Goal: Transaction & Acquisition: Register for event/course

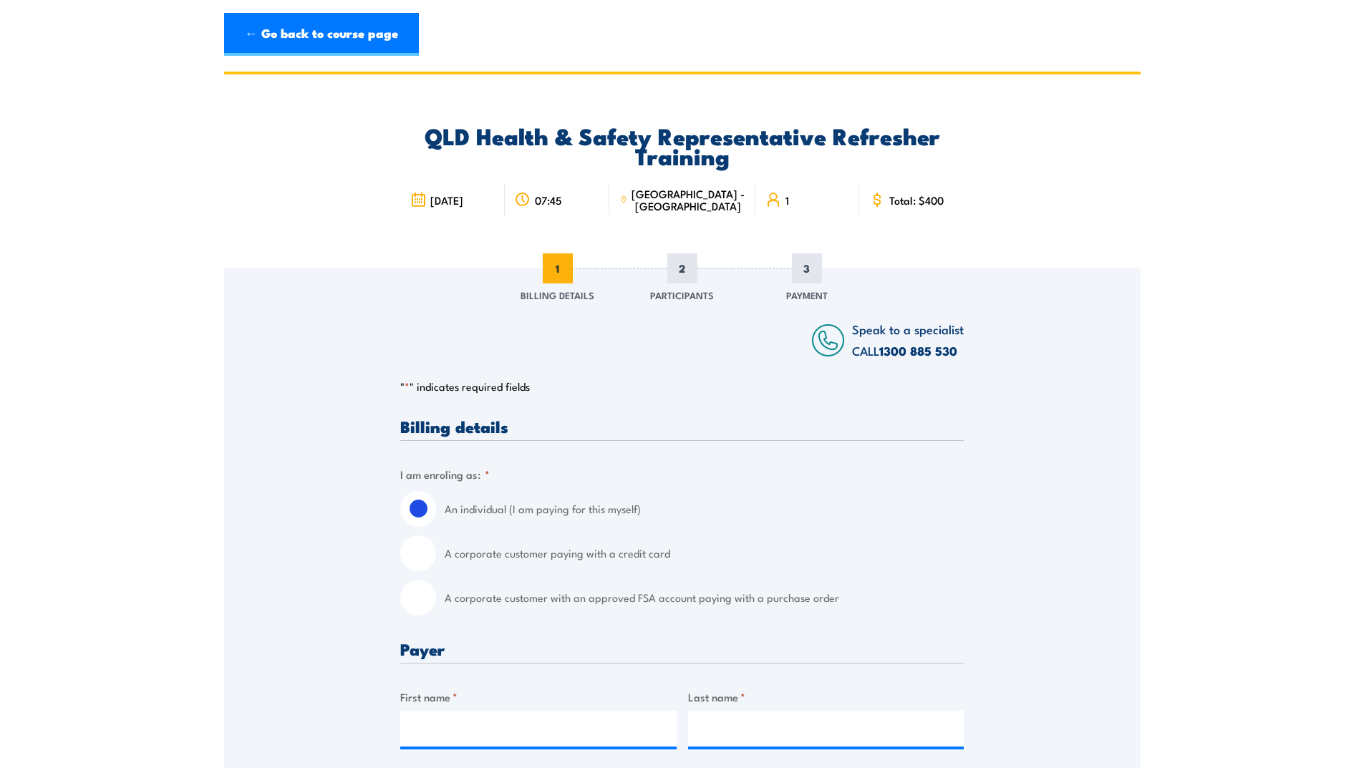
click at [421, 555] on input "A corporate customer paying with a credit card" at bounding box center [418, 554] width 36 height 36
radio input "true"
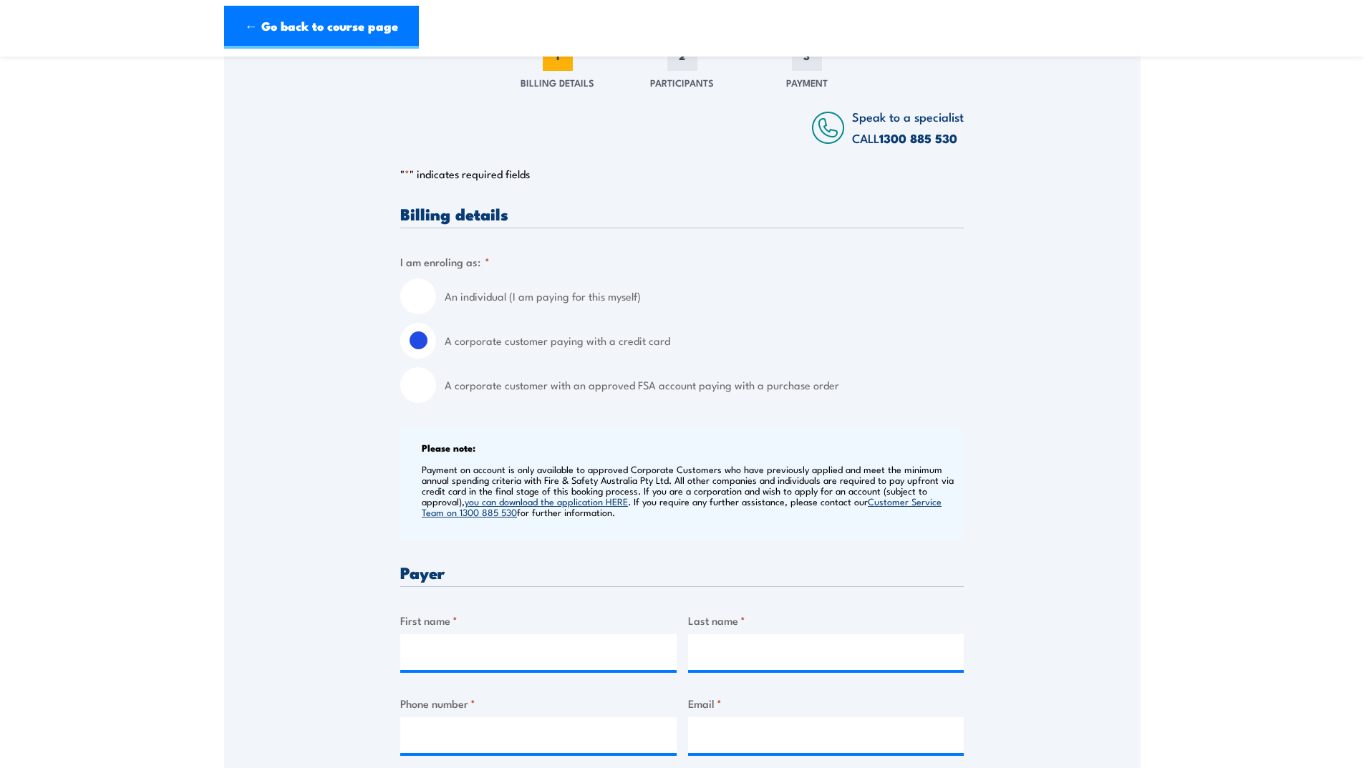
scroll to position [358, 0]
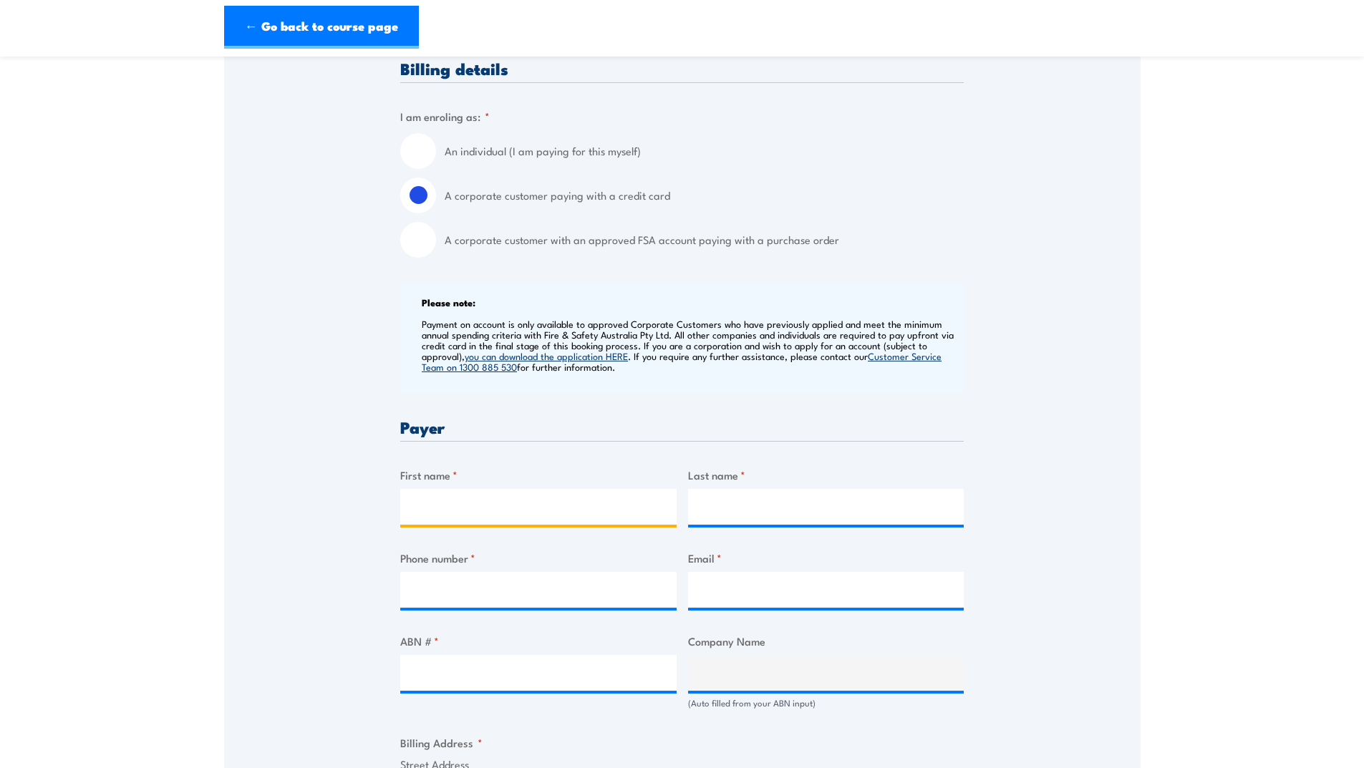
click at [525, 505] on input "First name *" at bounding box center [538, 507] width 276 height 36
type input "Kathryn"
type input "Reid"
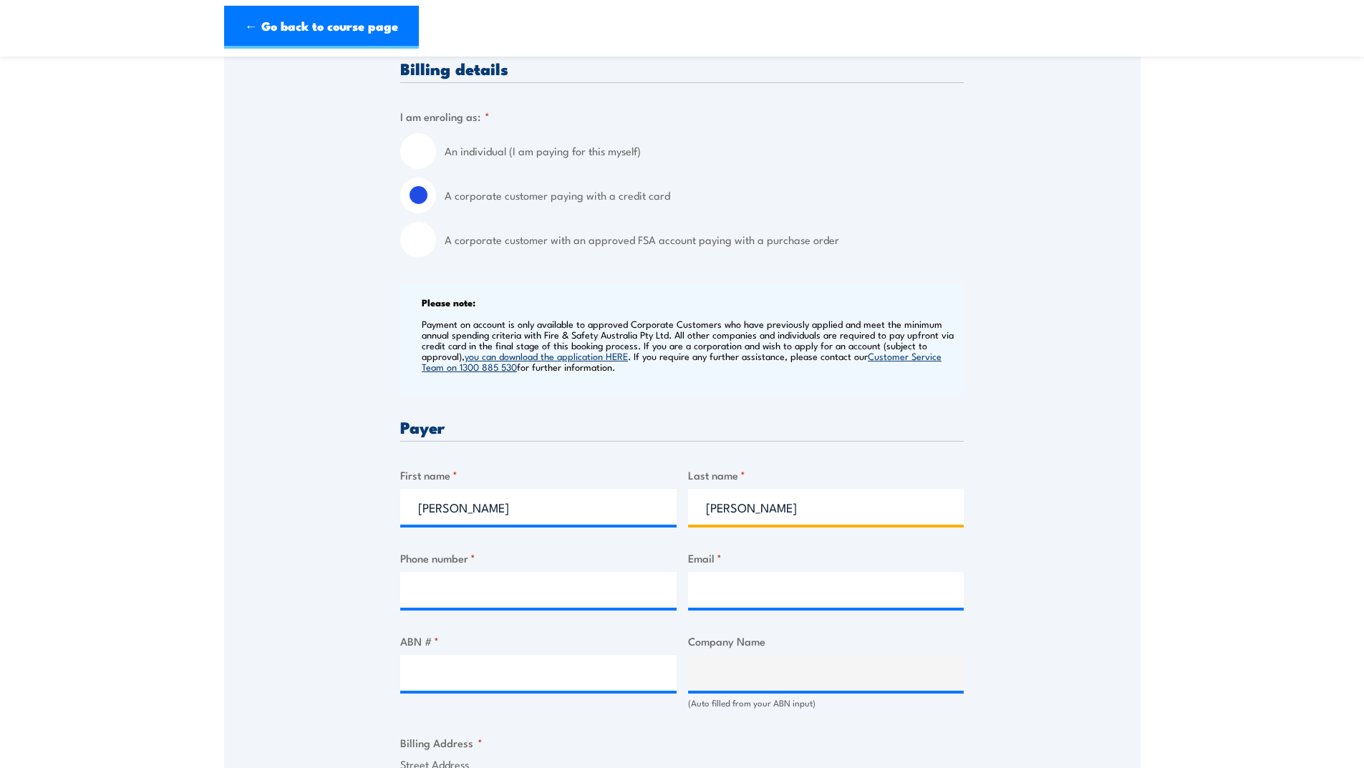
type input "0437455553"
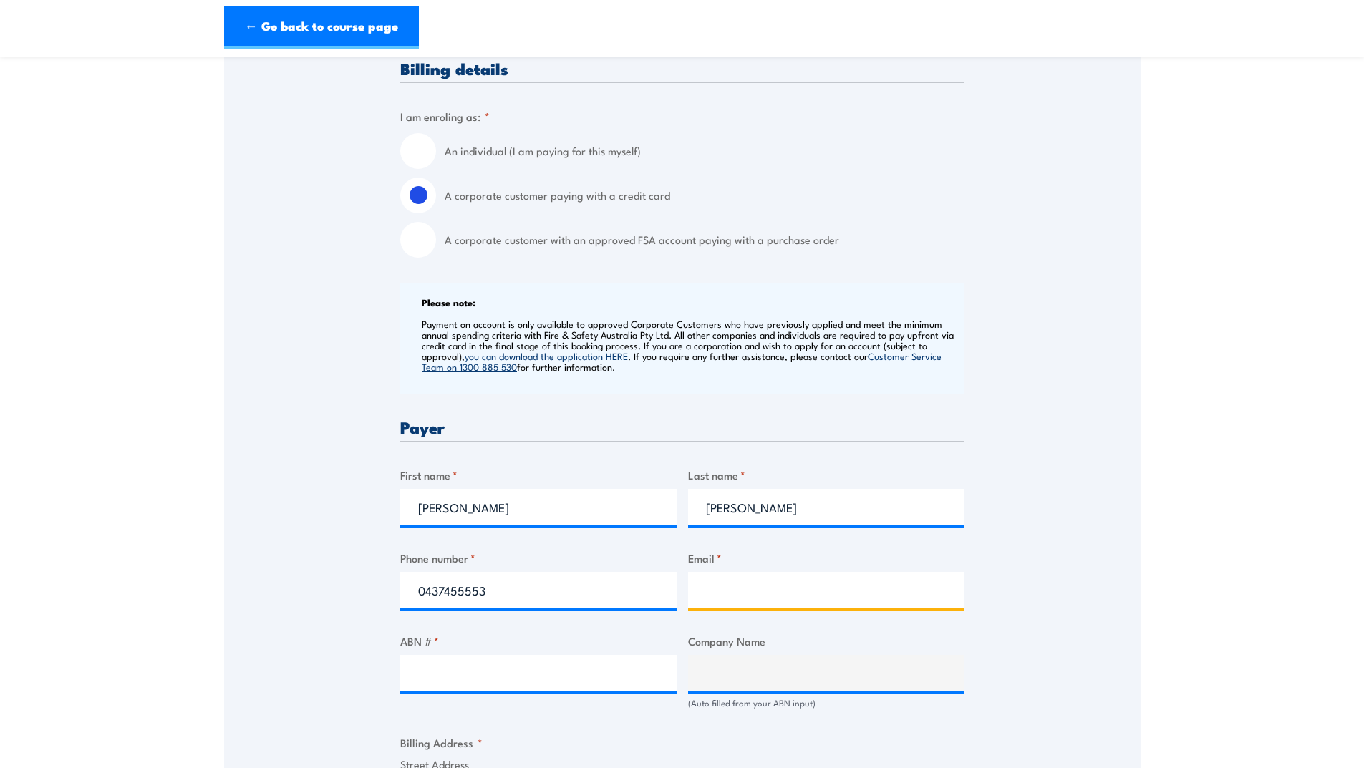
type input "kathryn.reid@ambulance.qld.gov.au"
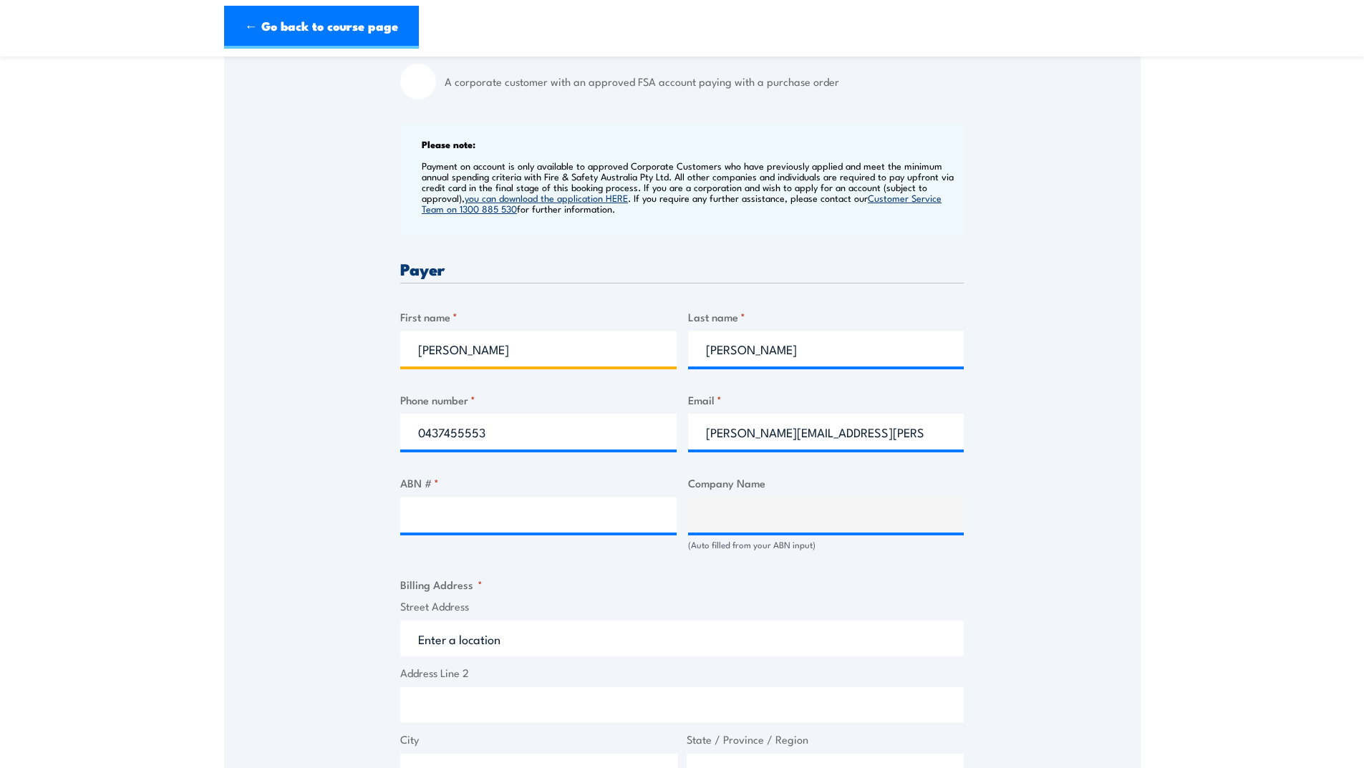
scroll to position [573, 0]
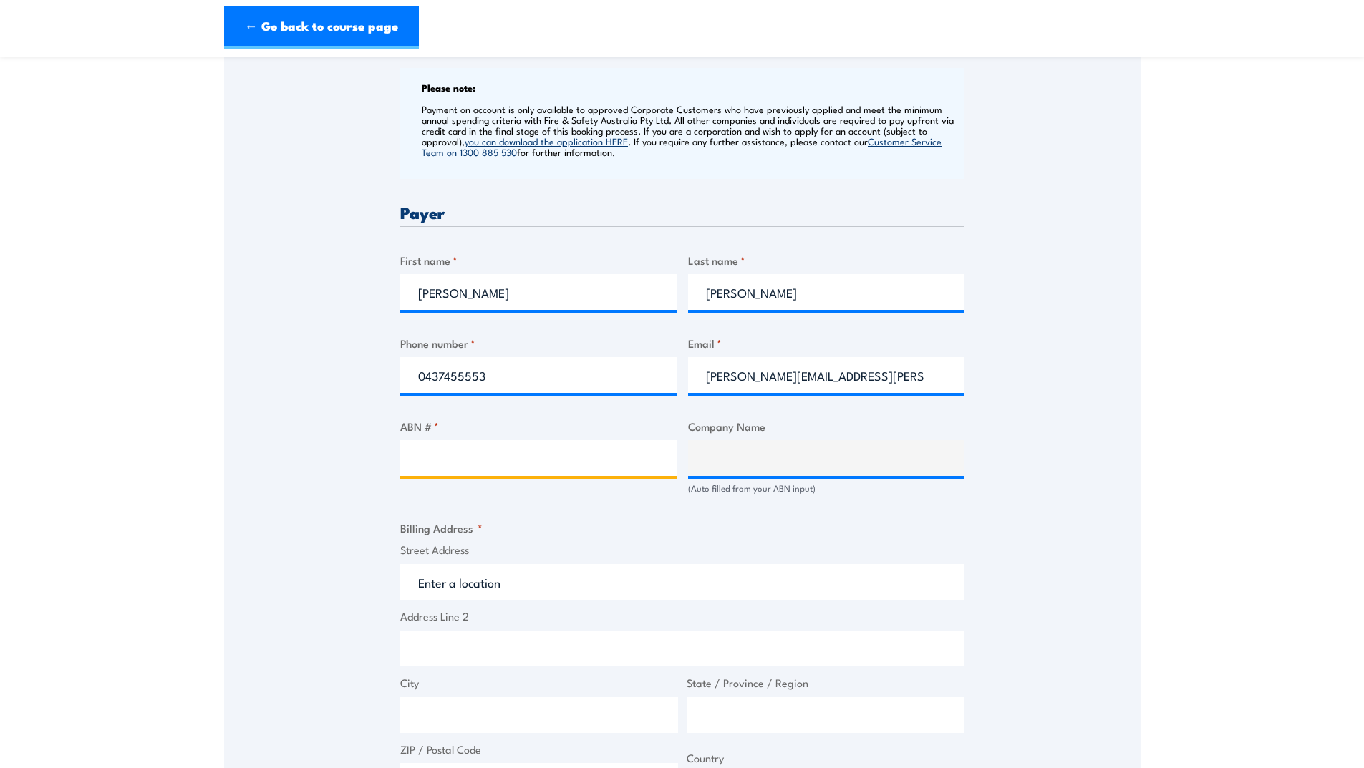
click at [539, 449] on input "ABN # *" at bounding box center [538, 458] width 276 height 36
type input "89519542578"
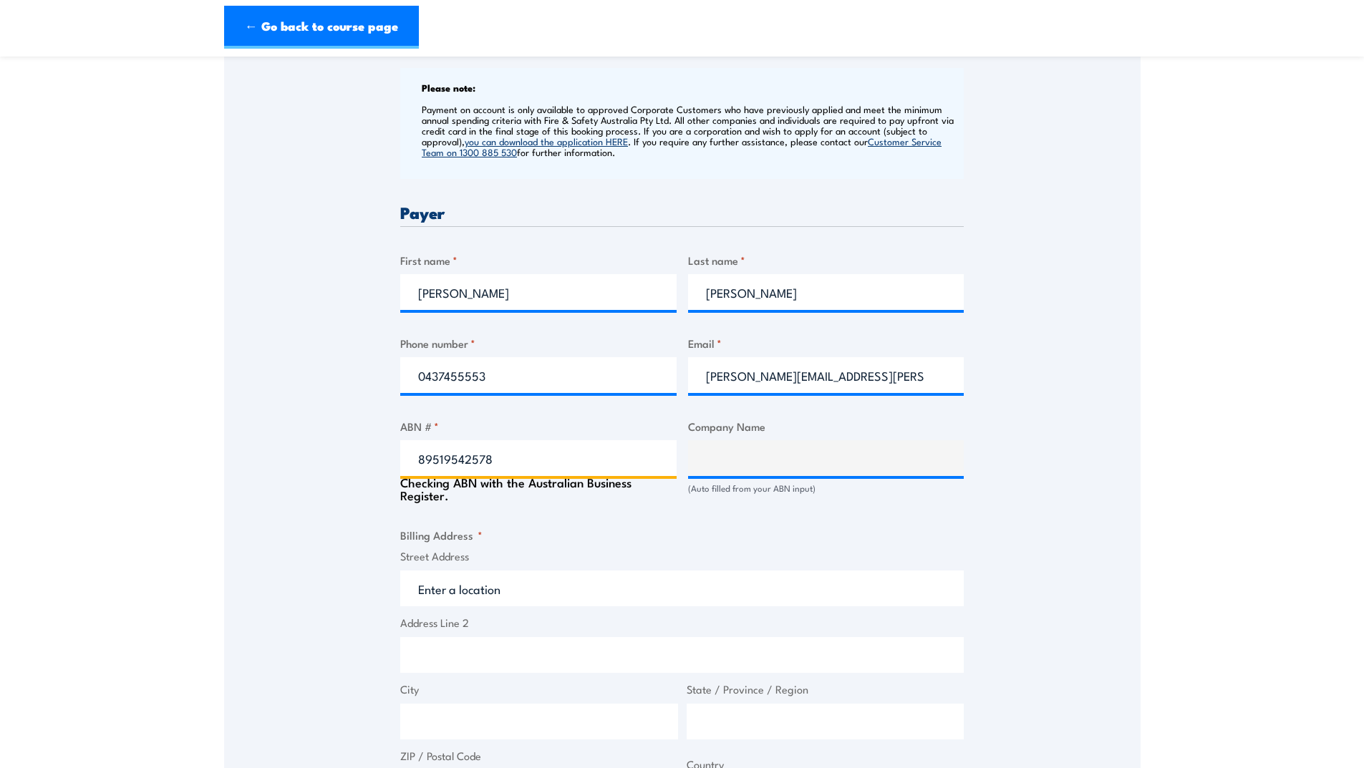
type input "Department Of Health (Queensland Ambulance Service)"
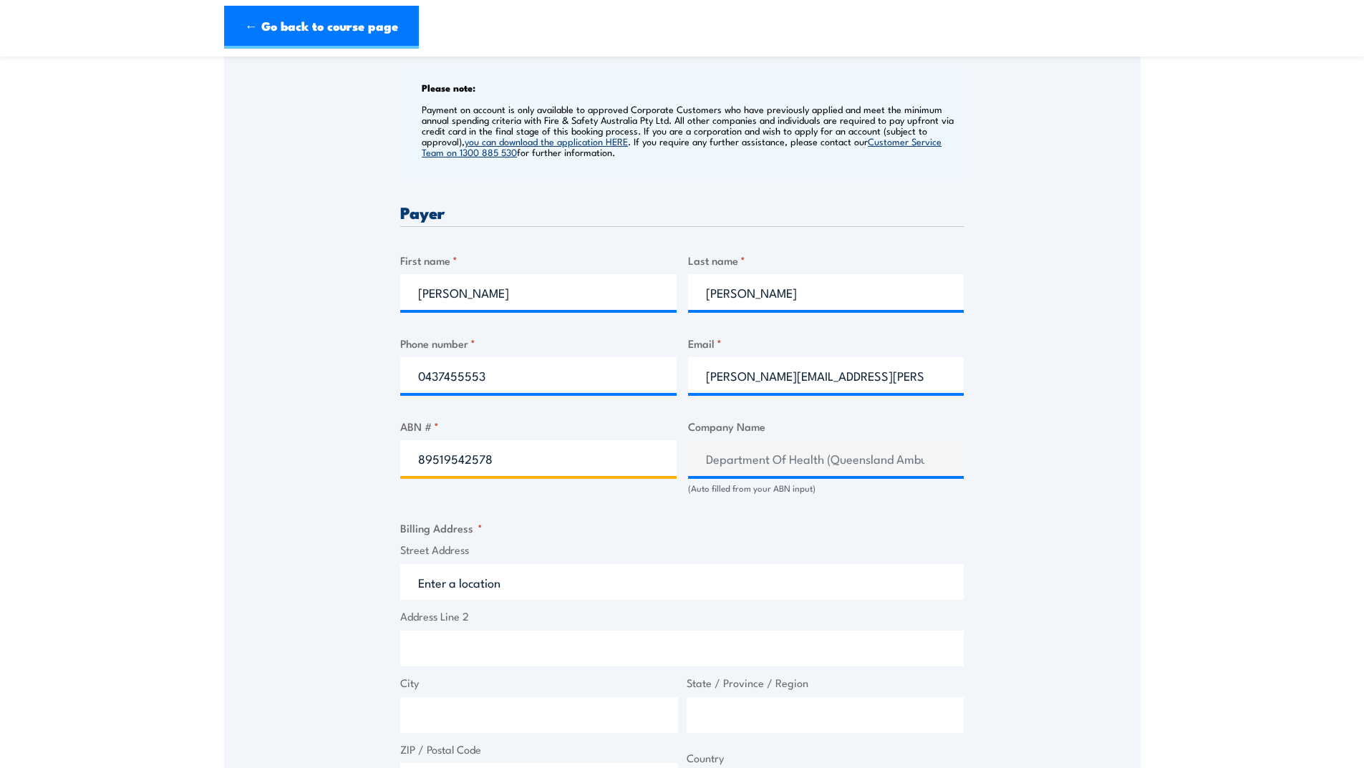
type input "89519542578"
click at [536, 582] on input "Street Address" at bounding box center [681, 582] width 563 height 36
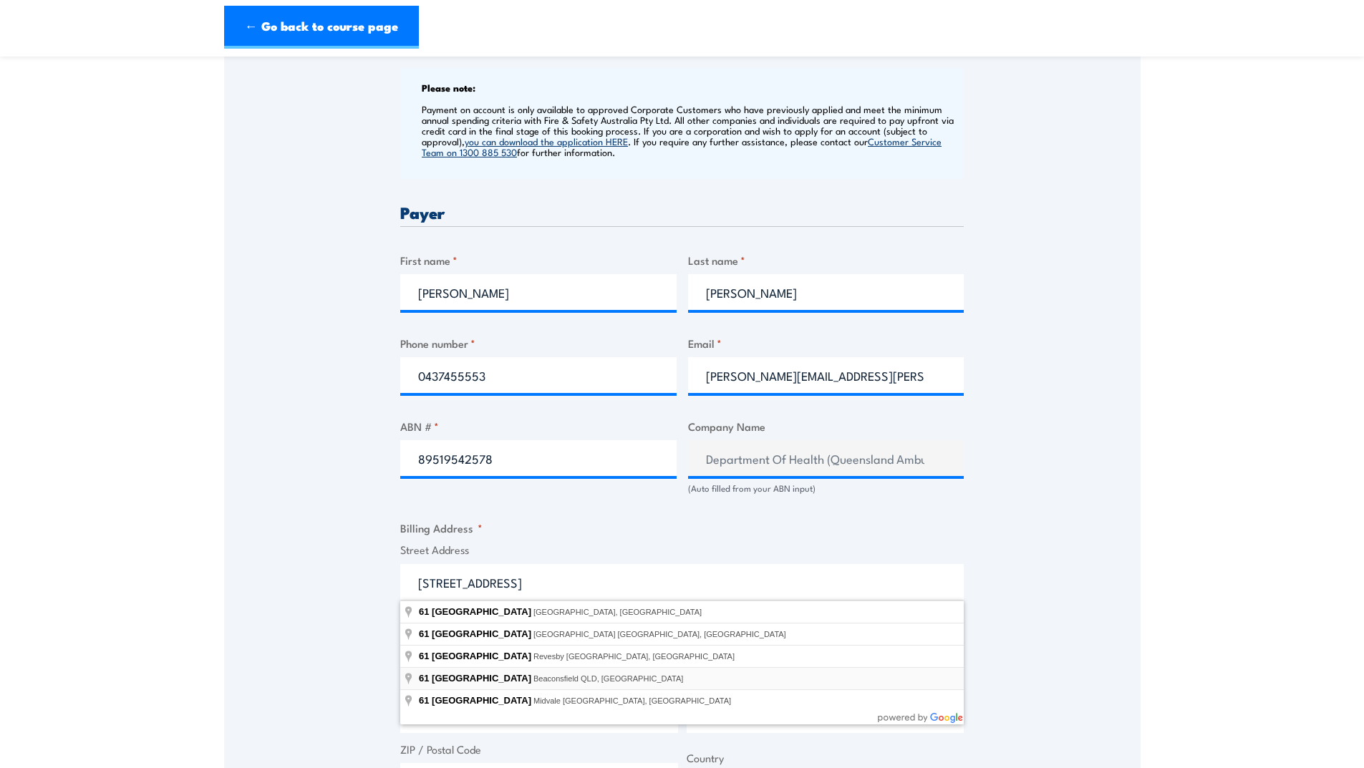
type input "61 Beaconsfield Road, Beaconsfield QLD, Australia"
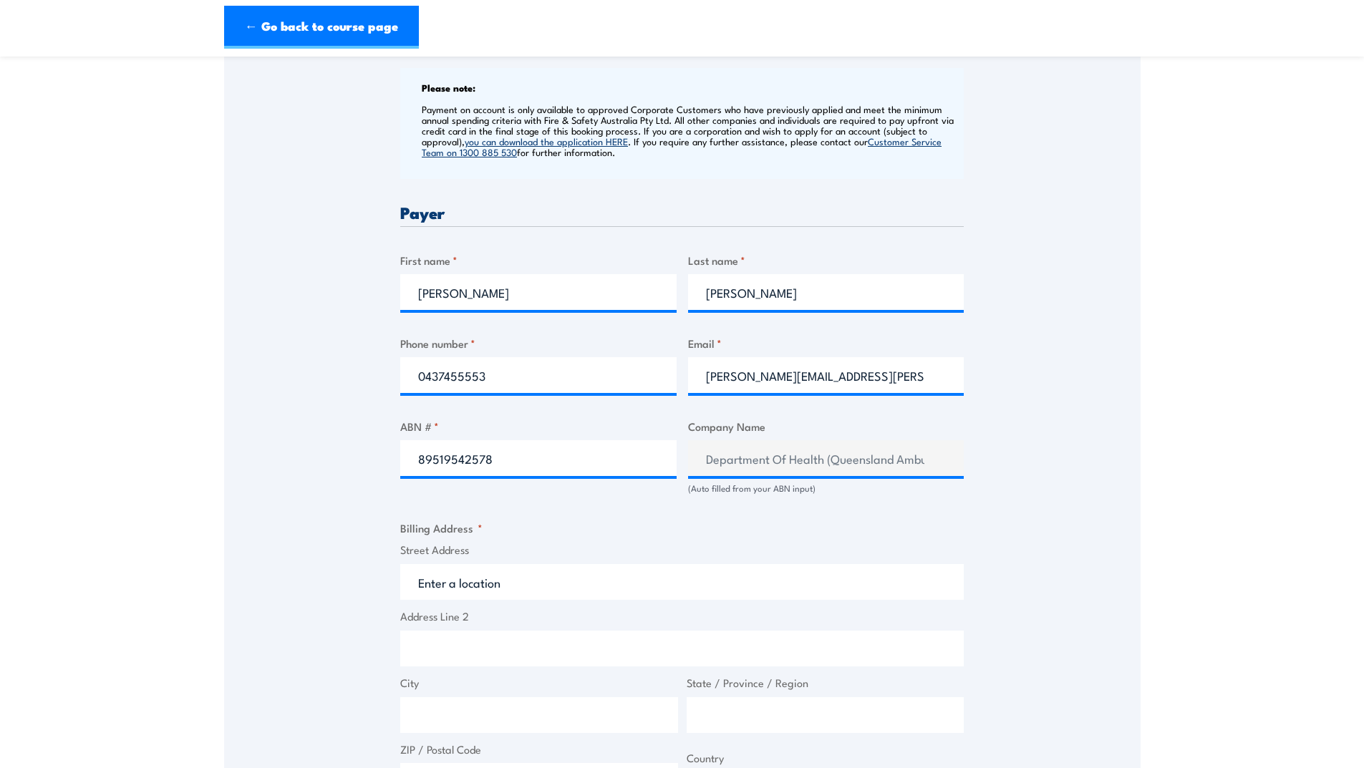
type input "61 Beaconsfield Rd"
type input "Beaconsfield"
type input "[GEOGRAPHIC_DATA]"
type input "4740"
select select "Australia"
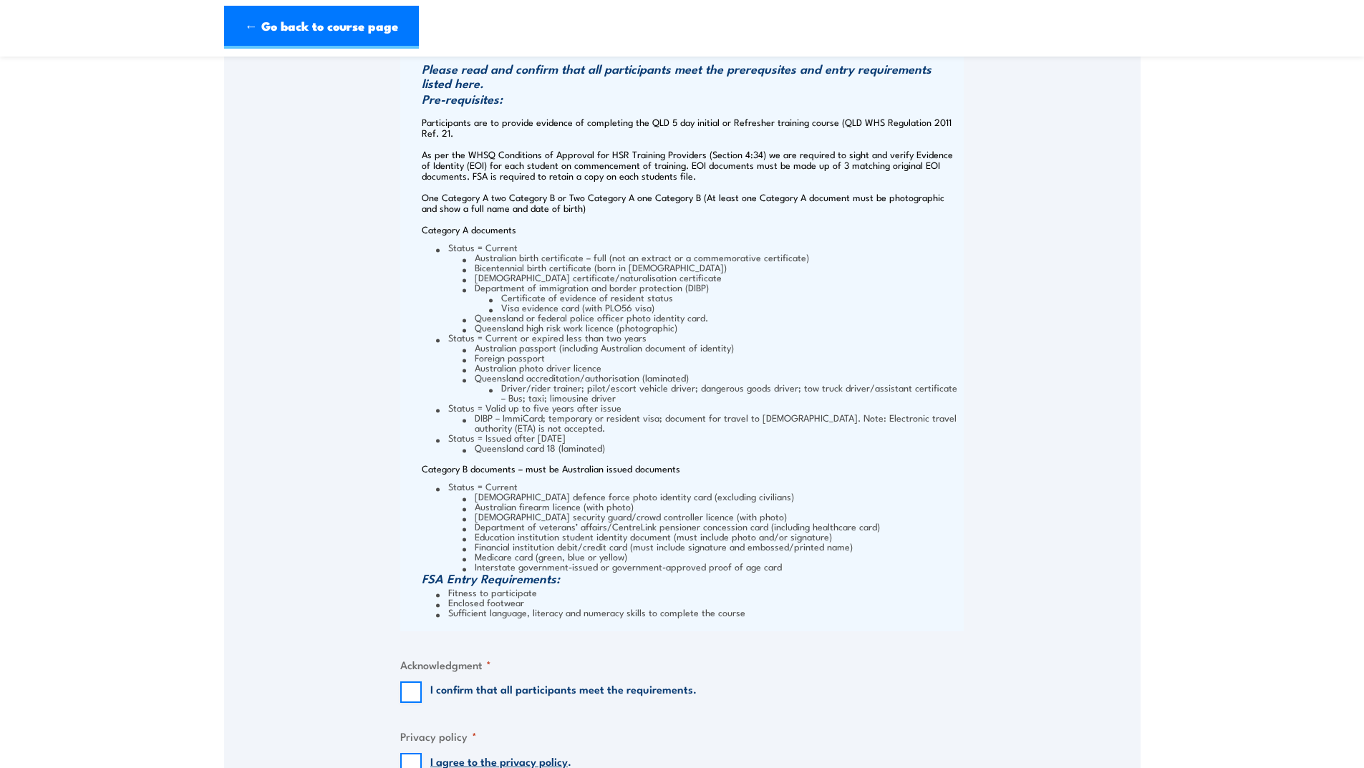
scroll to position [1647, 0]
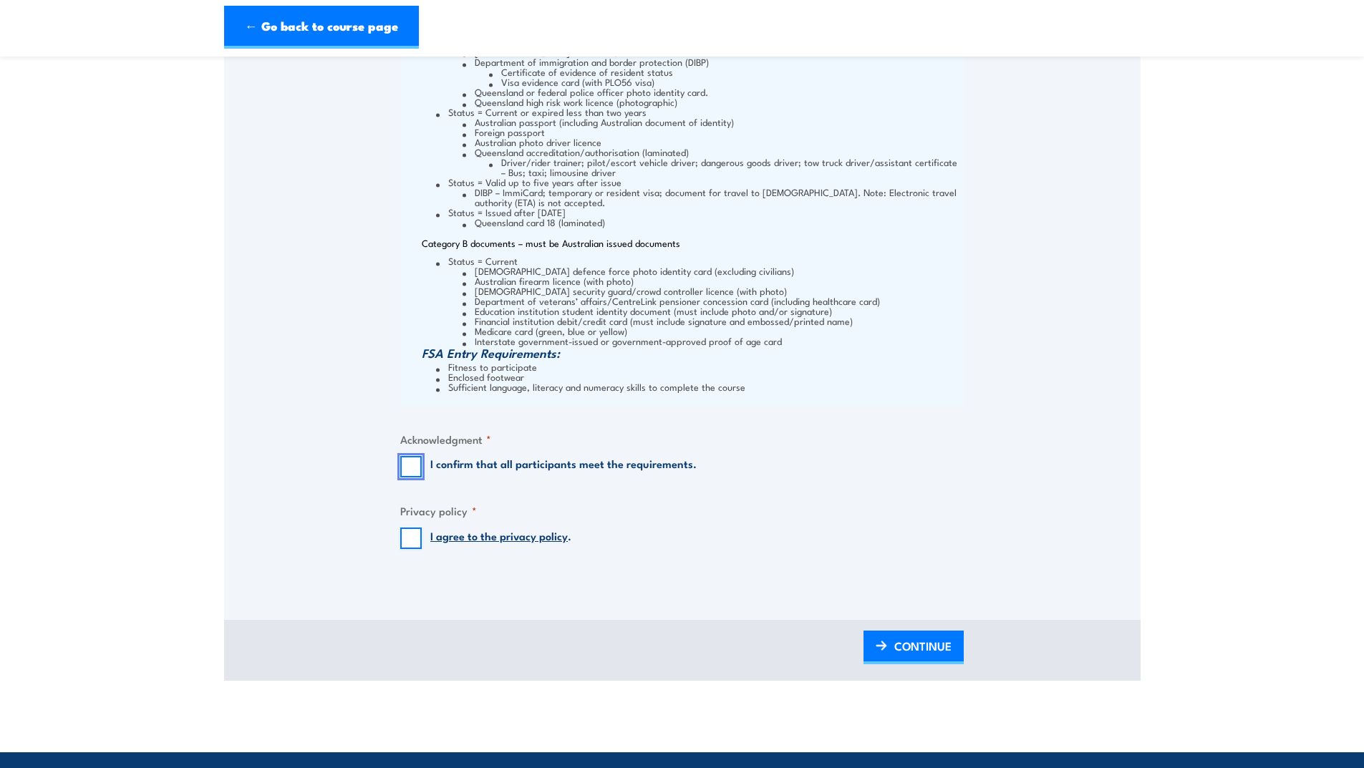
click at [416, 468] on input "I confirm that all participants meet the requirements." at bounding box center [410, 466] width 21 height 21
checkbox input "true"
click at [405, 537] on input "I agree to the privacy policy ." at bounding box center [410, 538] width 21 height 21
checkbox input "true"
click at [900, 649] on span "CONTINUE" at bounding box center [922, 646] width 57 height 38
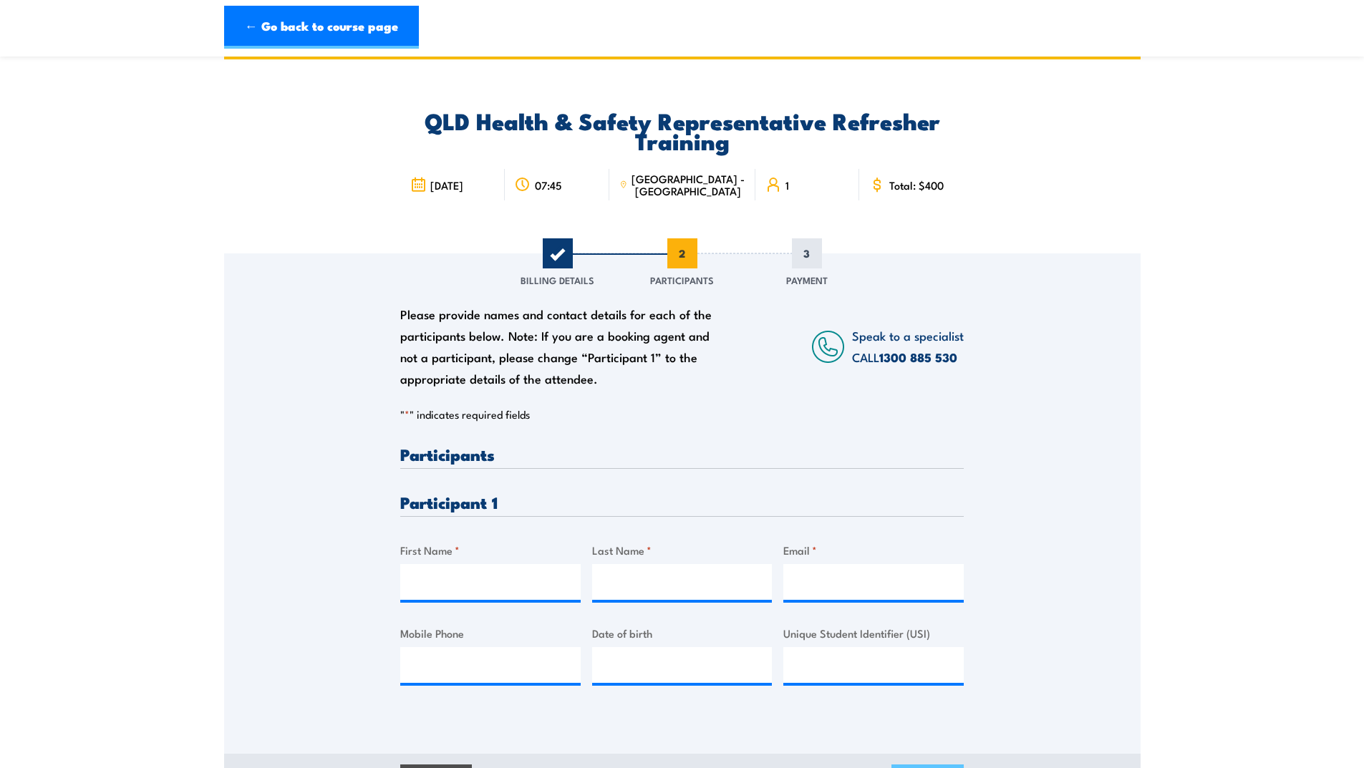
scroll to position [0, 0]
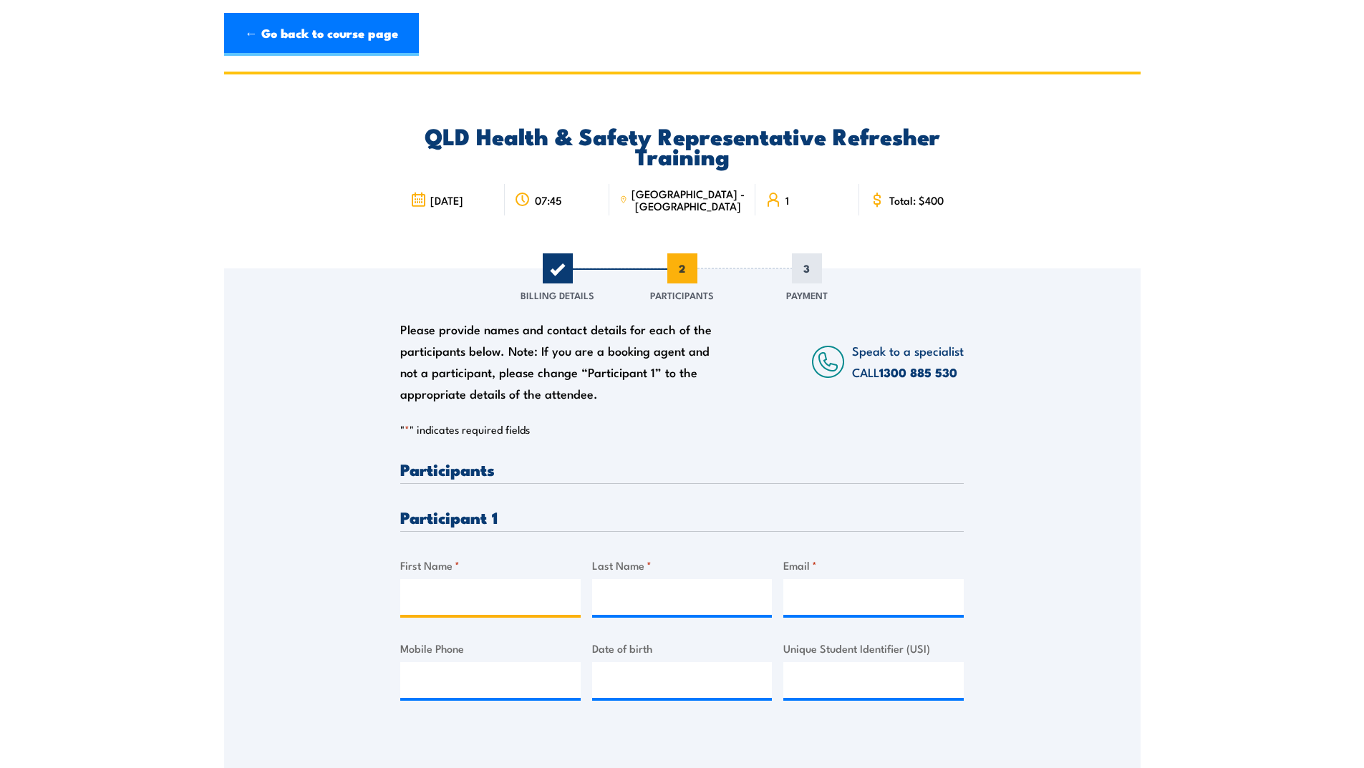
click at [500, 596] on input "First Name *" at bounding box center [490, 597] width 180 height 36
type input "John"
type input "Hodson-Gilmore"
click at [800, 593] on input "Email *" at bounding box center [873, 597] width 180 height 36
type input "kathryn.reid@ambulance.qld.gov.au"
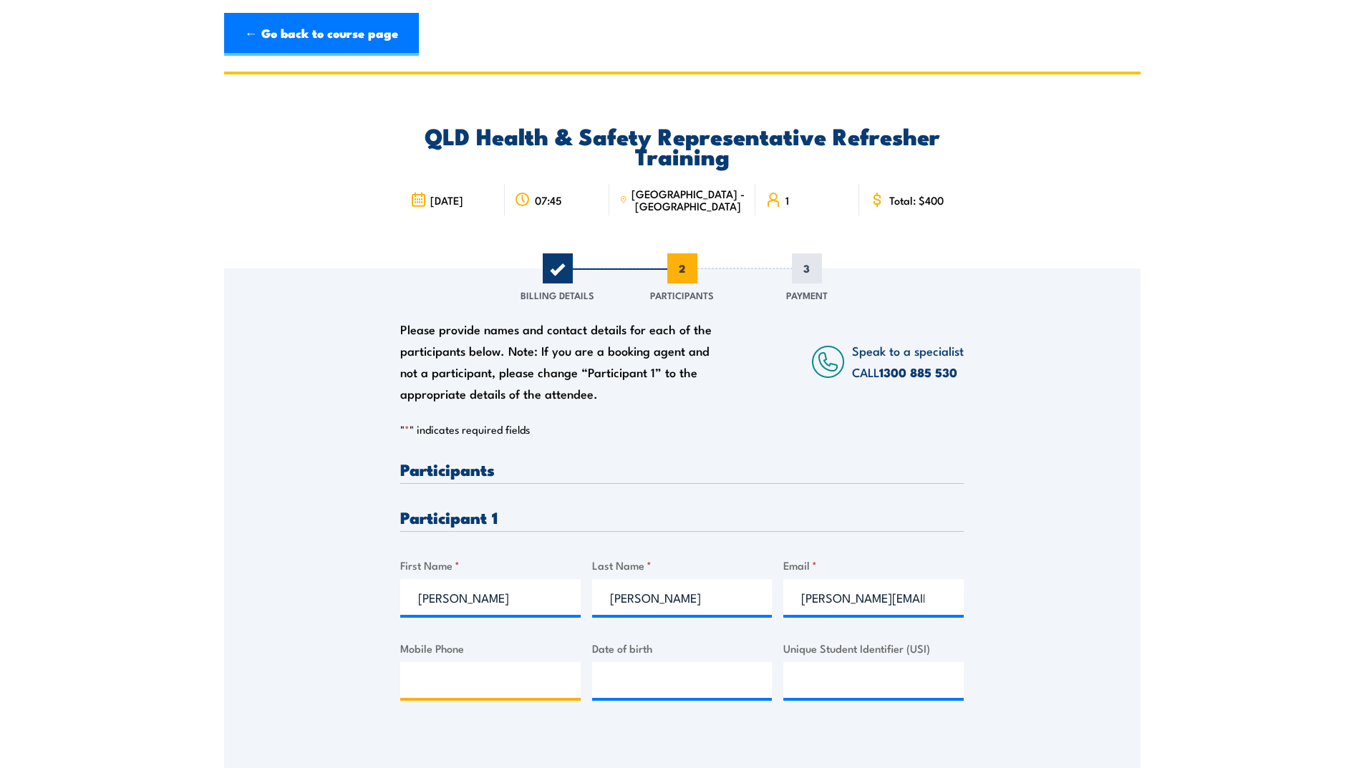
type input "0437455553"
click at [866, 600] on input "kathryn.reid@ambulance.qld.gov.au" at bounding box center [873, 597] width 180 height 36
click at [834, 599] on input "john.hodson-Gilmore@ambulance.qld.gov.au" at bounding box center [873, 597] width 180 height 36
click at [807, 602] on input "john.Hodson-Gilmore@ambulance.qld.gov.au" at bounding box center [873, 597] width 180 height 36
type input "John.Hodson-Gilmore@ambulance.qld.gov.au"
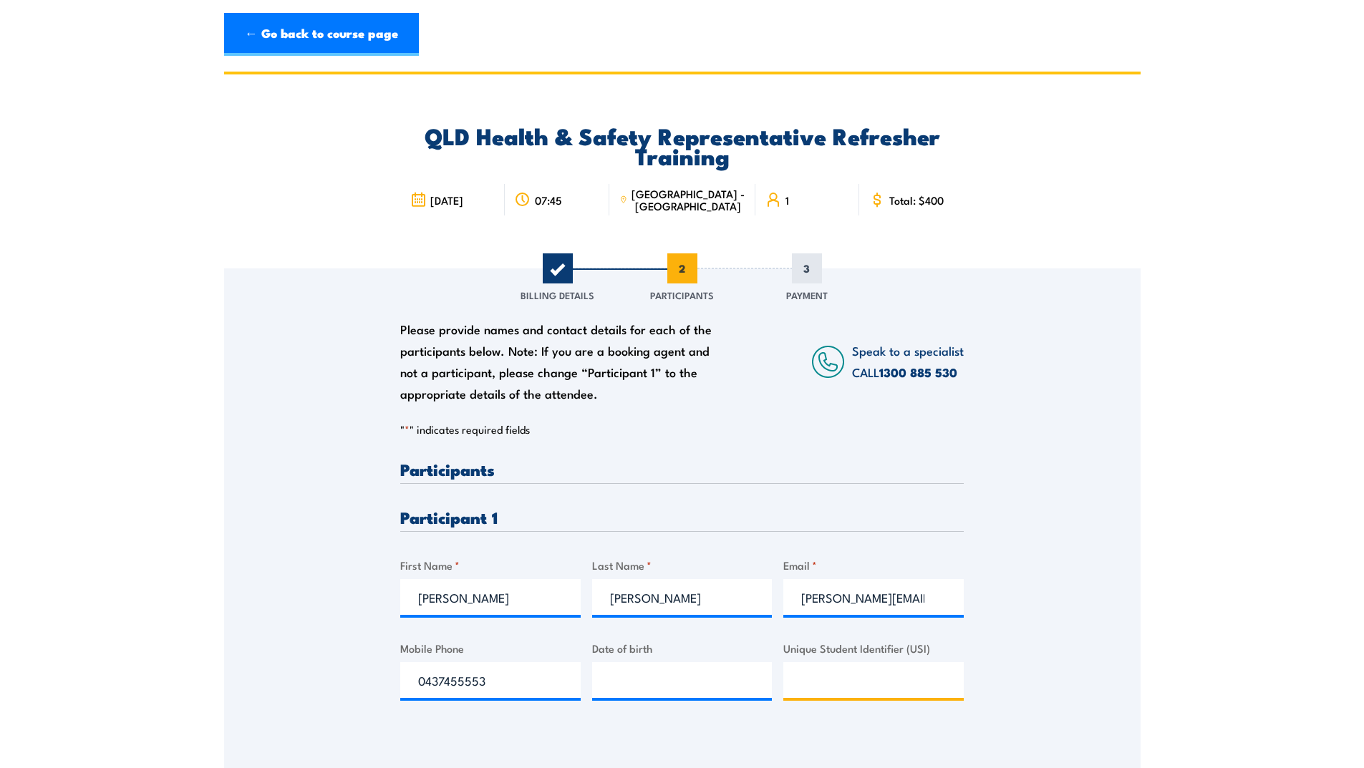
click at [854, 684] on input "Unique Student Identifier (USI)" at bounding box center [873, 680] width 180 height 36
click at [942, 601] on input "John.Hodson-Gilmore@ambulance.qld.gov.au" at bounding box center [873, 597] width 180 height 36
click at [563, 730] on div "Please provide names and contact details for each of the participants below. No…" at bounding box center [682, 518] width 916 height 500
type input "__/__/____"
click at [687, 677] on input "__/__/____" at bounding box center [682, 680] width 180 height 36
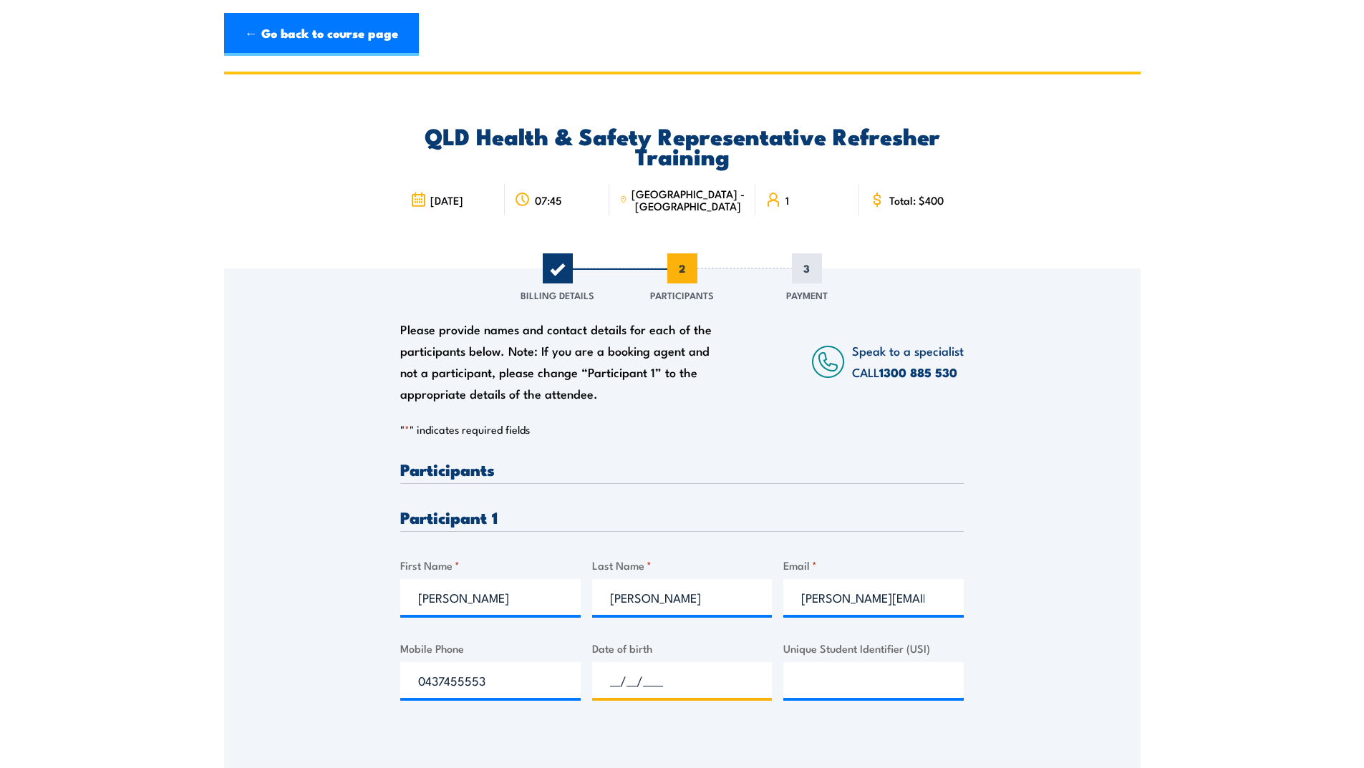
click at [723, 677] on input "__/__/____" at bounding box center [682, 680] width 180 height 36
type input "27/05/1969"
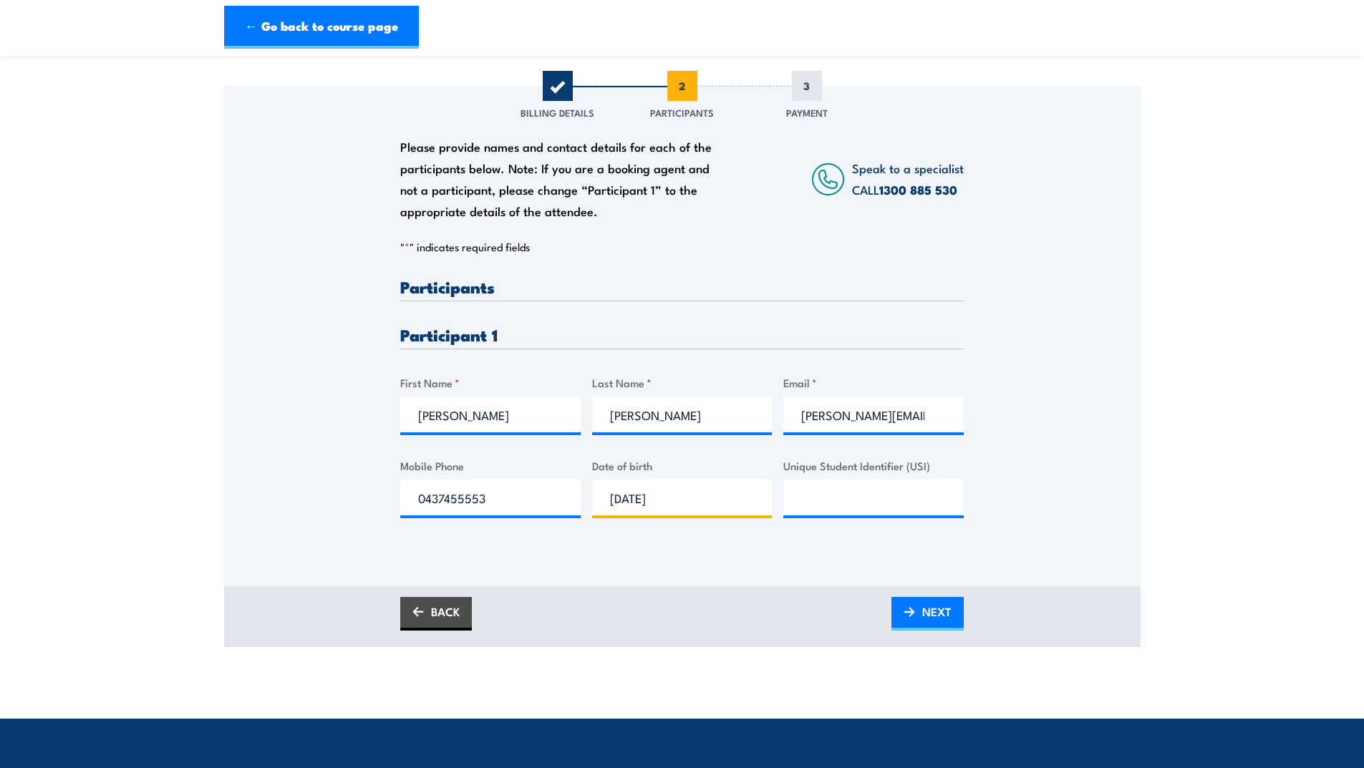
scroll to position [215, 0]
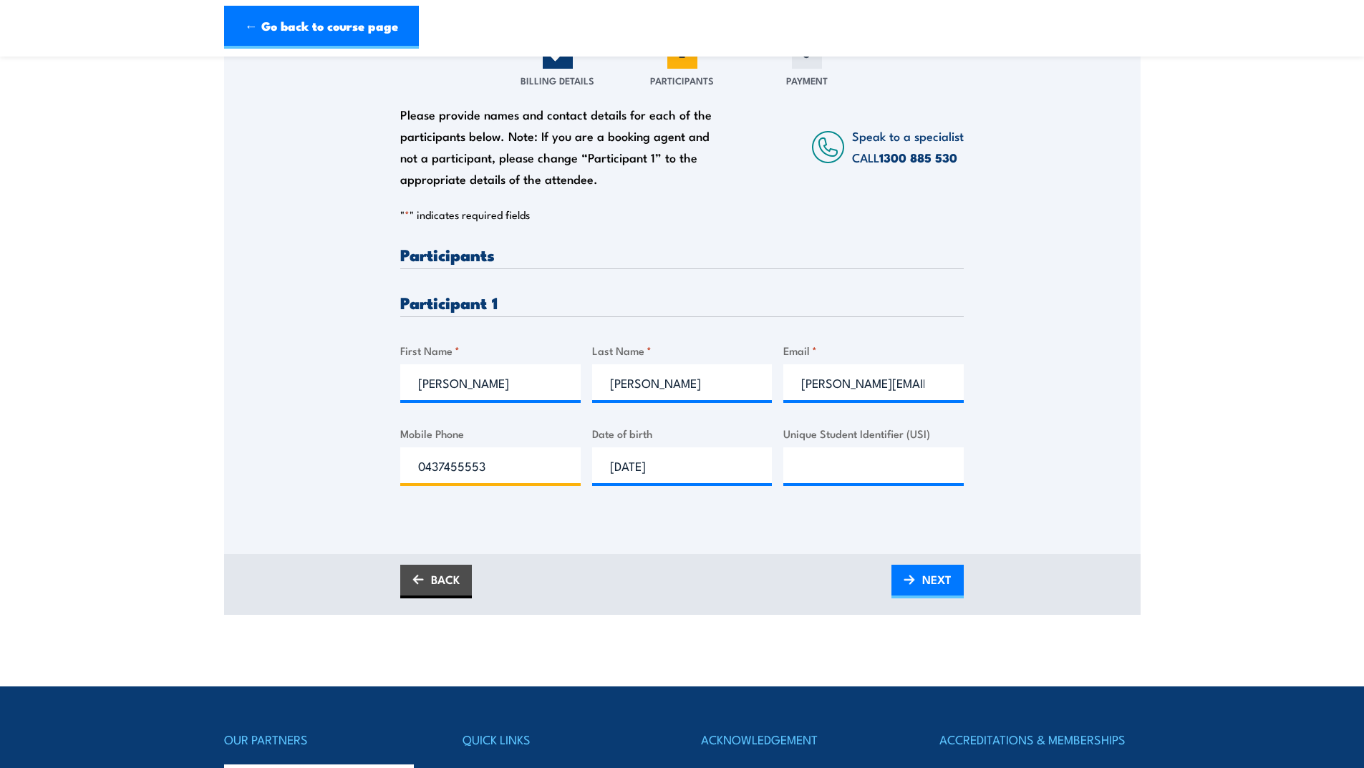
click at [505, 466] on input "0437455553" at bounding box center [490, 465] width 180 height 36
type input "0439 810 706"
click at [924, 587] on span "NEXT" at bounding box center [936, 580] width 29 height 38
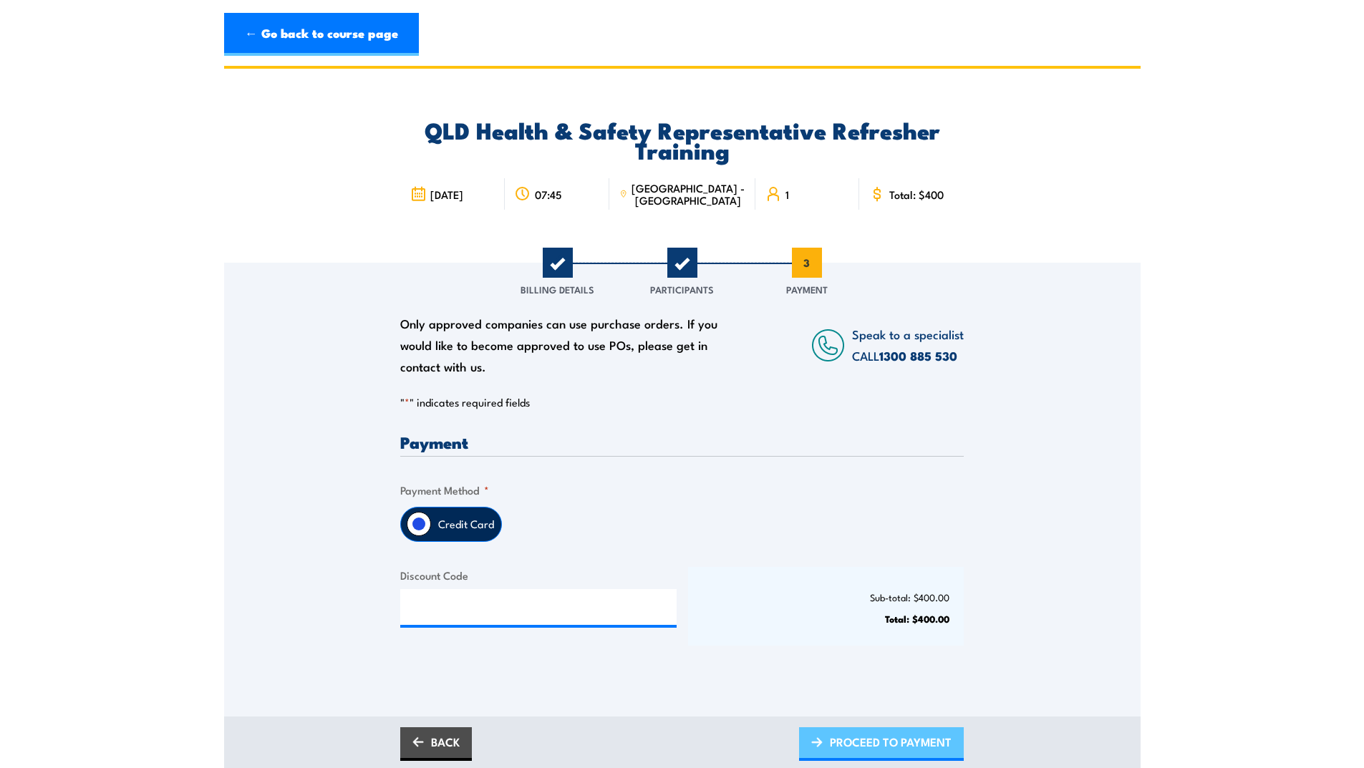
scroll to position [0, 0]
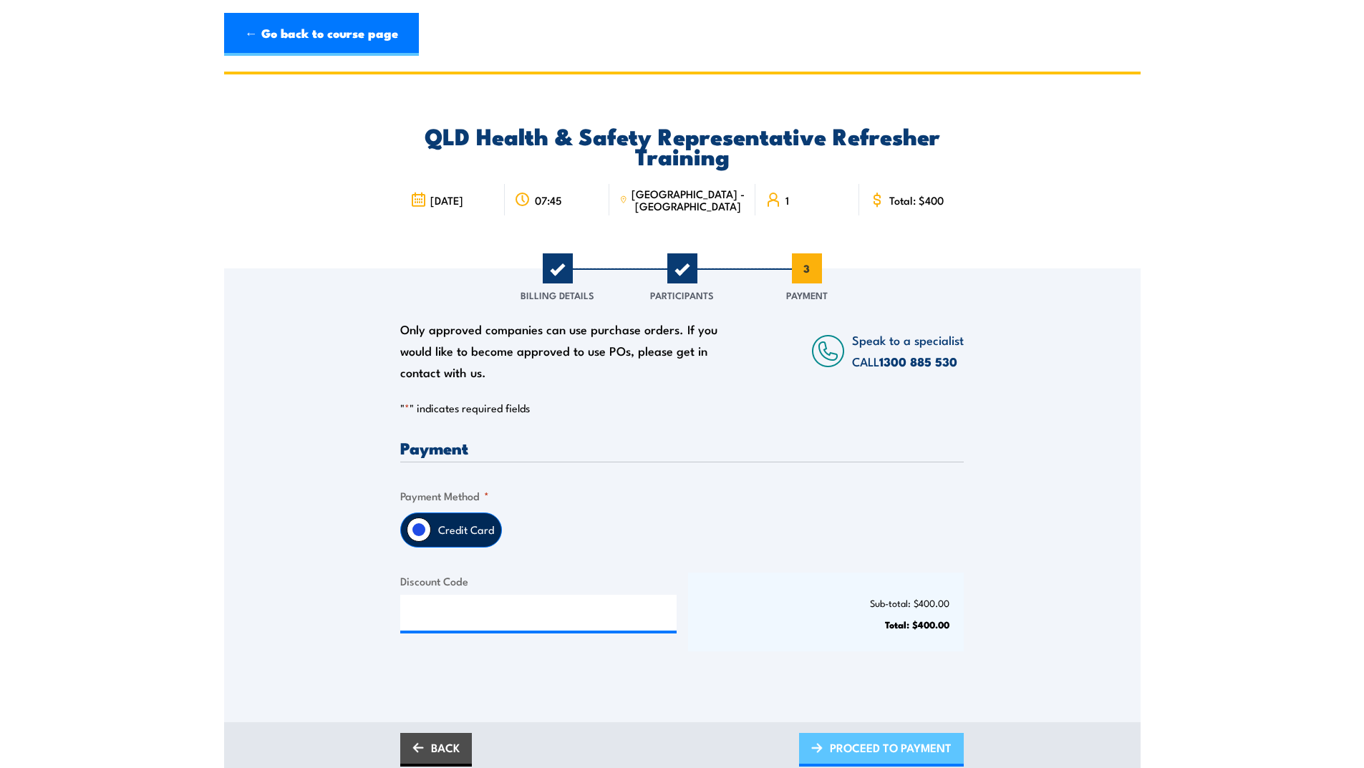
click at [864, 757] on span "PROCEED TO PAYMENT" at bounding box center [891, 748] width 122 height 38
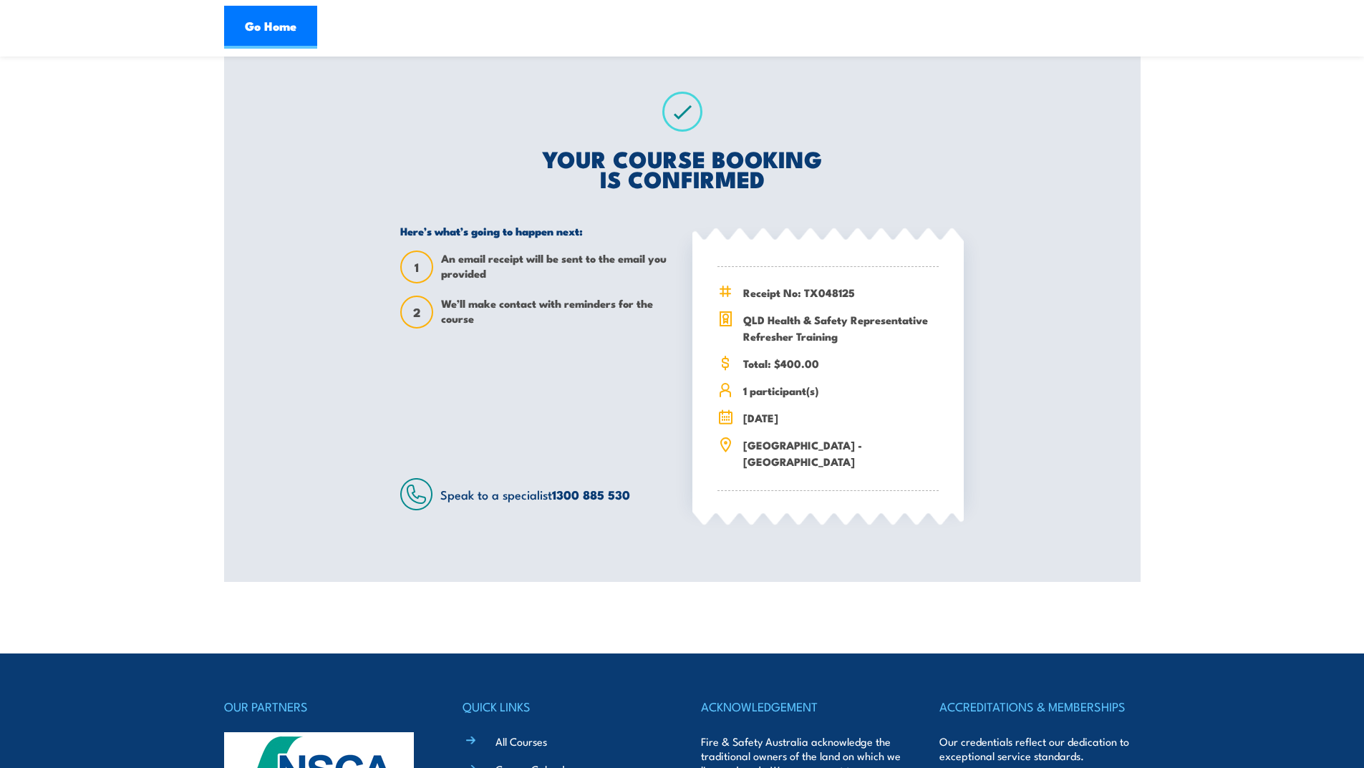
scroll to position [215, 0]
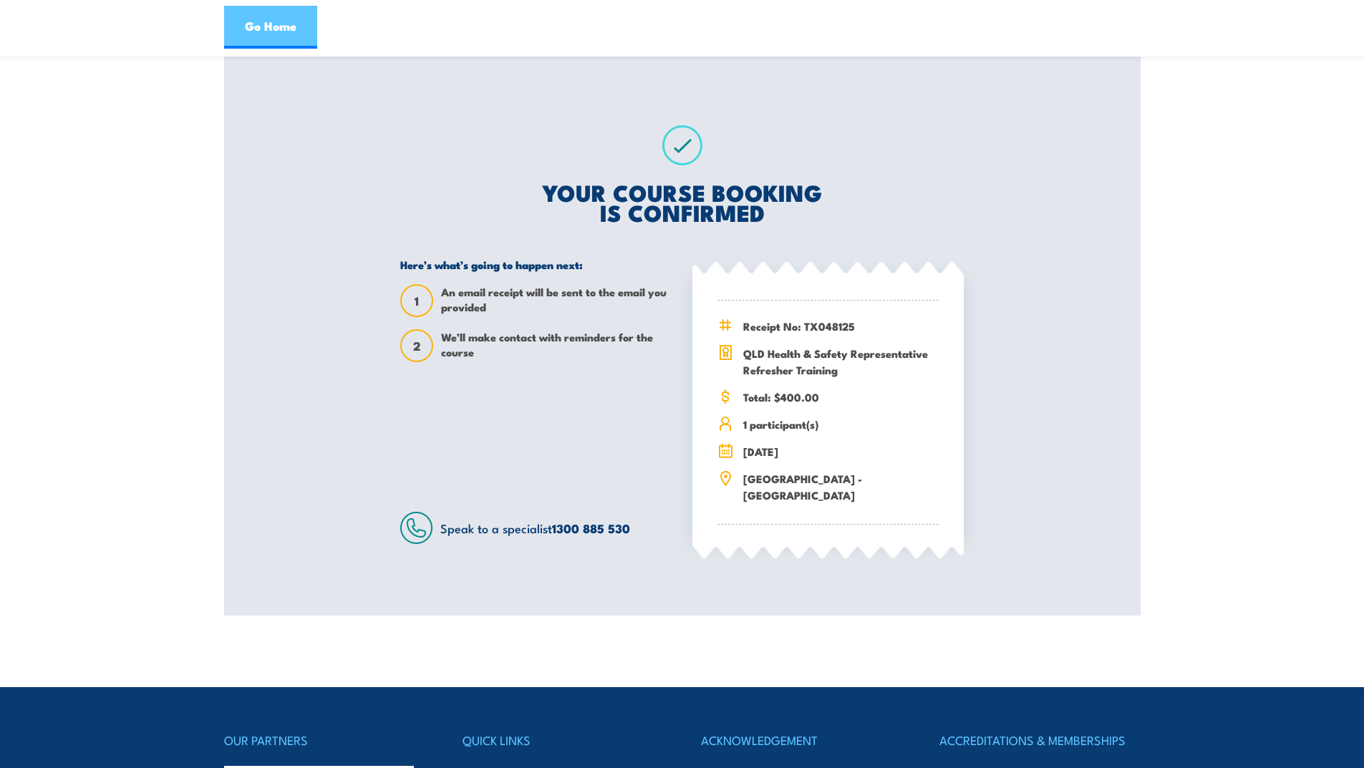
click at [297, 30] on link "Go Home" at bounding box center [270, 27] width 93 height 43
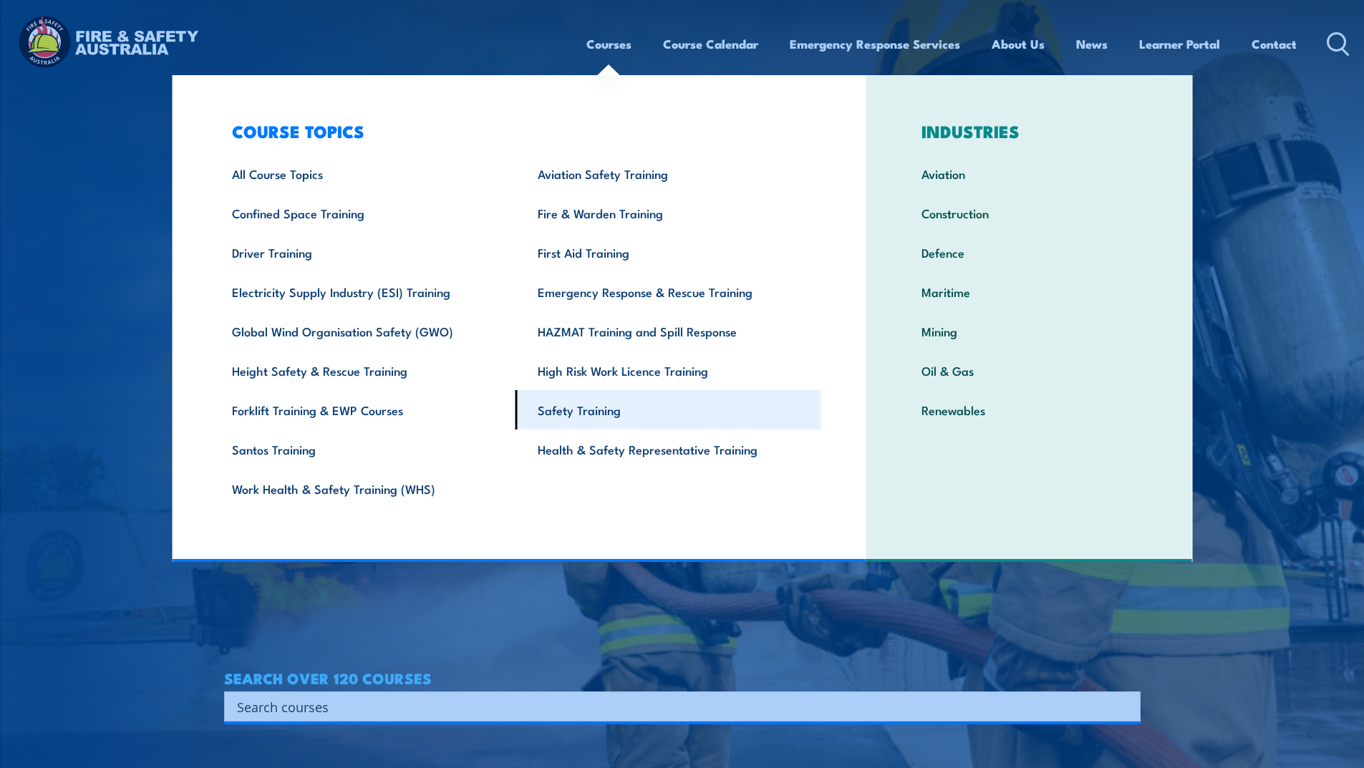
click at [596, 408] on link "Safety Training" at bounding box center [669, 409] width 306 height 39
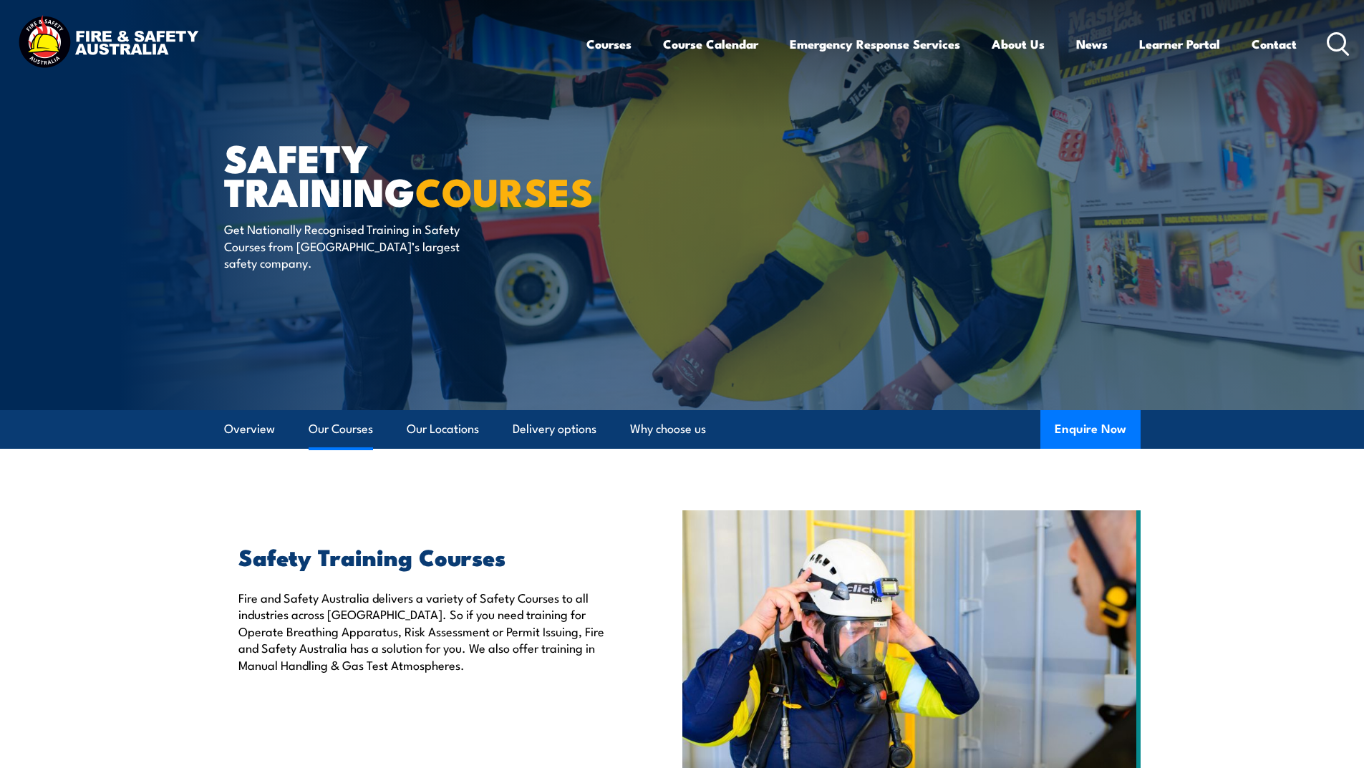
click at [341, 432] on link "Our Courses" at bounding box center [341, 429] width 64 height 38
click at [327, 433] on link "Our Courses" at bounding box center [341, 429] width 64 height 38
click at [332, 429] on link "Our Courses" at bounding box center [341, 429] width 64 height 38
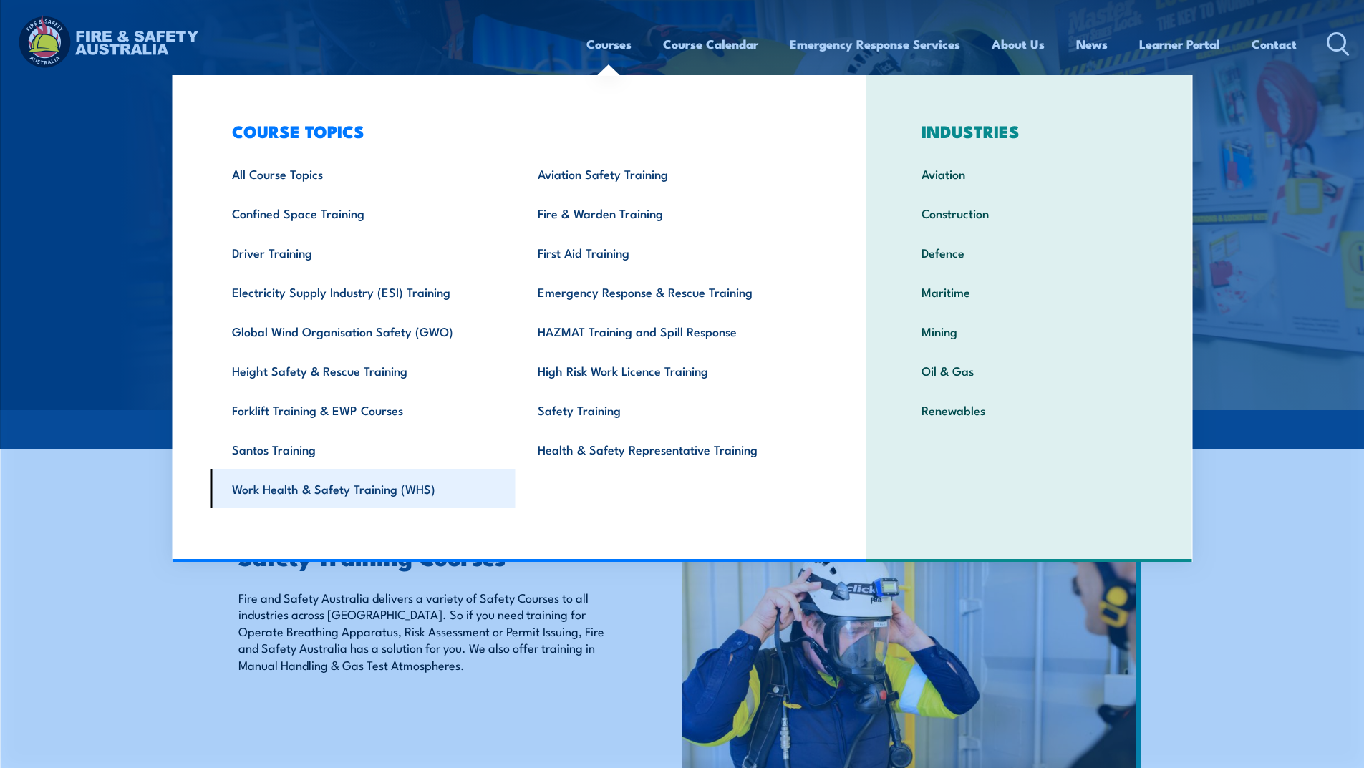
click at [385, 494] on link "Work Health & Safety Training (WHS)" at bounding box center [363, 488] width 306 height 39
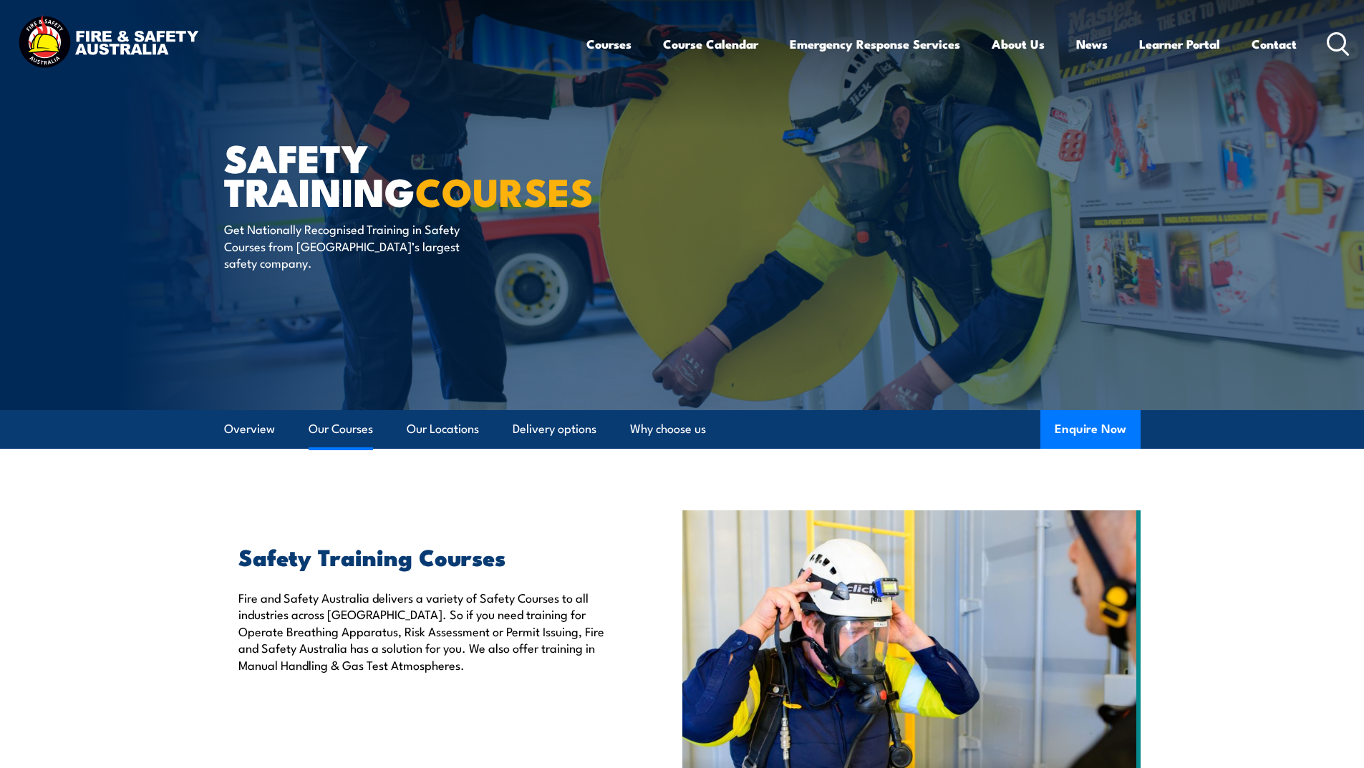
click at [322, 430] on link "Our Courses" at bounding box center [341, 429] width 64 height 38
click at [329, 426] on link "Our Courses" at bounding box center [341, 429] width 64 height 38
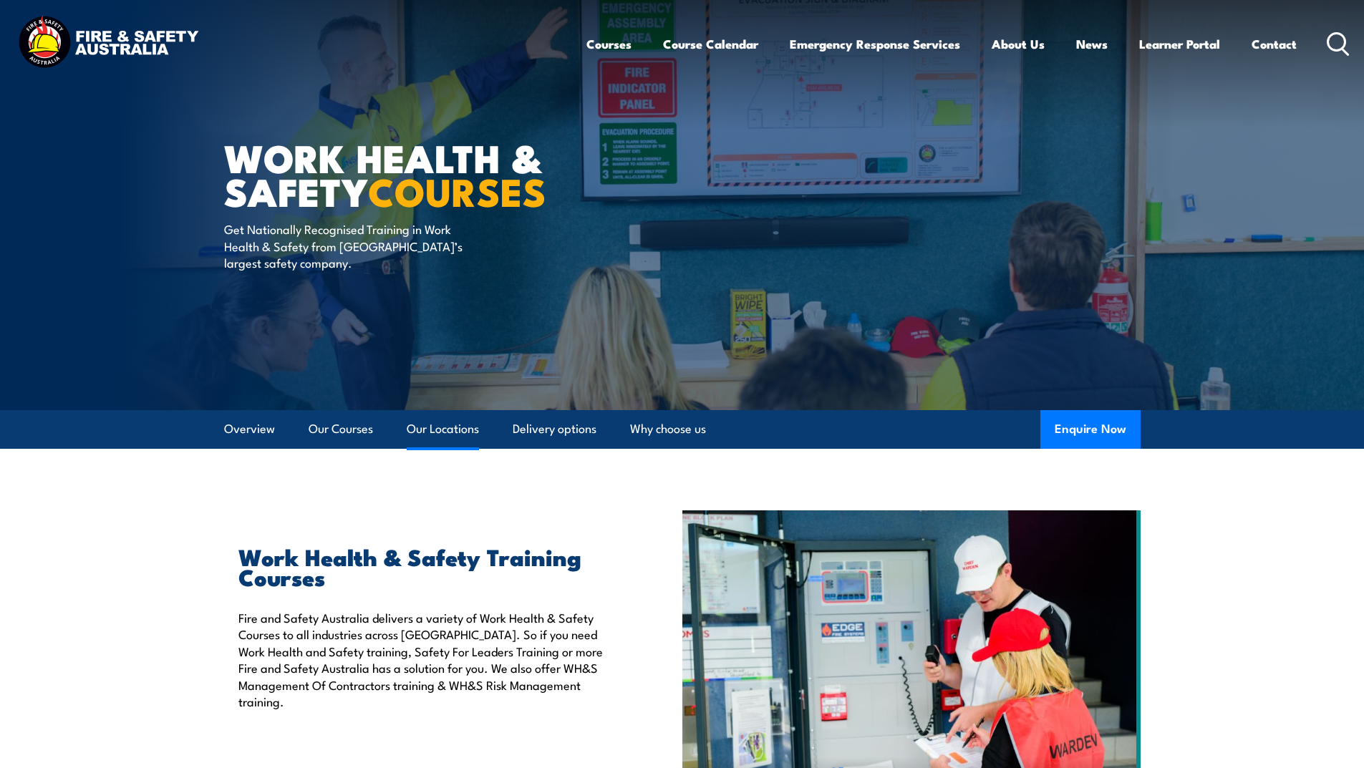
click at [429, 427] on link "Our Locations" at bounding box center [443, 429] width 72 height 38
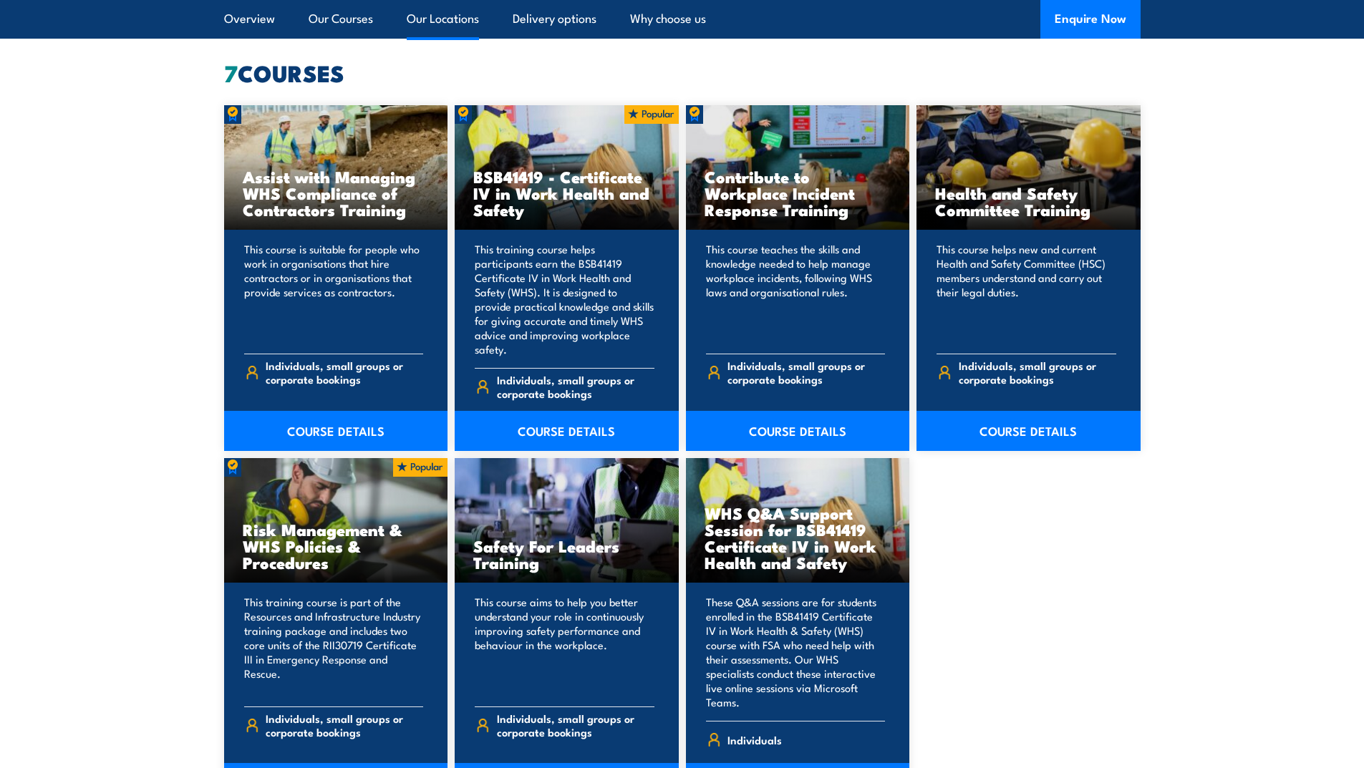
scroll to position [784, 0]
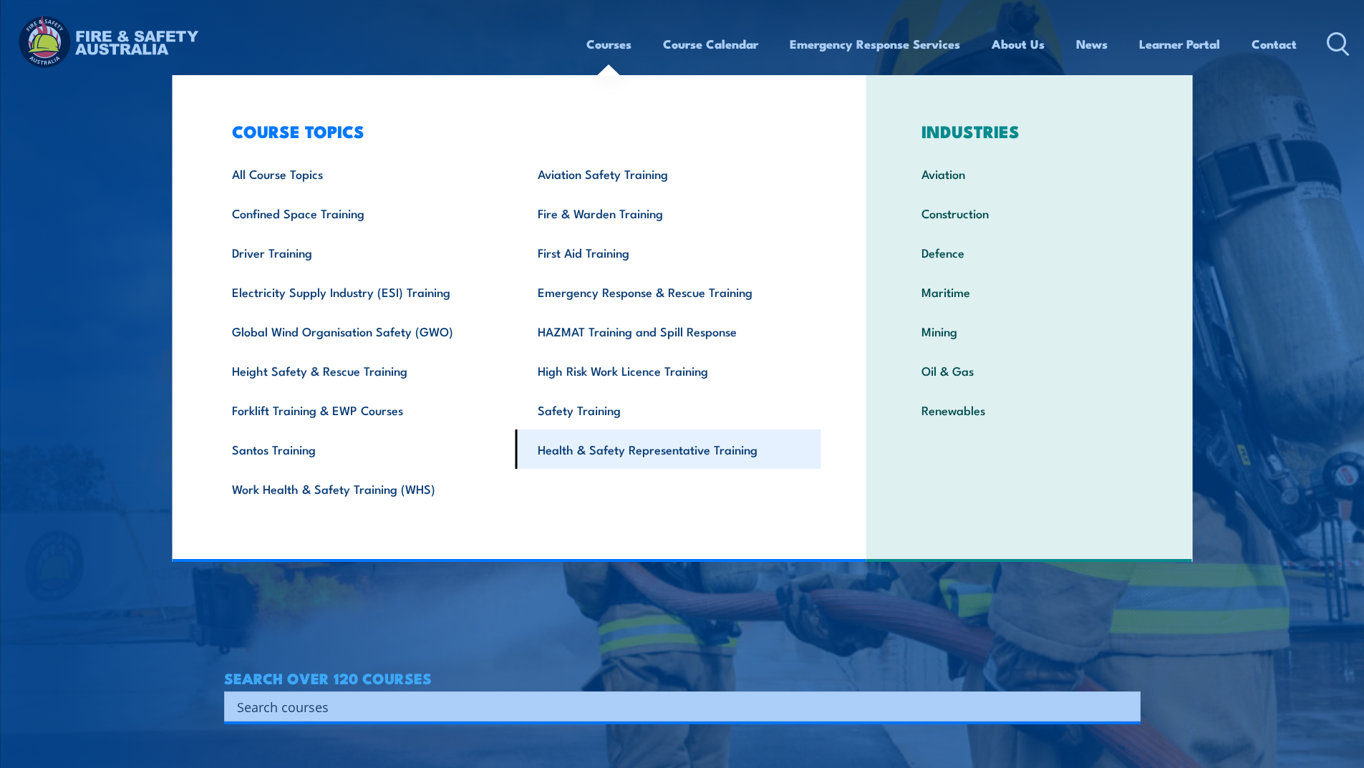
click at [644, 453] on link "Health & Safety Representative Training" at bounding box center [669, 449] width 306 height 39
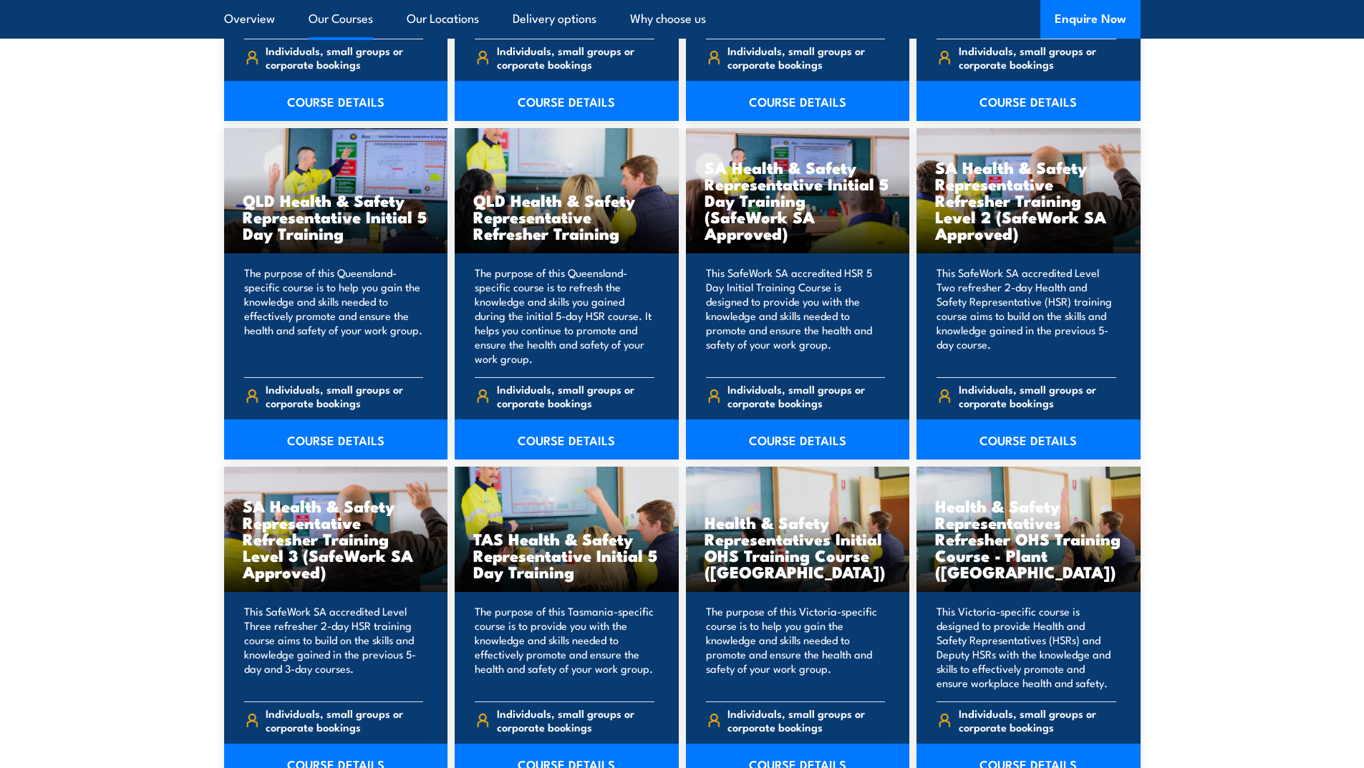
scroll to position [1718, 0]
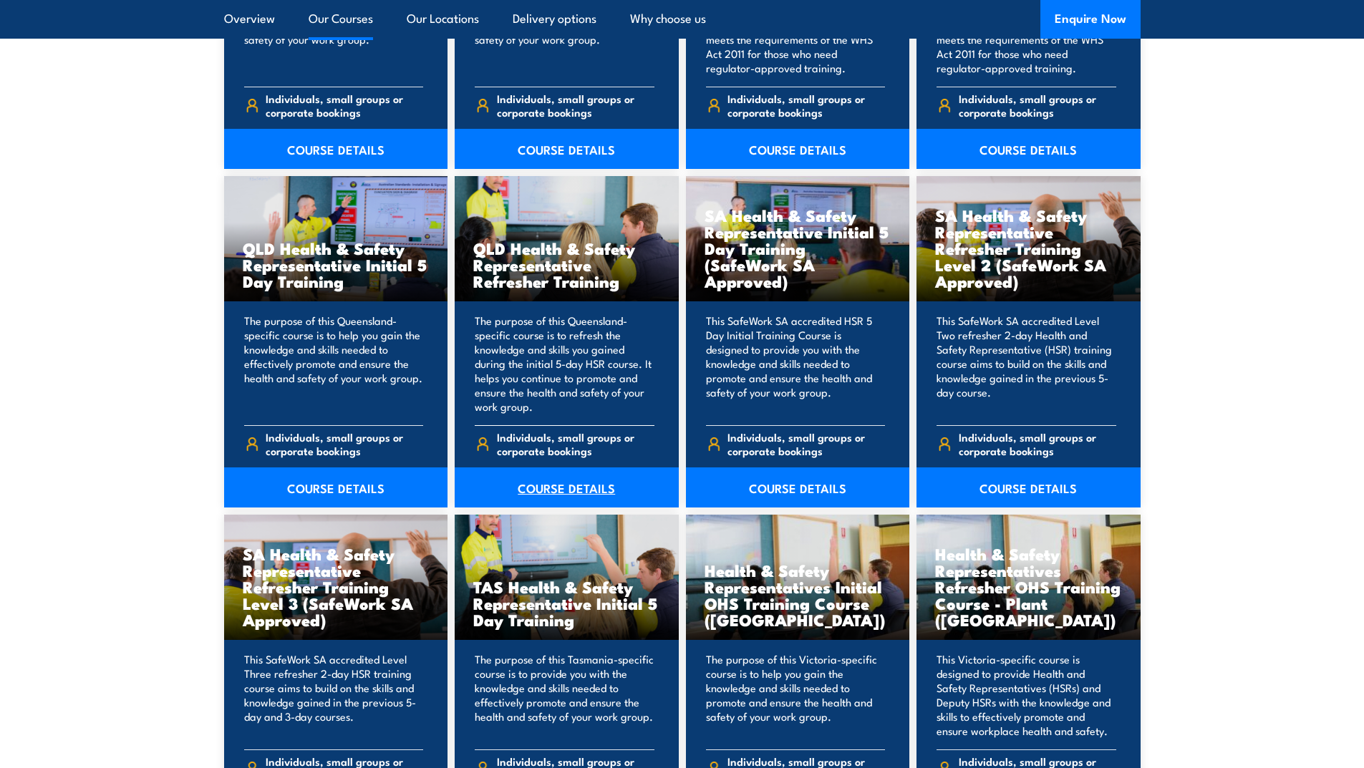
click at [573, 488] on link "COURSE DETAILS" at bounding box center [567, 488] width 224 height 40
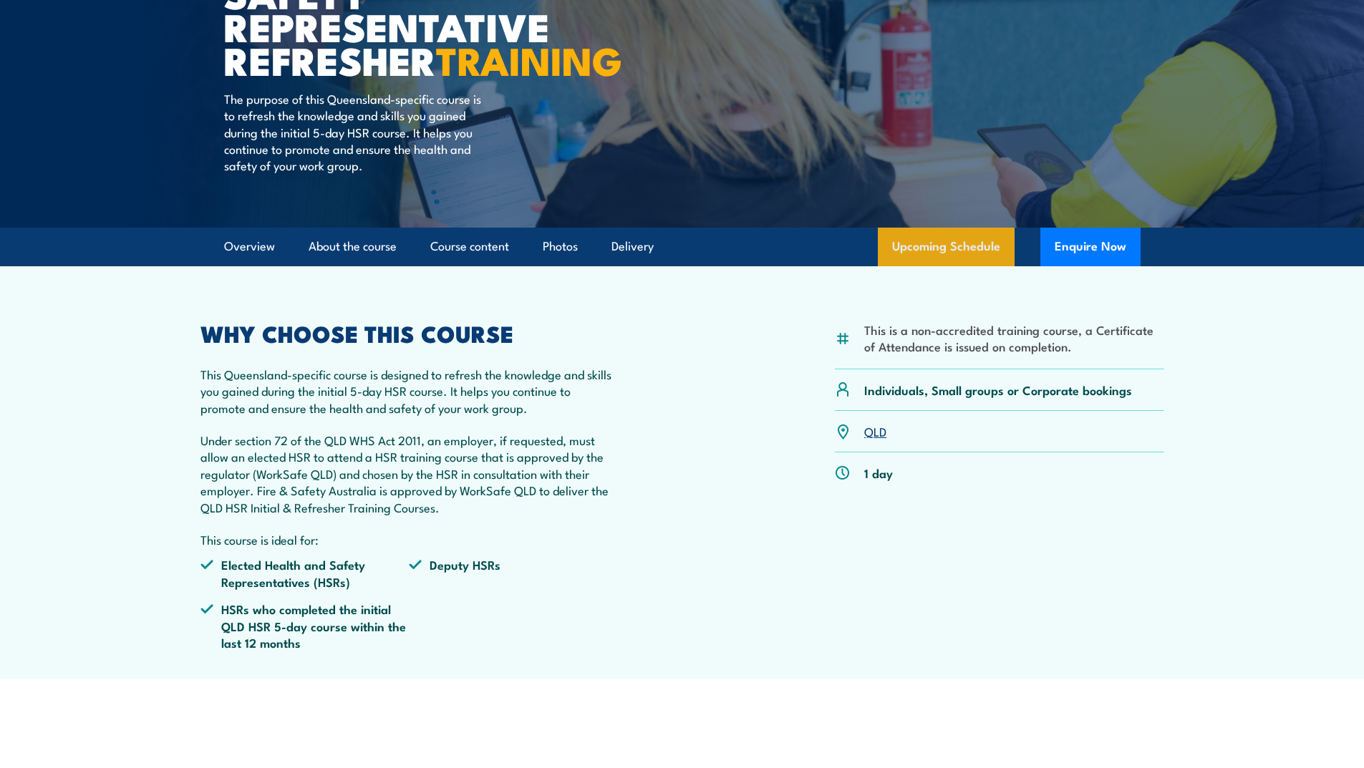
click at [920, 266] on link "Upcoming Schedule" at bounding box center [946, 247] width 137 height 39
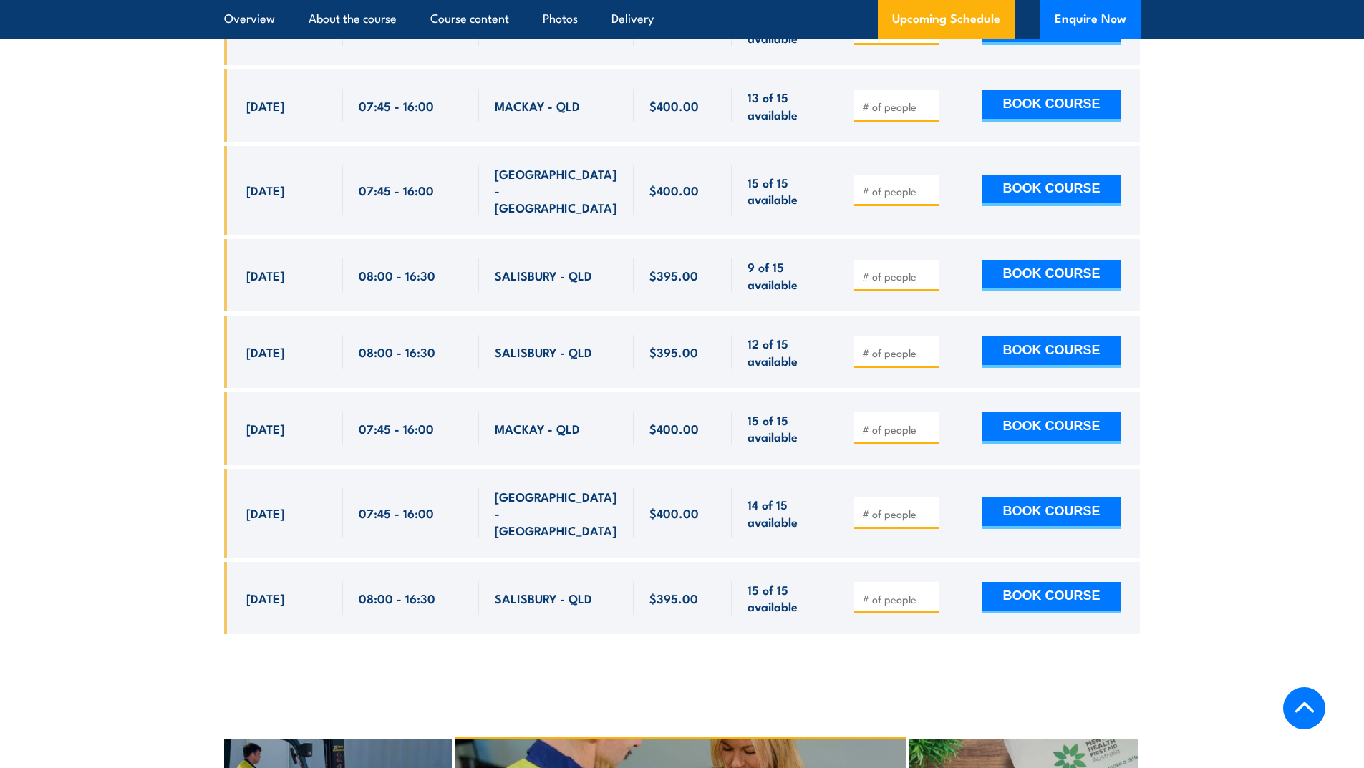
scroll to position [3155, 0]
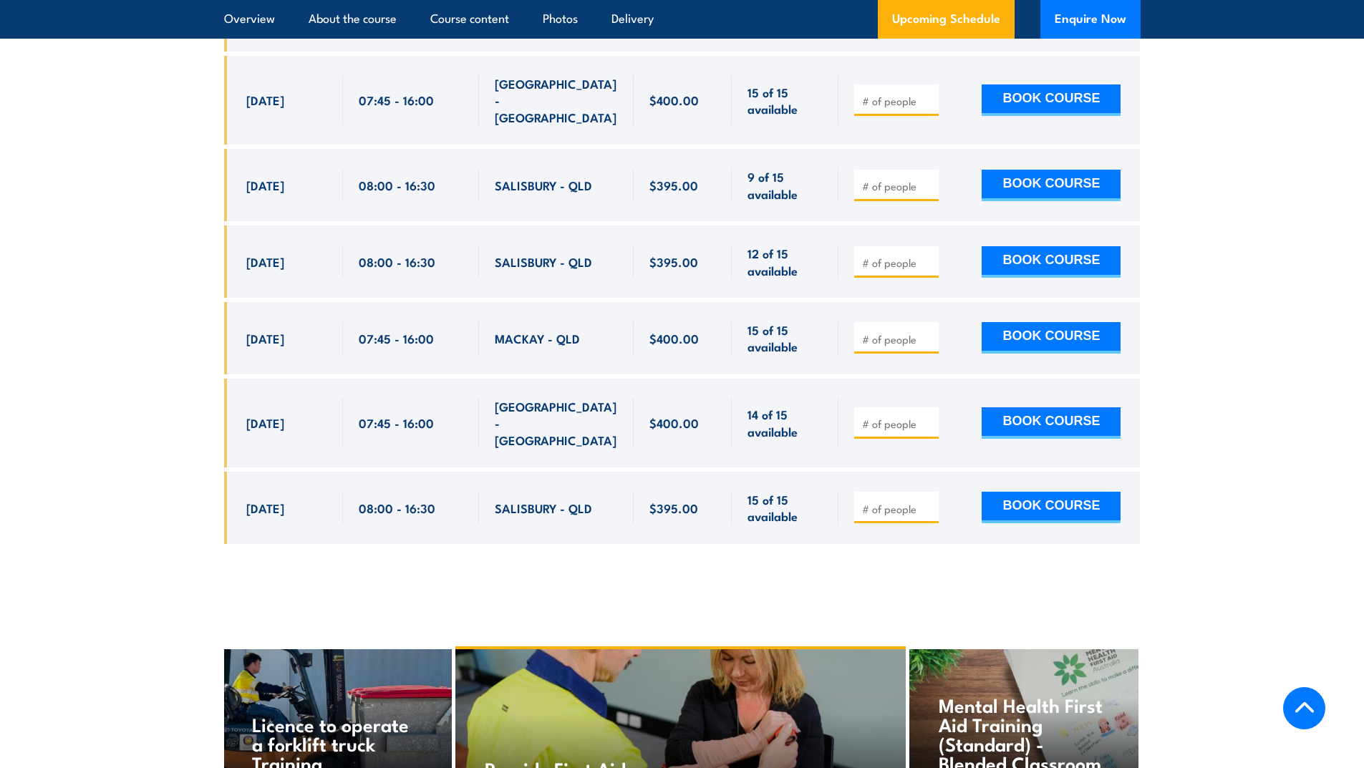
click at [899, 502] on input "number" at bounding box center [898, 509] width 72 height 14
type input "1"
click at [928, 502] on input "1" at bounding box center [898, 509] width 72 height 14
click at [1018, 492] on button "BOOK COURSE" at bounding box center [1051, 508] width 139 height 32
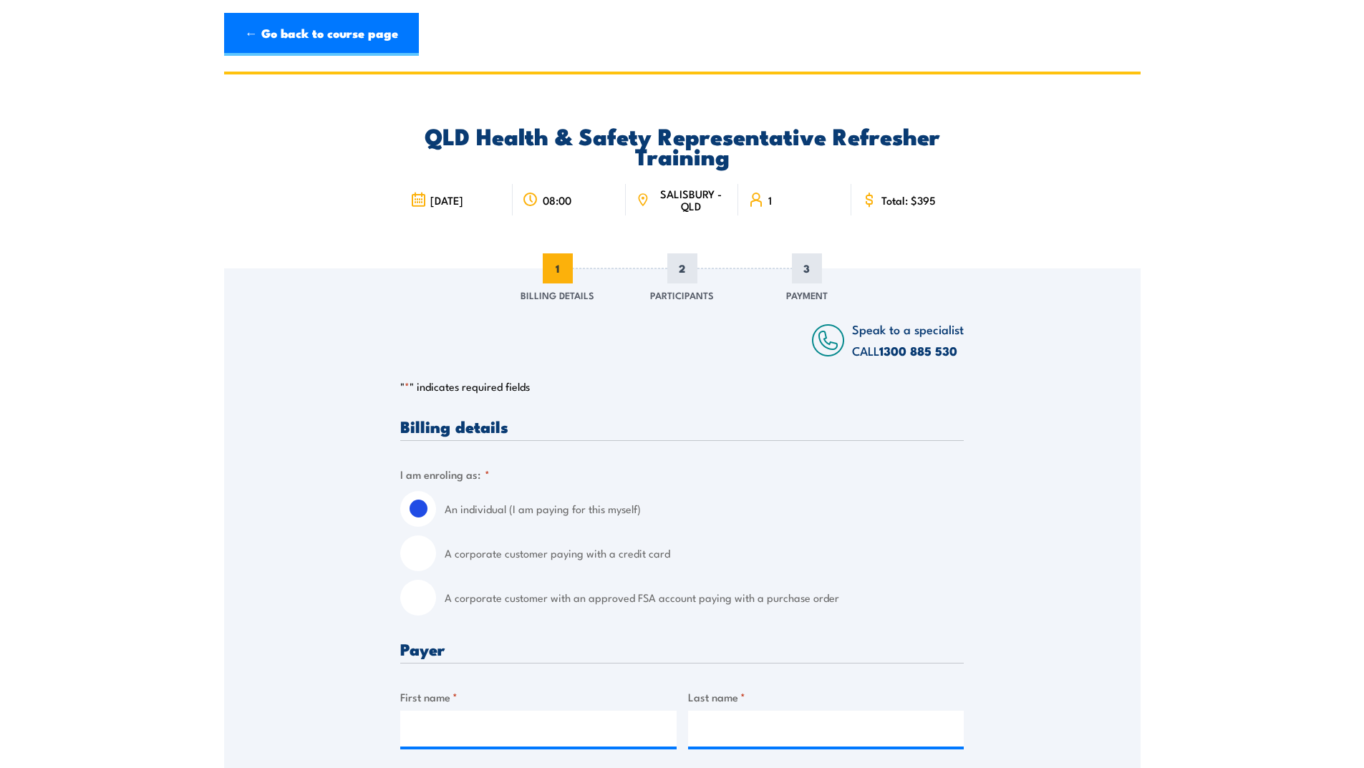
click at [416, 561] on input "A corporate customer paying with a credit card" at bounding box center [418, 554] width 36 height 36
radio input "true"
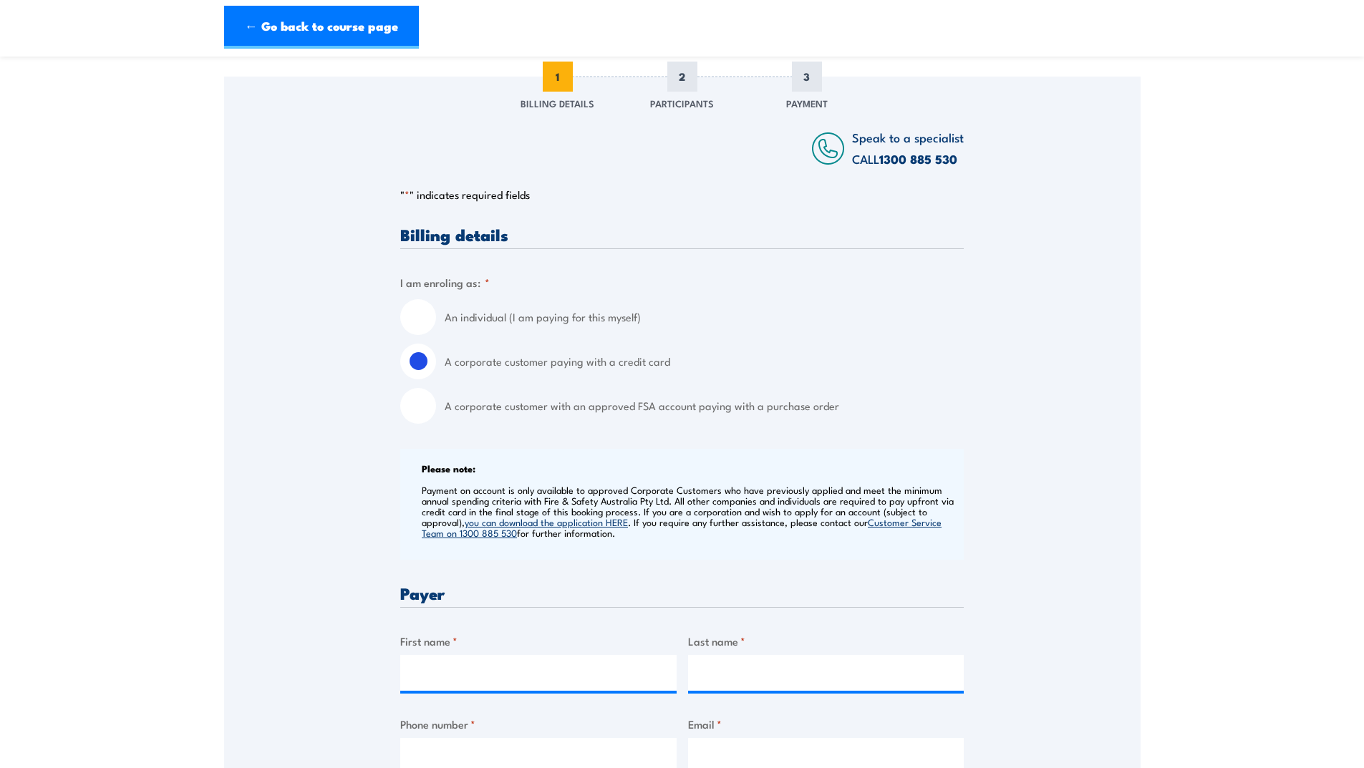
scroll to position [358, 0]
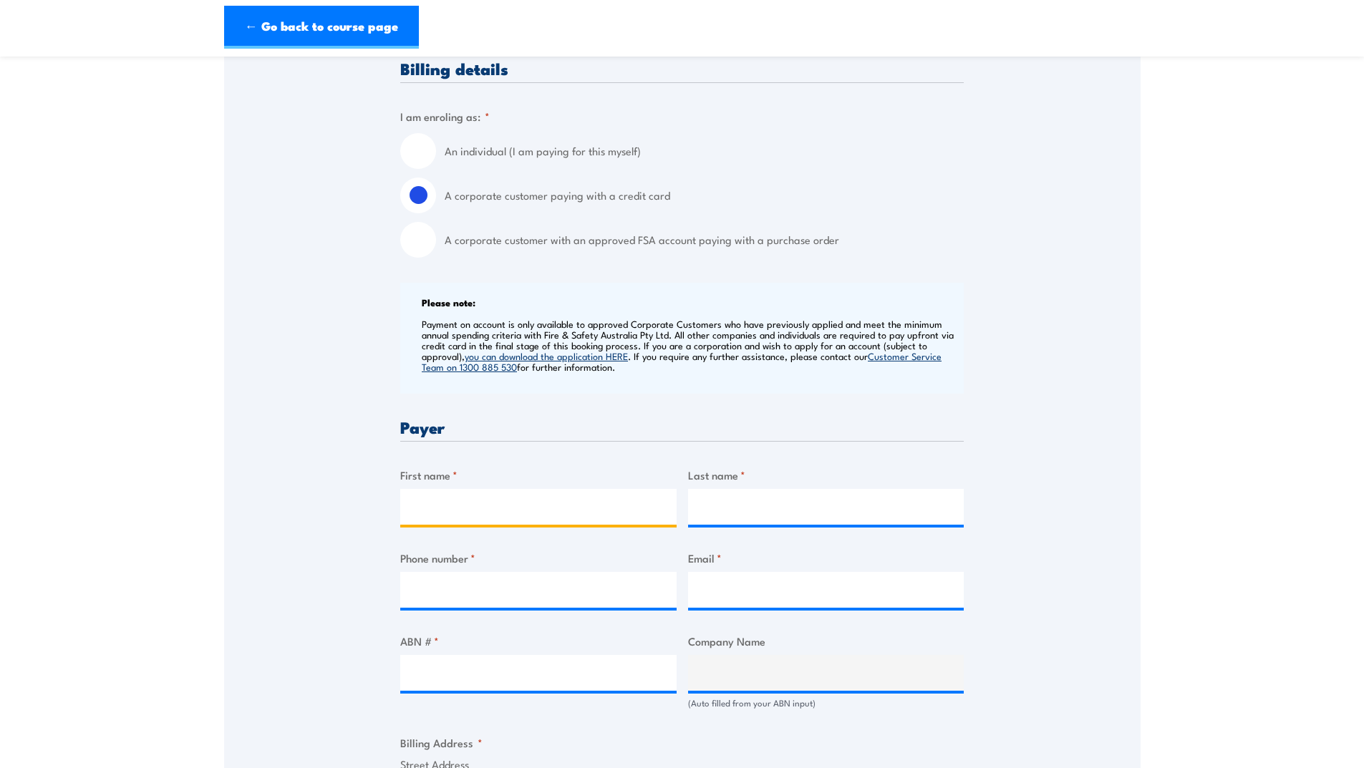
click at [469, 511] on input "First name *" at bounding box center [538, 507] width 276 height 36
type input "Kathryn"
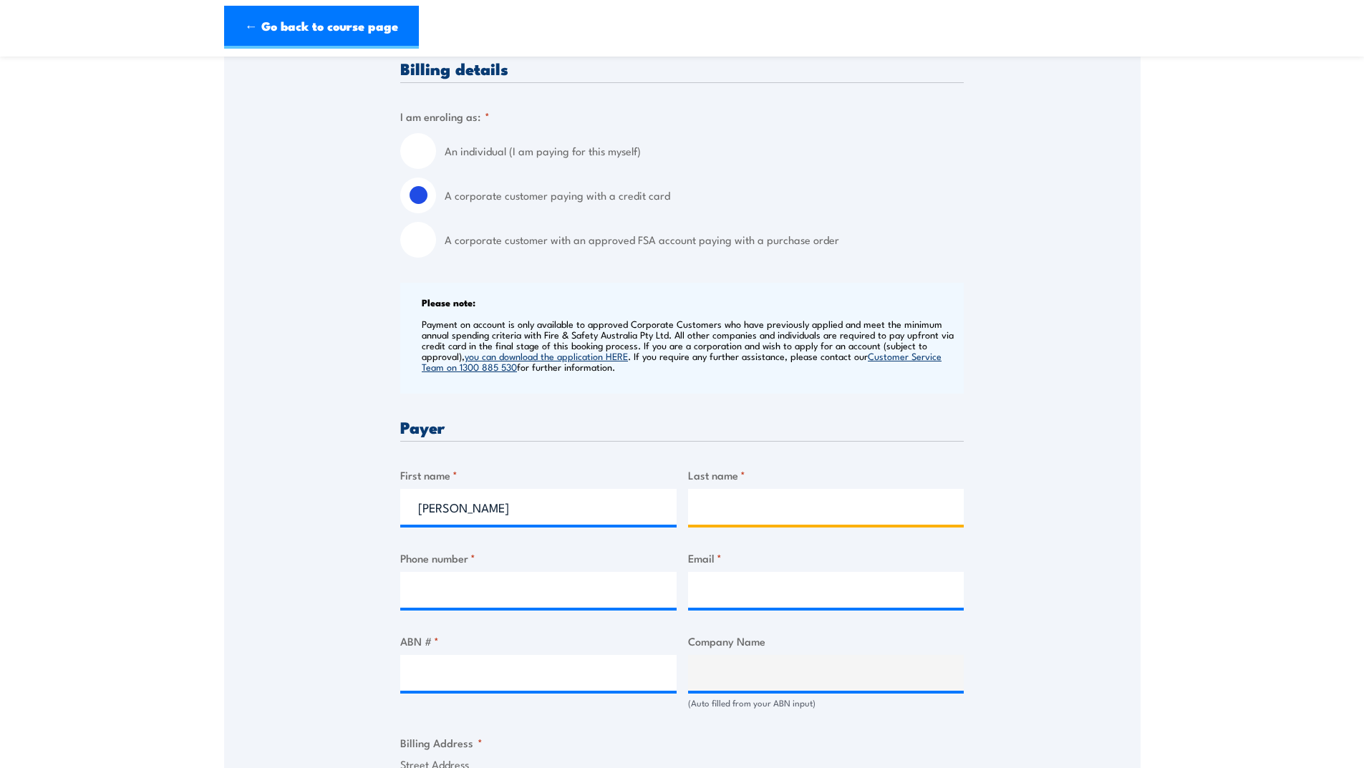
type input "Reid"
type input "0437455553"
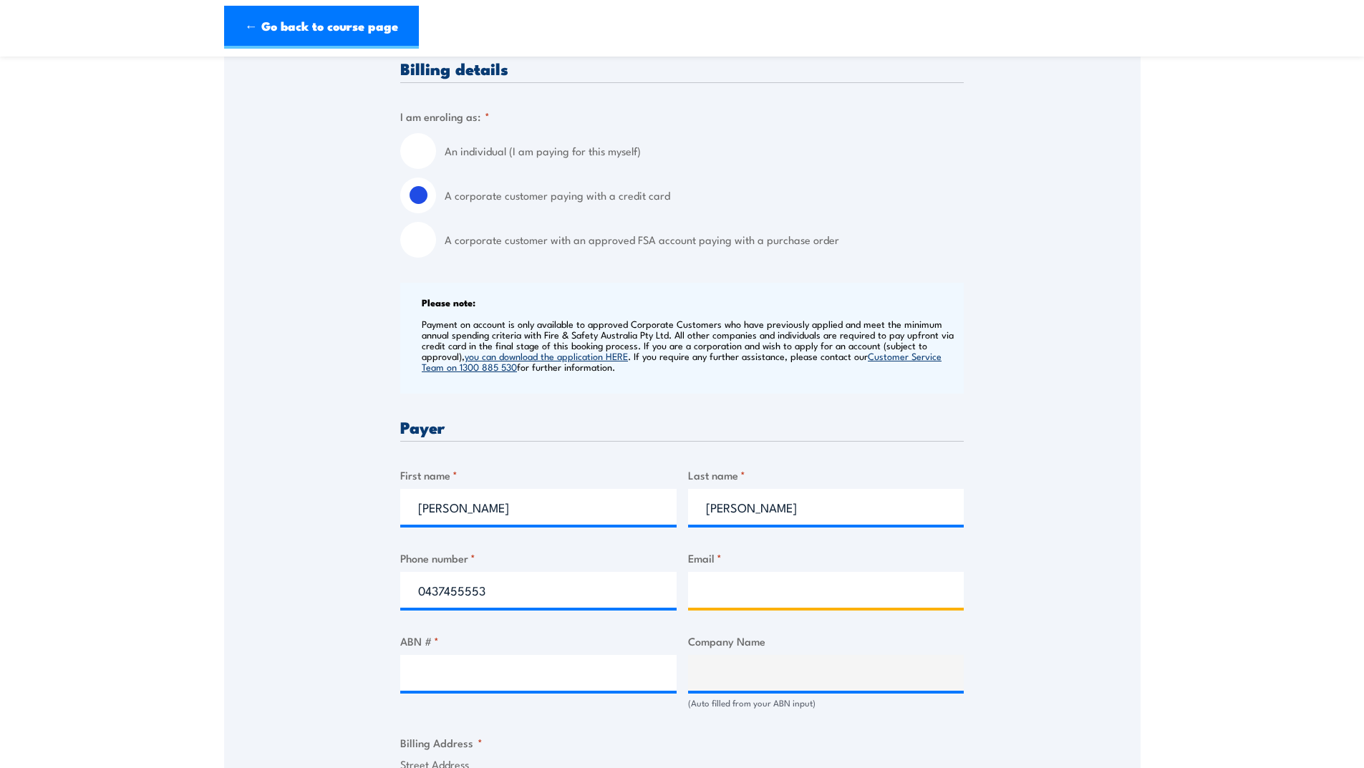
type input "kathryn.reid@ambulance.qld.gov.au"
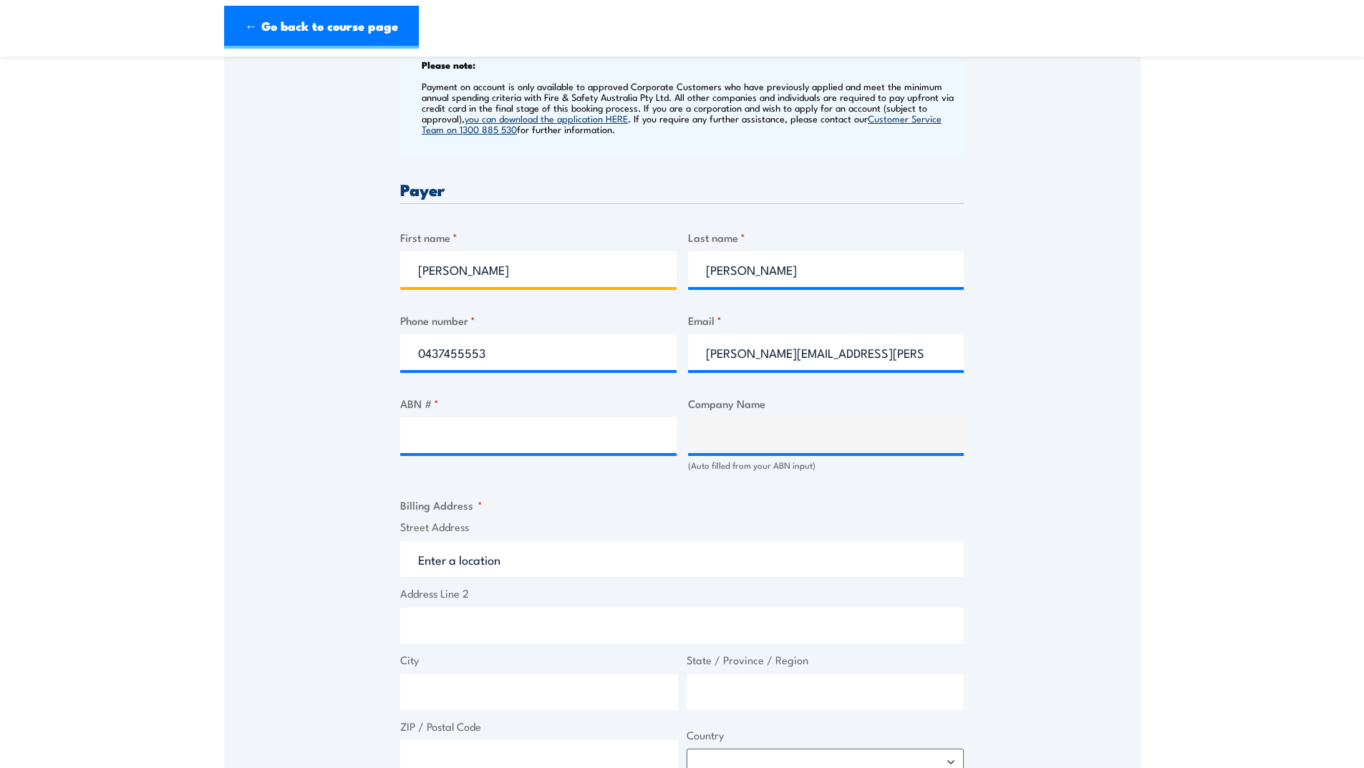
scroll to position [644, 0]
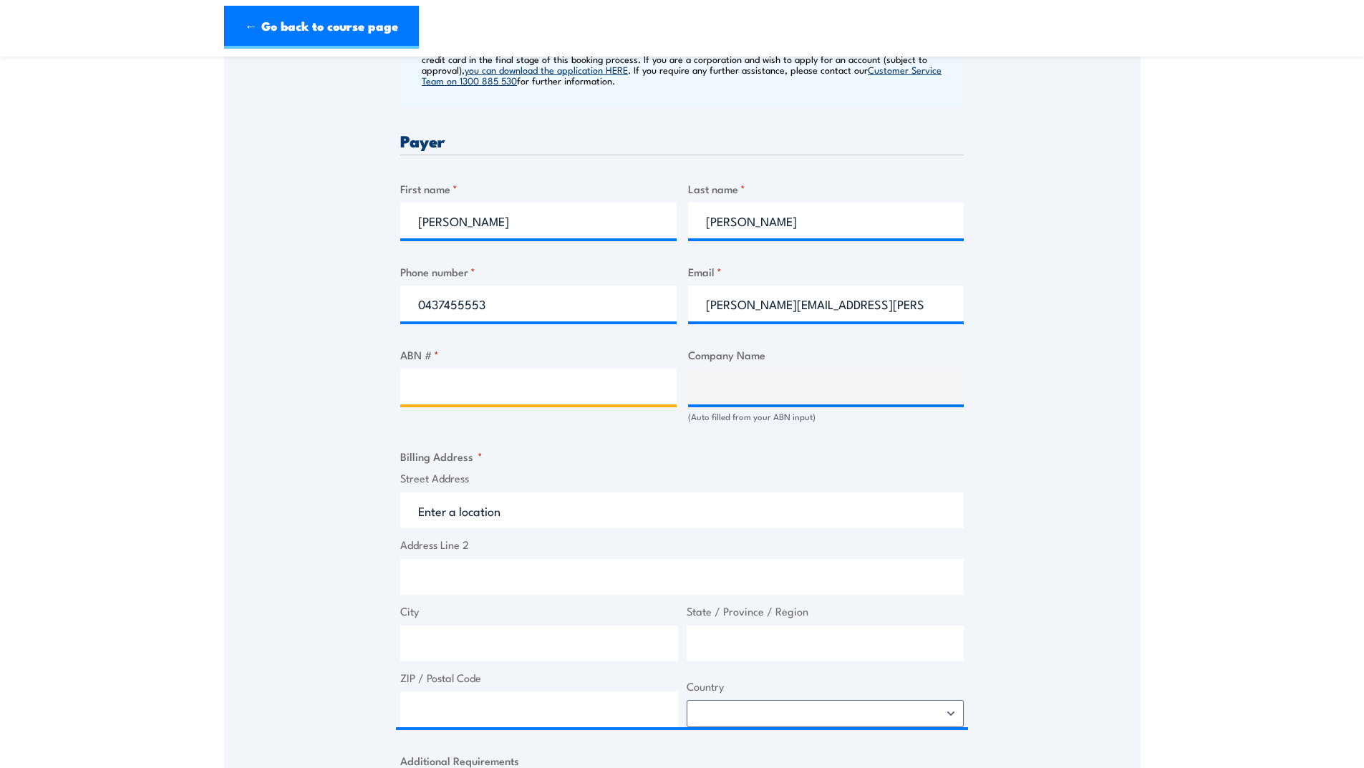
click at [457, 381] on input "ABN # *" at bounding box center [538, 387] width 276 height 36
type input "89519542578"
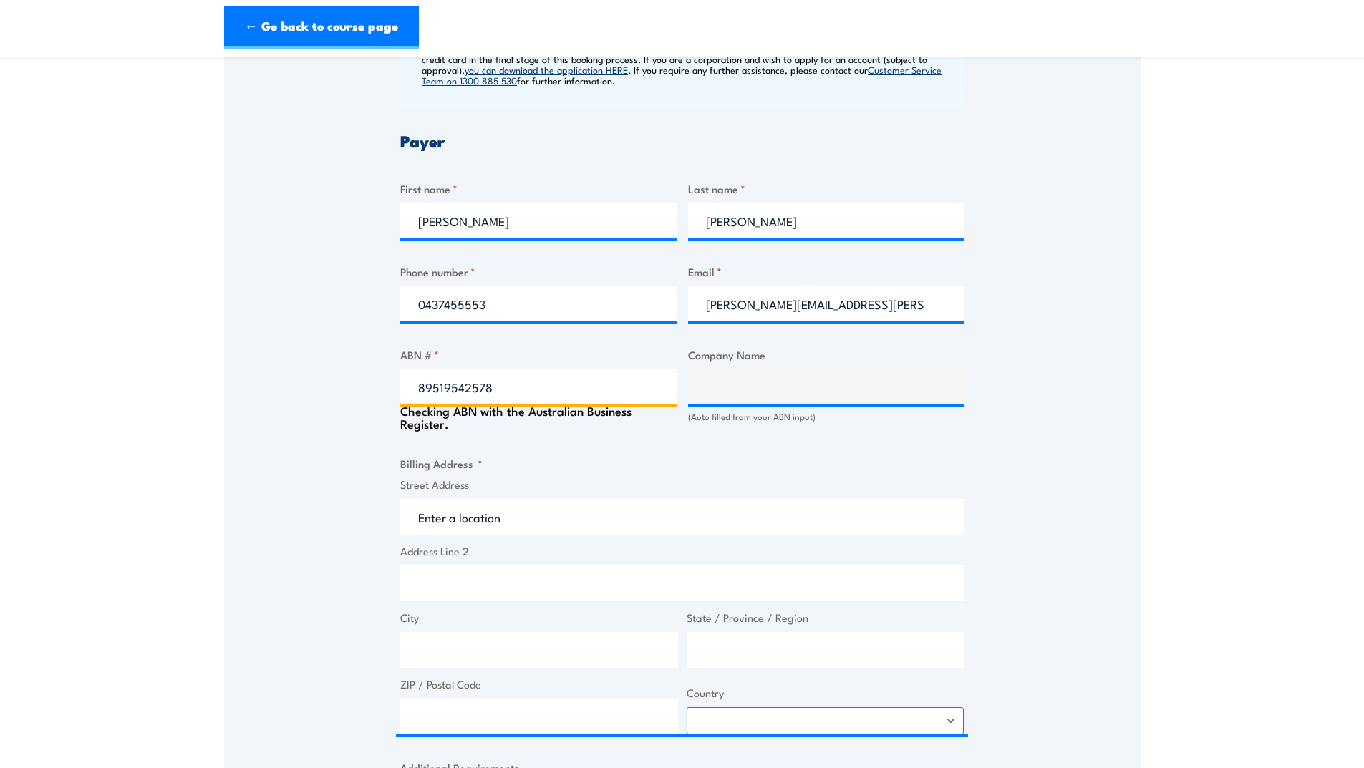
type input "Department Of Health (Queensland Ambulance Service)"
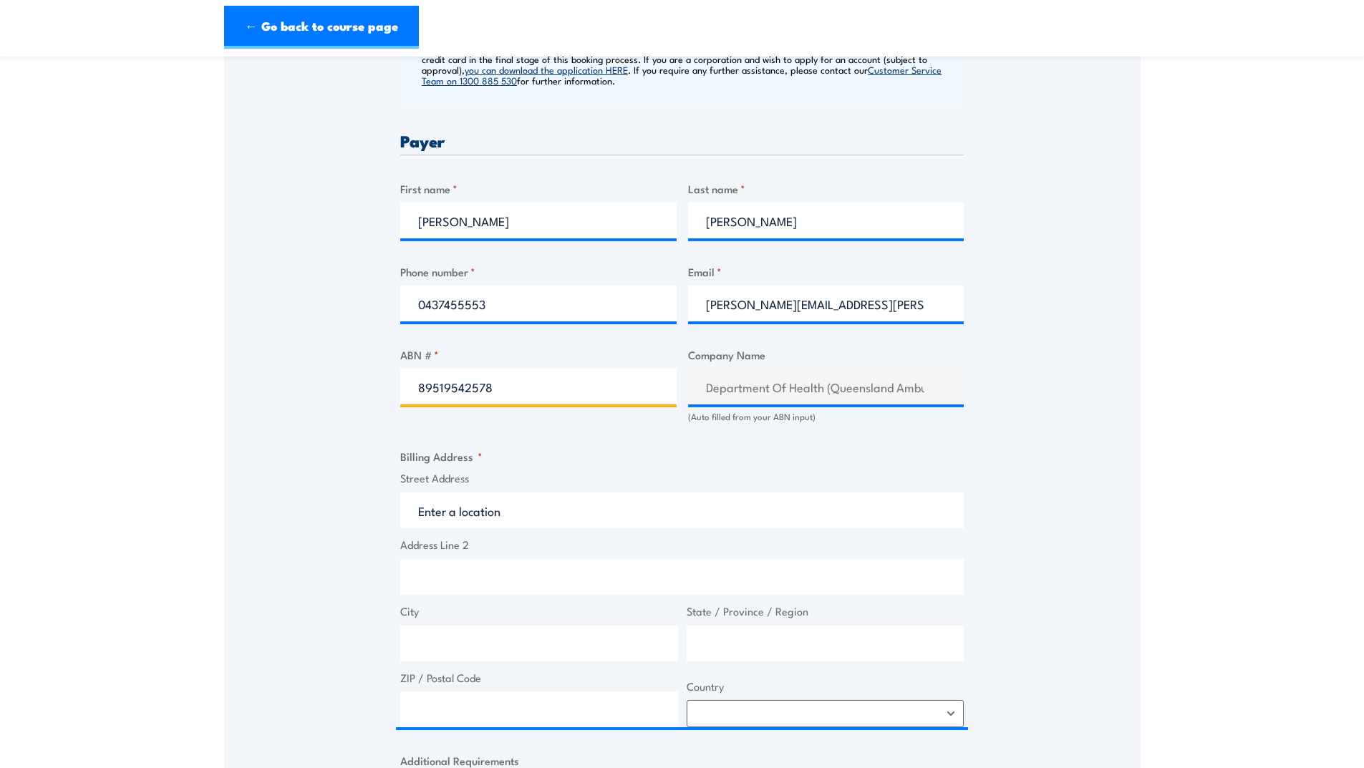
type input "89519542578"
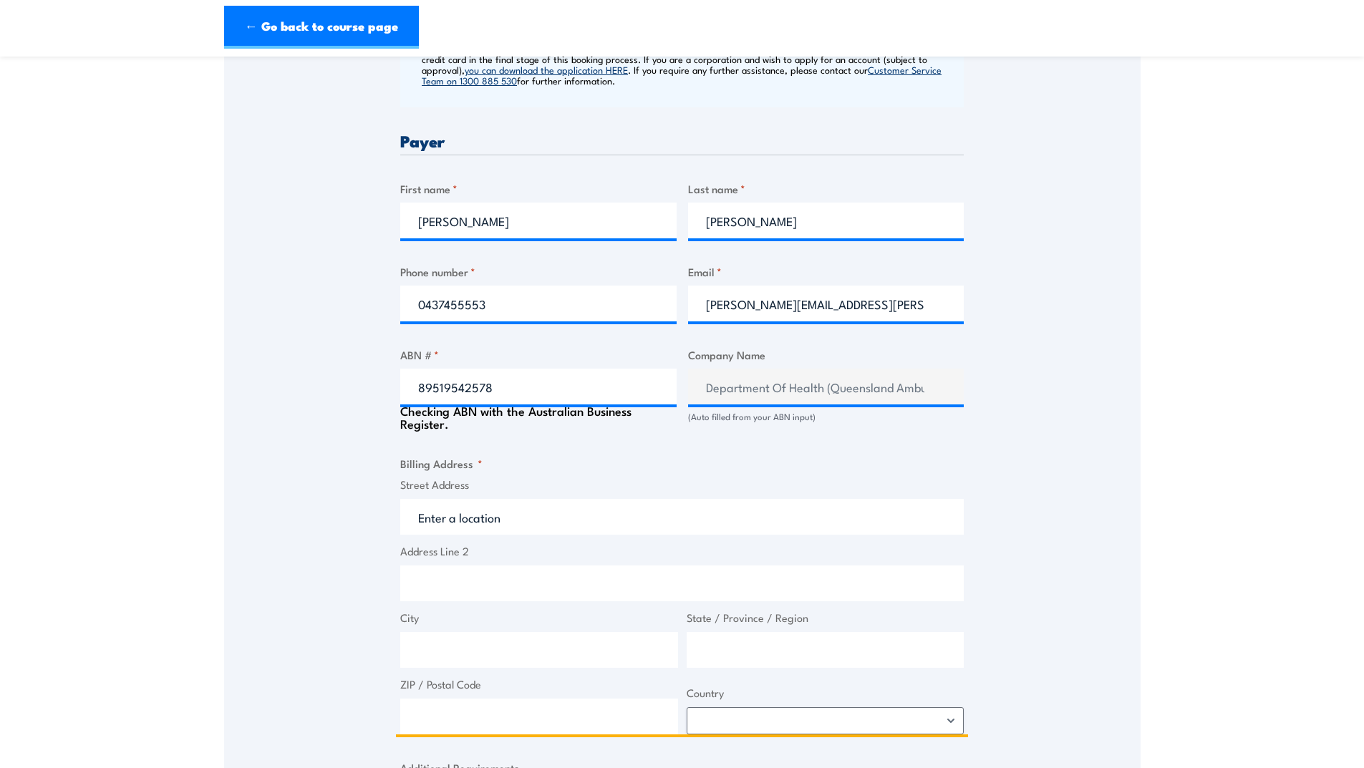
click at [516, 510] on input "Street Address" at bounding box center [681, 517] width 563 height 36
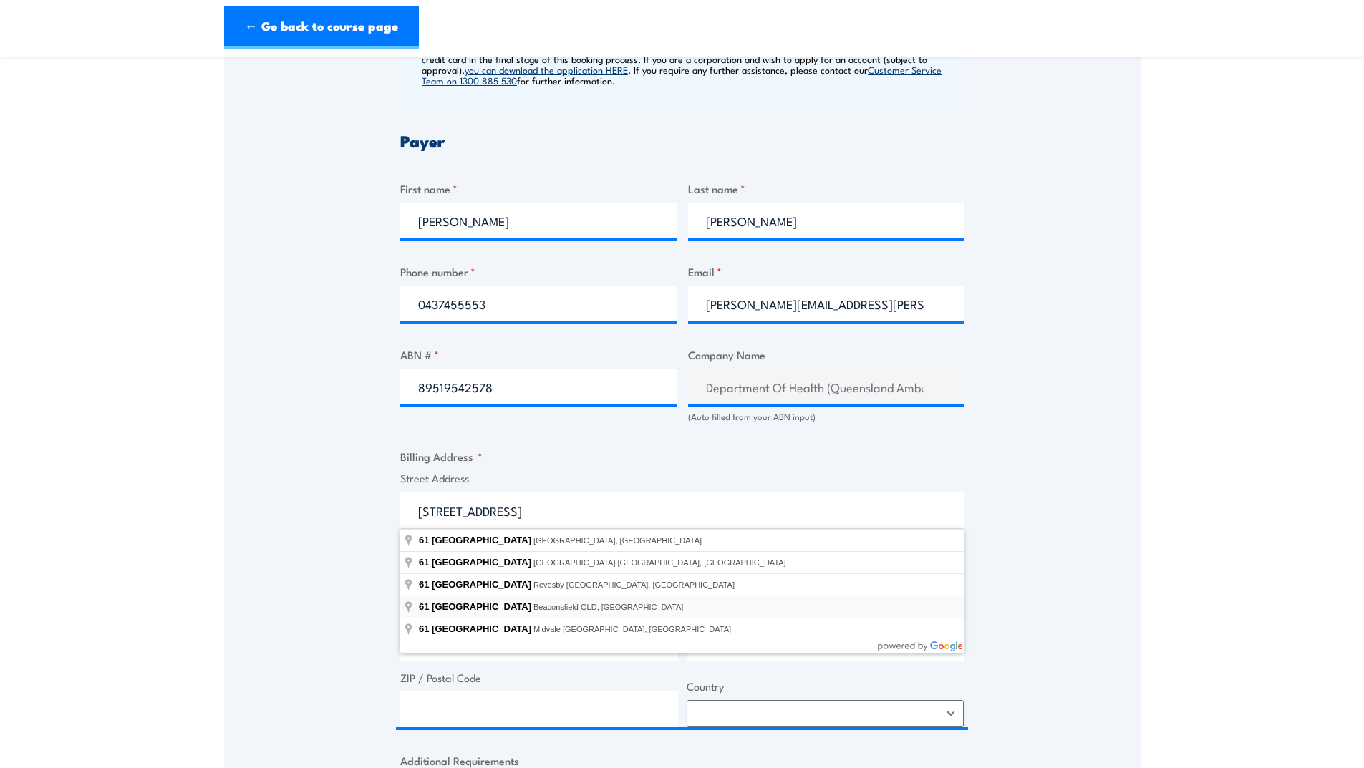
type input "61 Beaconsfield Road, Beaconsfield QLD, Australia"
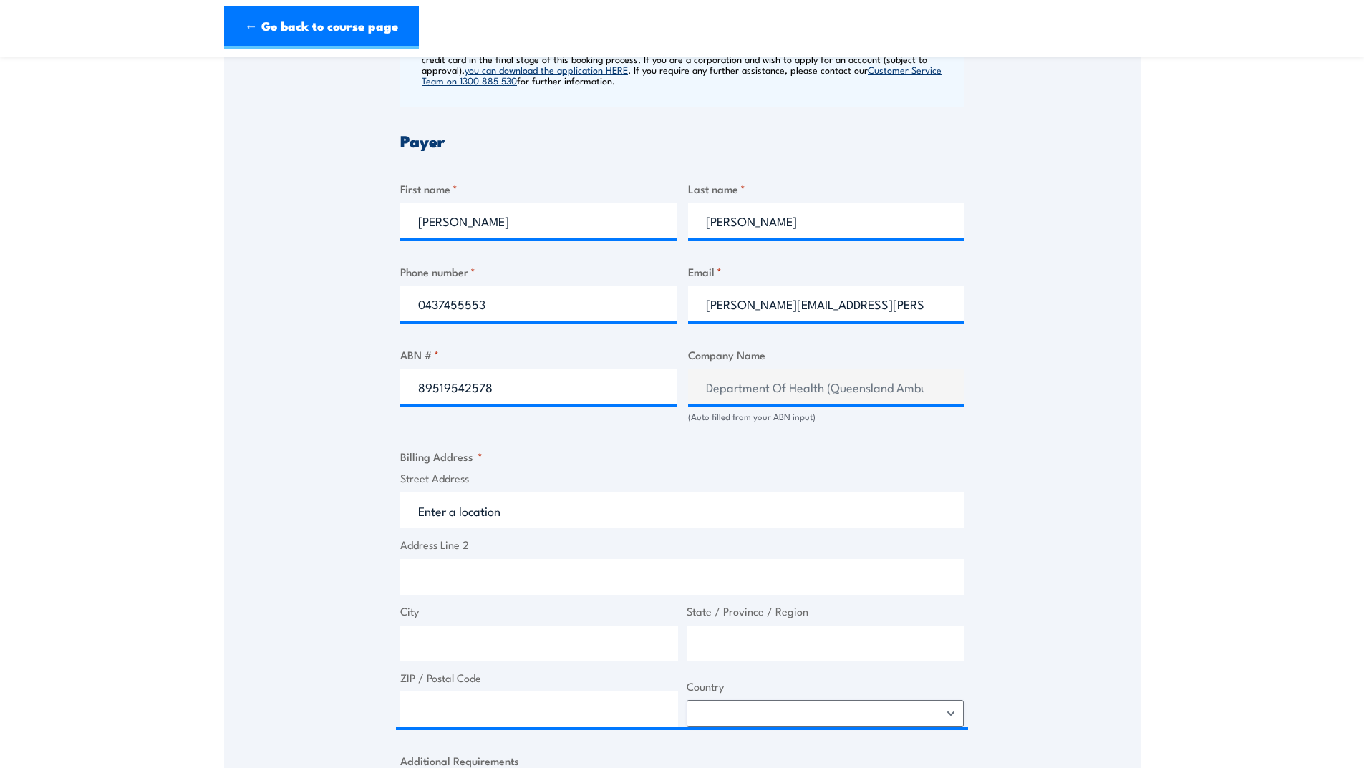
type input "61 Beaconsfield Rd"
type input "Beaconsfield"
type input "[GEOGRAPHIC_DATA]"
type input "4740"
select select "Australia"
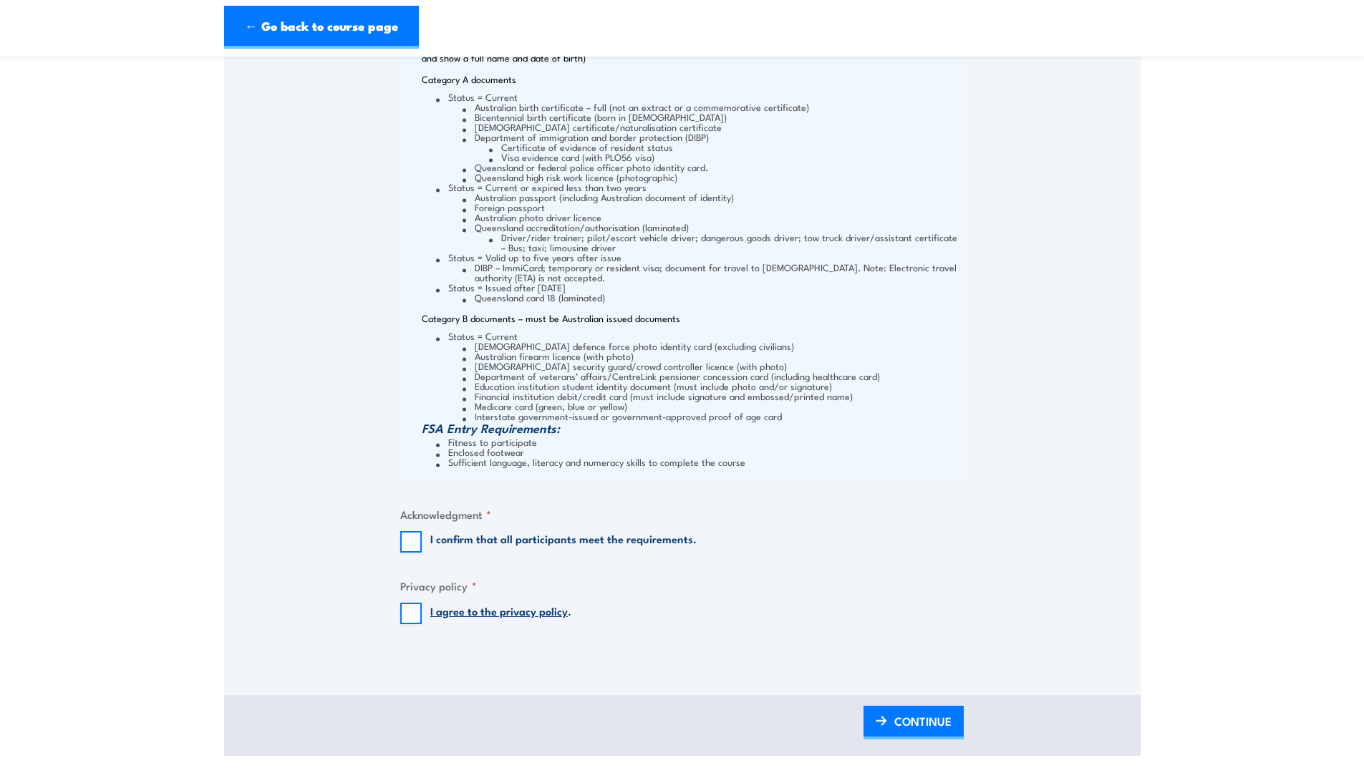
scroll to position [1575, 0]
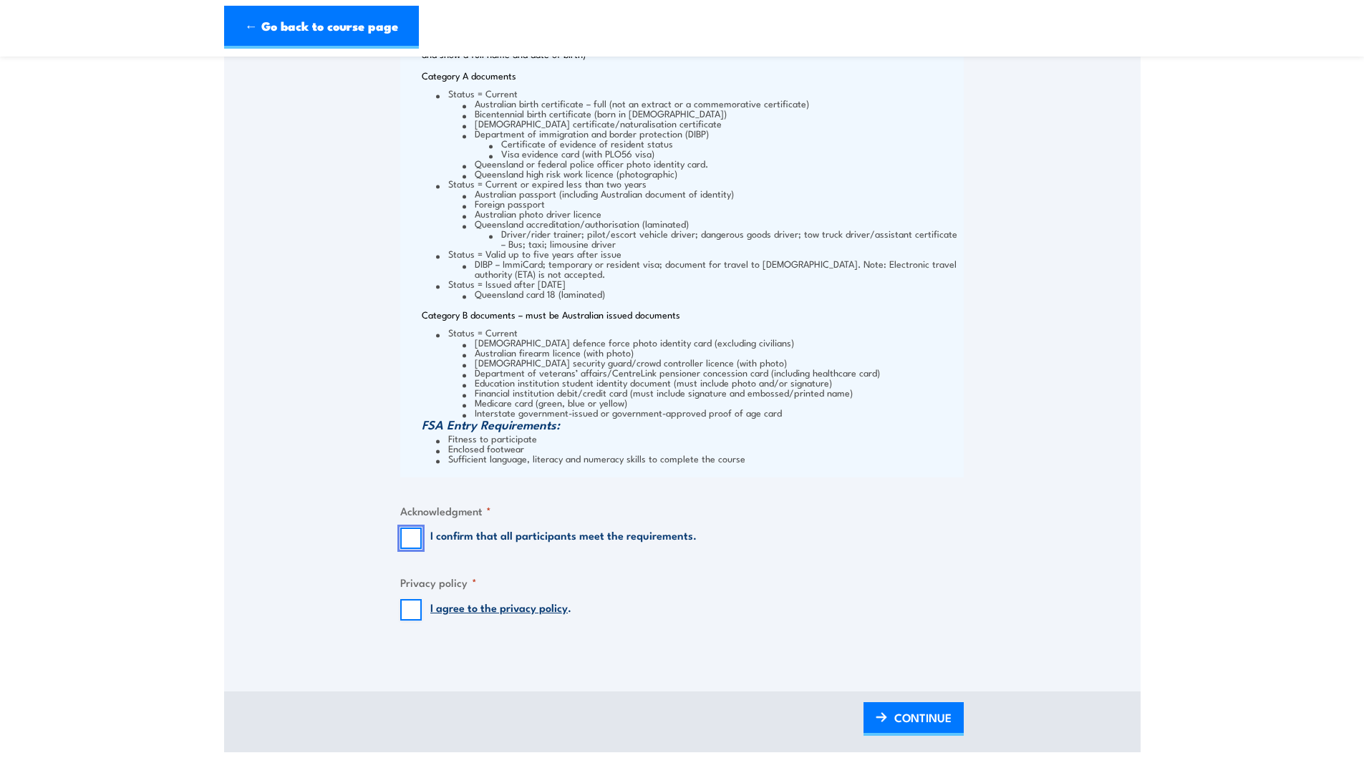
click at [418, 538] on input "I confirm that all participants meet the requirements." at bounding box center [410, 538] width 21 height 21
checkbox input "true"
click at [419, 614] on input "I agree to the privacy policy ." at bounding box center [410, 609] width 21 height 21
checkbox input "true"
click at [890, 723] on link "CONTINUE" at bounding box center [913, 719] width 100 height 34
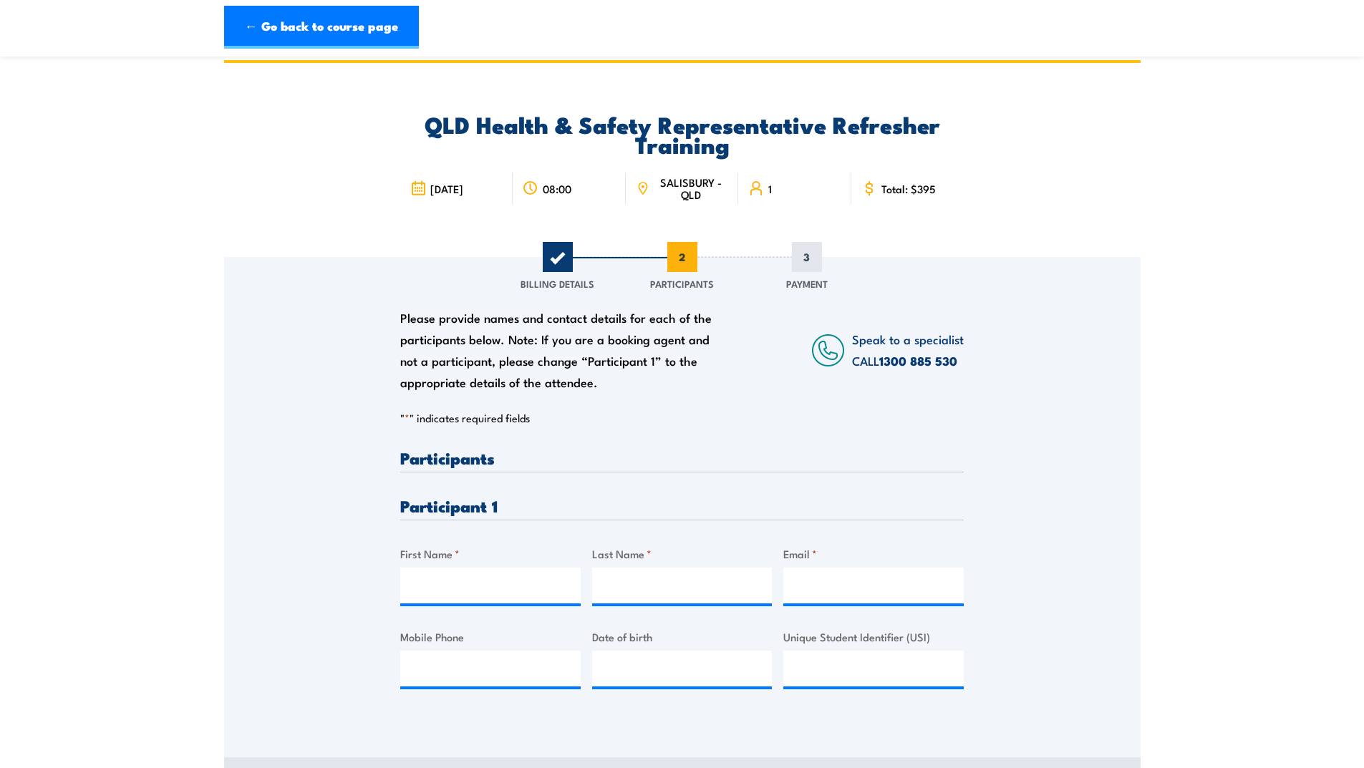
scroll to position [0, 0]
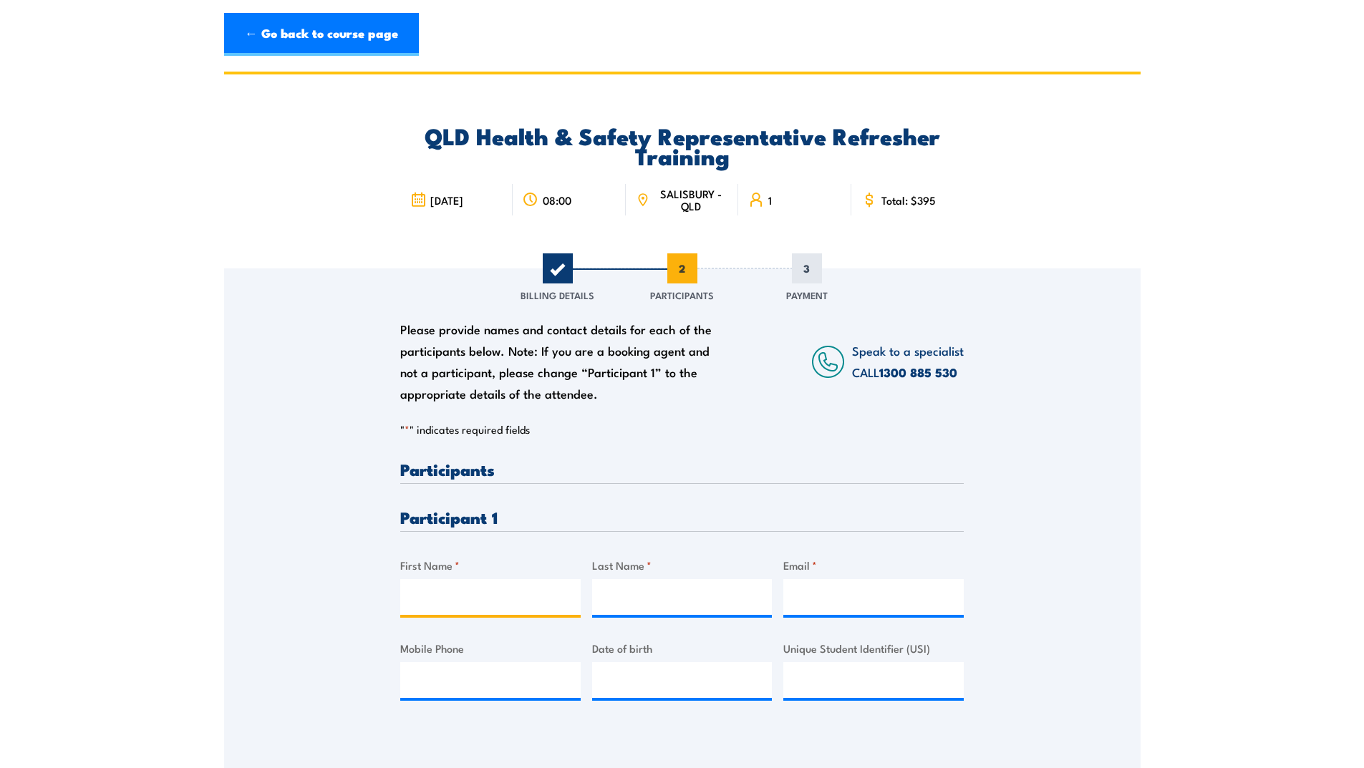
click at [466, 593] on input "First Name *" at bounding box center [490, 597] width 180 height 36
type input "D"
click at [466, 593] on input "First Name *" at bounding box center [490, 597] width 180 height 36
type input "Kathryn"
type input "Reid"
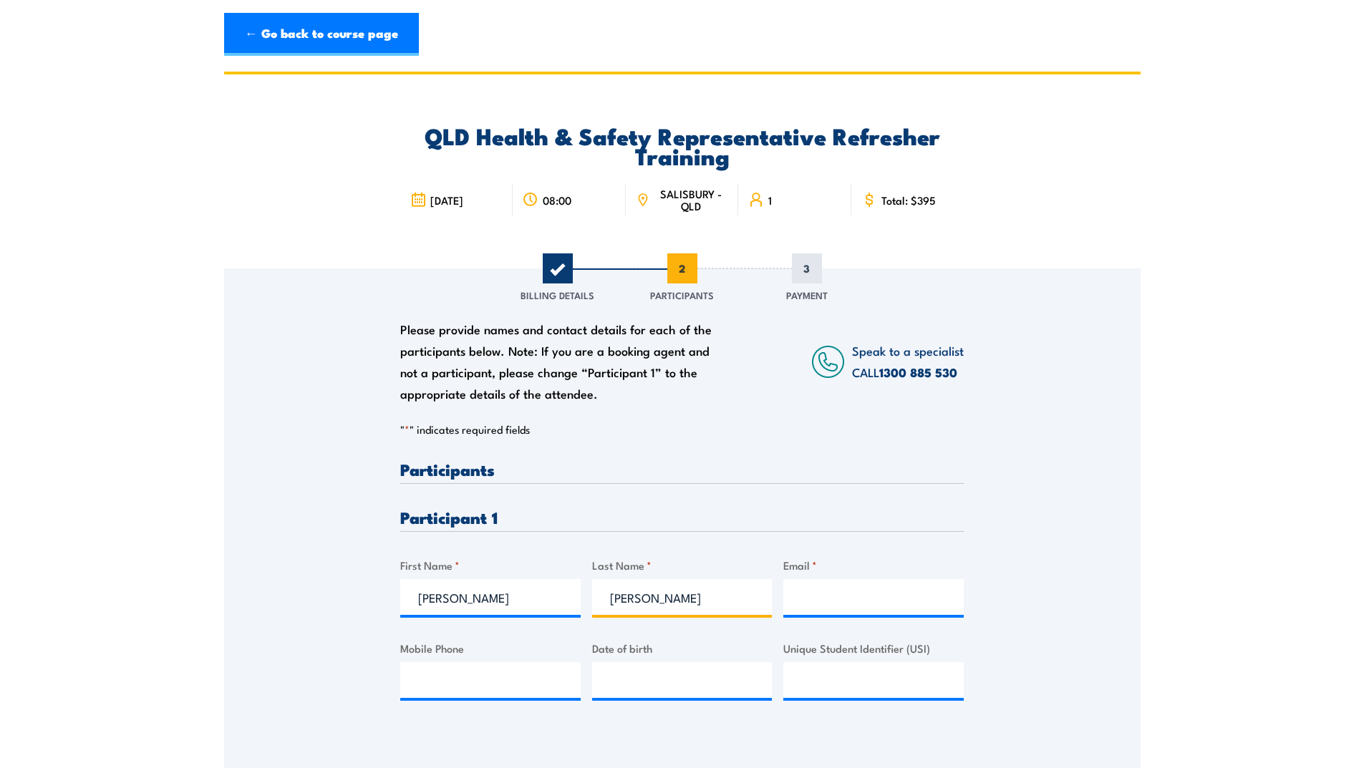
type input "kathryn.reid@ambulance.qld.gov.au"
type input "0437455553"
click at [865, 600] on input "kathryn.reid@ambulance.qld.gov.au" at bounding box center [873, 597] width 180 height 36
type input "Daniel.York@ambulance.qld.gov.au"
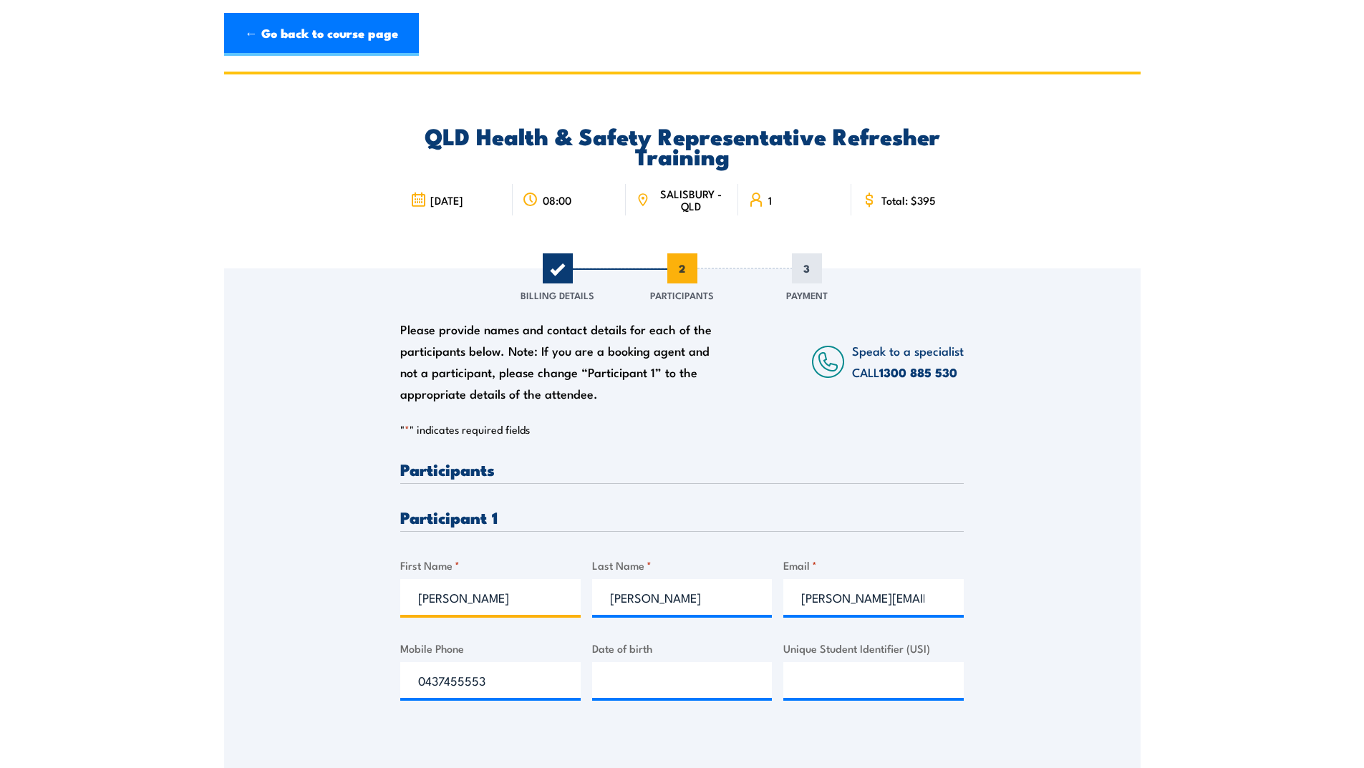
click at [513, 609] on input "Kathryn" at bounding box center [490, 597] width 180 height 36
type input "K"
type input "Daniel"
click at [662, 599] on input "Reid" at bounding box center [682, 597] width 180 height 36
type input "R"
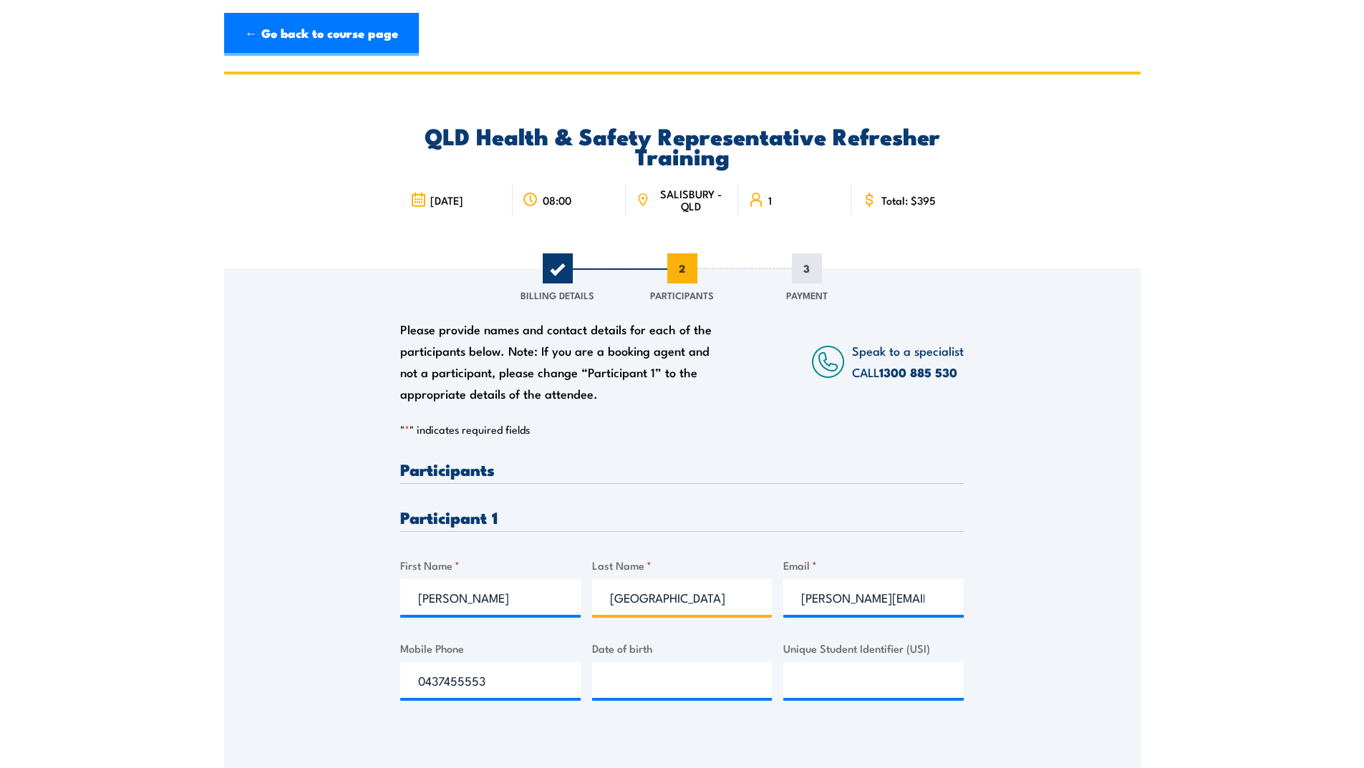
type input "York"
click at [501, 676] on input "0437455553" at bounding box center [490, 680] width 180 height 36
type input "0406 793 794"
click at [621, 680] on input "__/__/____" at bounding box center [682, 680] width 180 height 36
type input "10/03/1988"
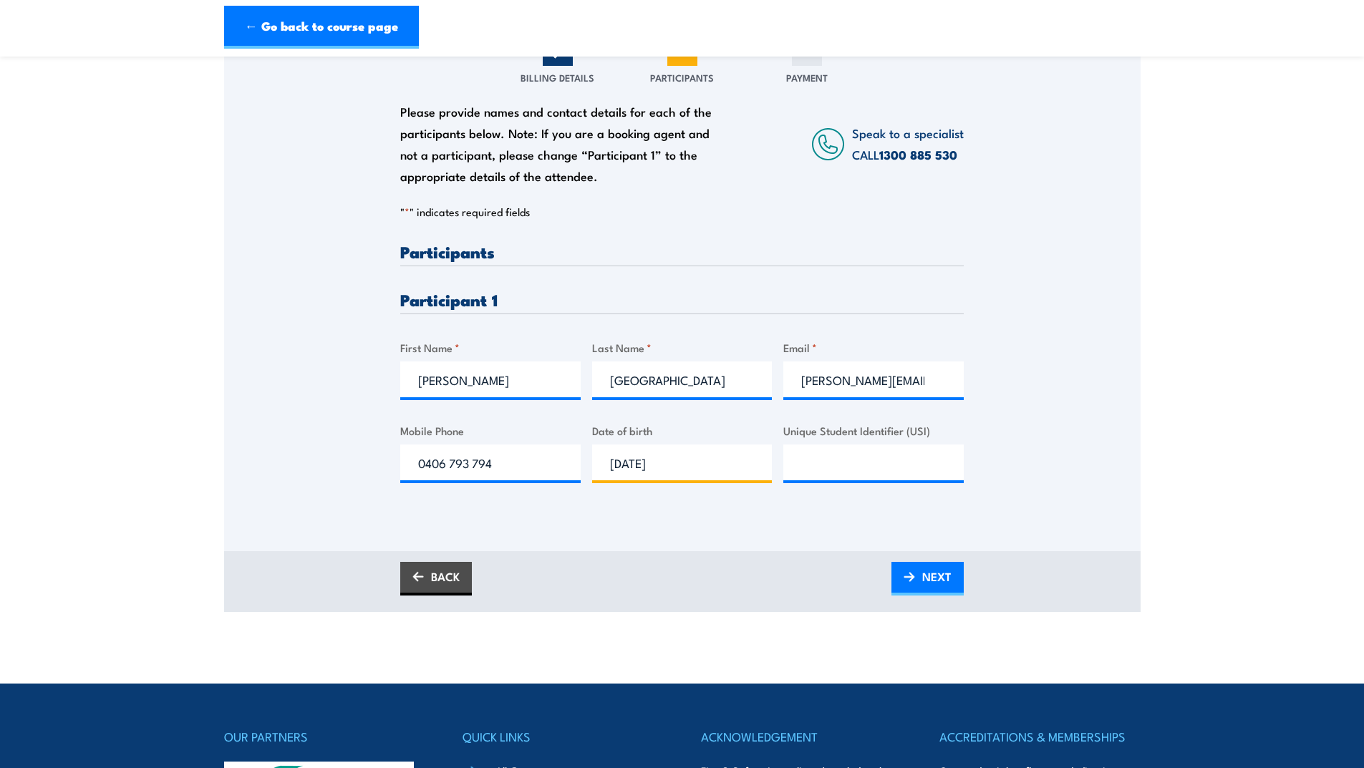
scroll to position [286, 0]
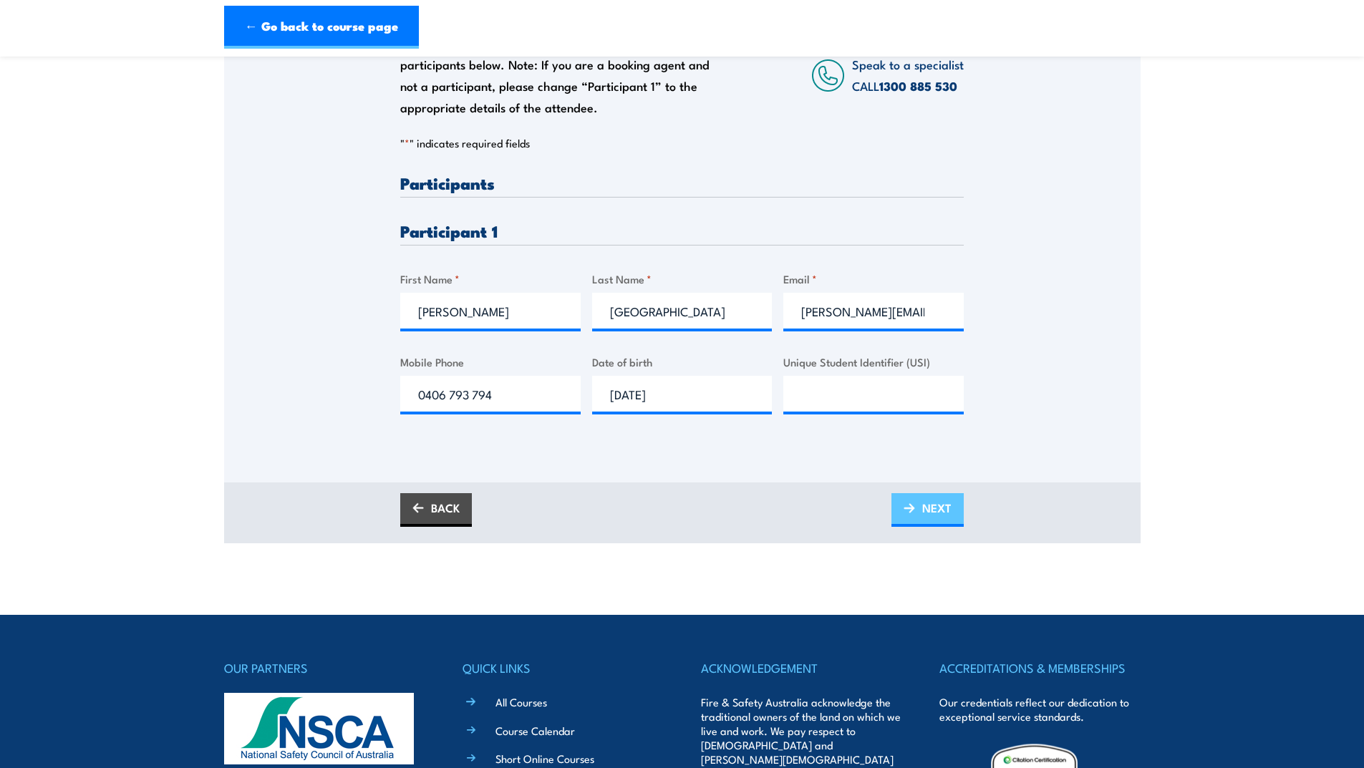
click at [934, 516] on span "NEXT" at bounding box center [936, 508] width 29 height 38
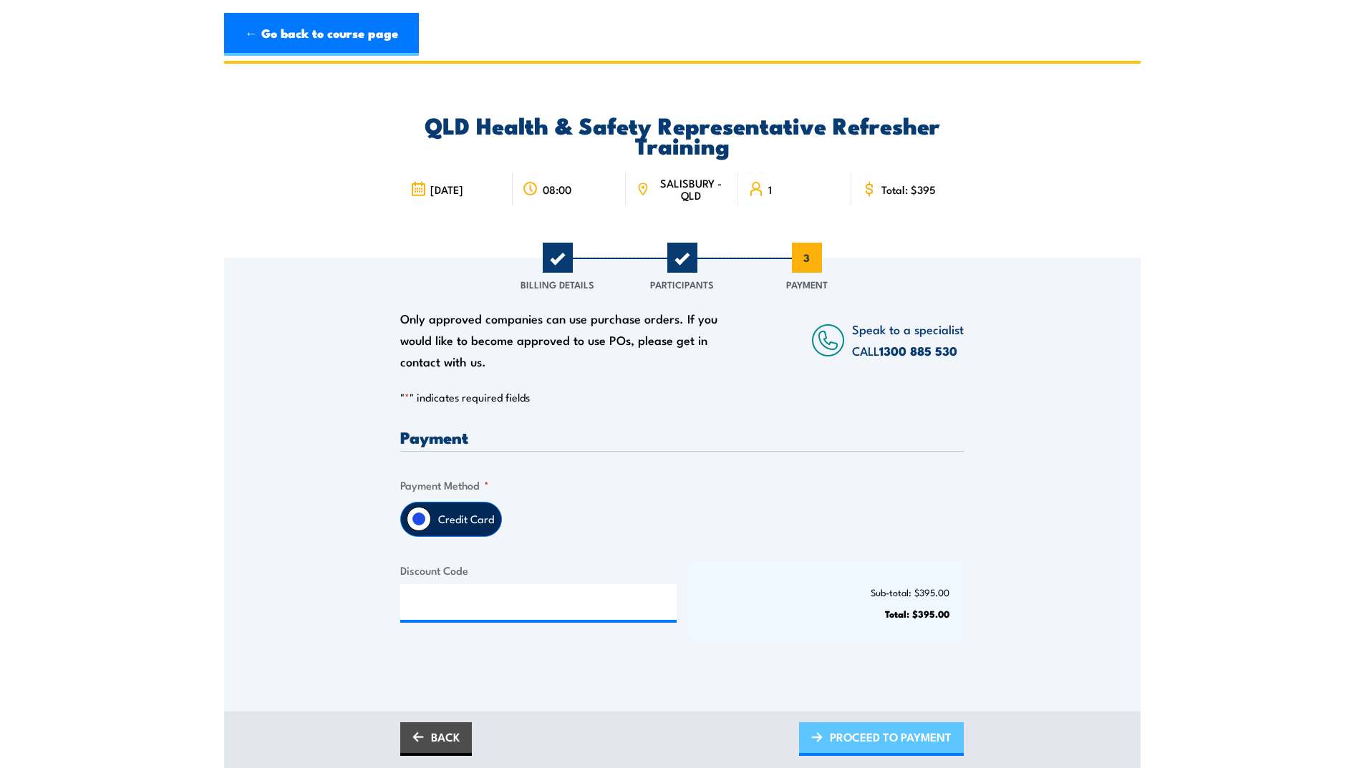
scroll to position [0, 0]
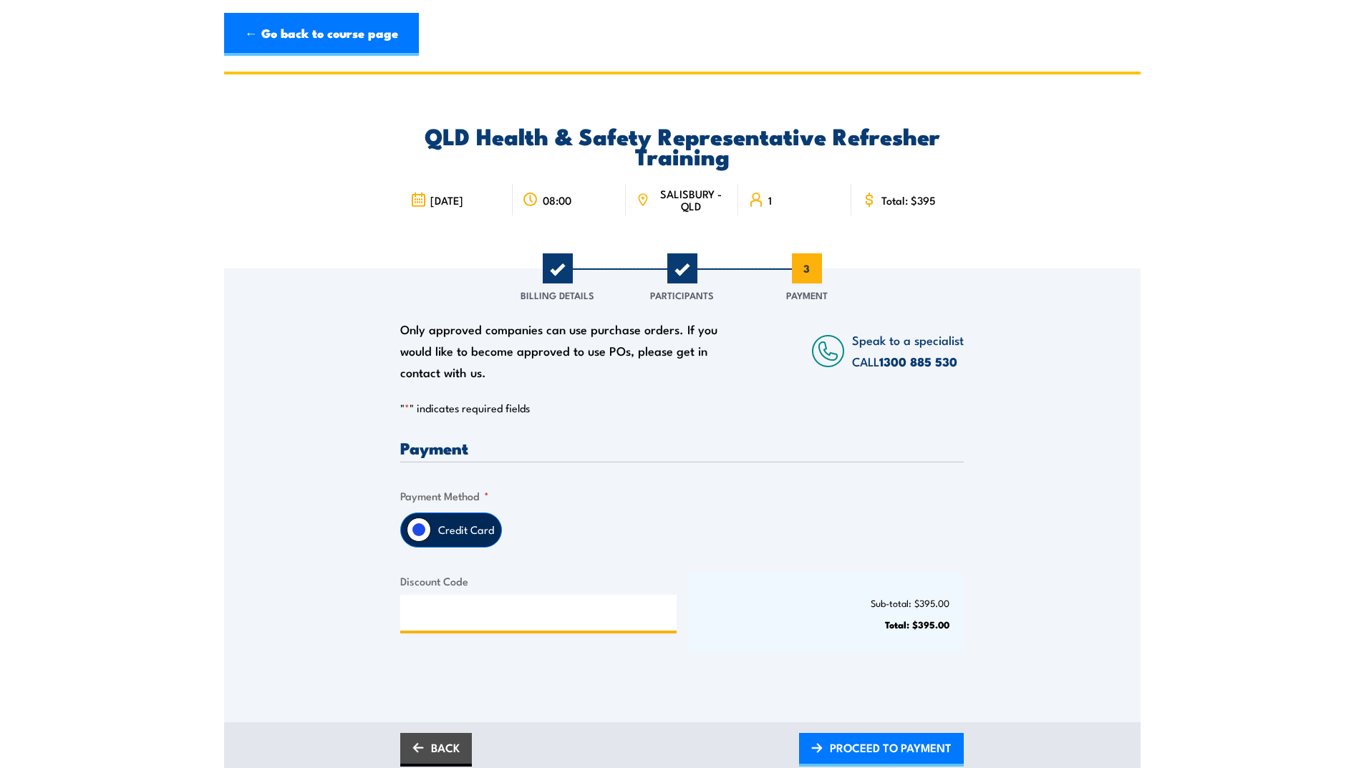
click at [518, 606] on input "Discount Code" at bounding box center [538, 613] width 276 height 36
click at [481, 532] on label "Credit Card" at bounding box center [466, 530] width 70 height 34
click at [431, 532] on input "Credit Card" at bounding box center [419, 530] width 24 height 24
click at [884, 756] on span "PROCEED TO PAYMENT" at bounding box center [891, 748] width 122 height 38
click at [570, 615] on input "Discount Code" at bounding box center [538, 613] width 276 height 36
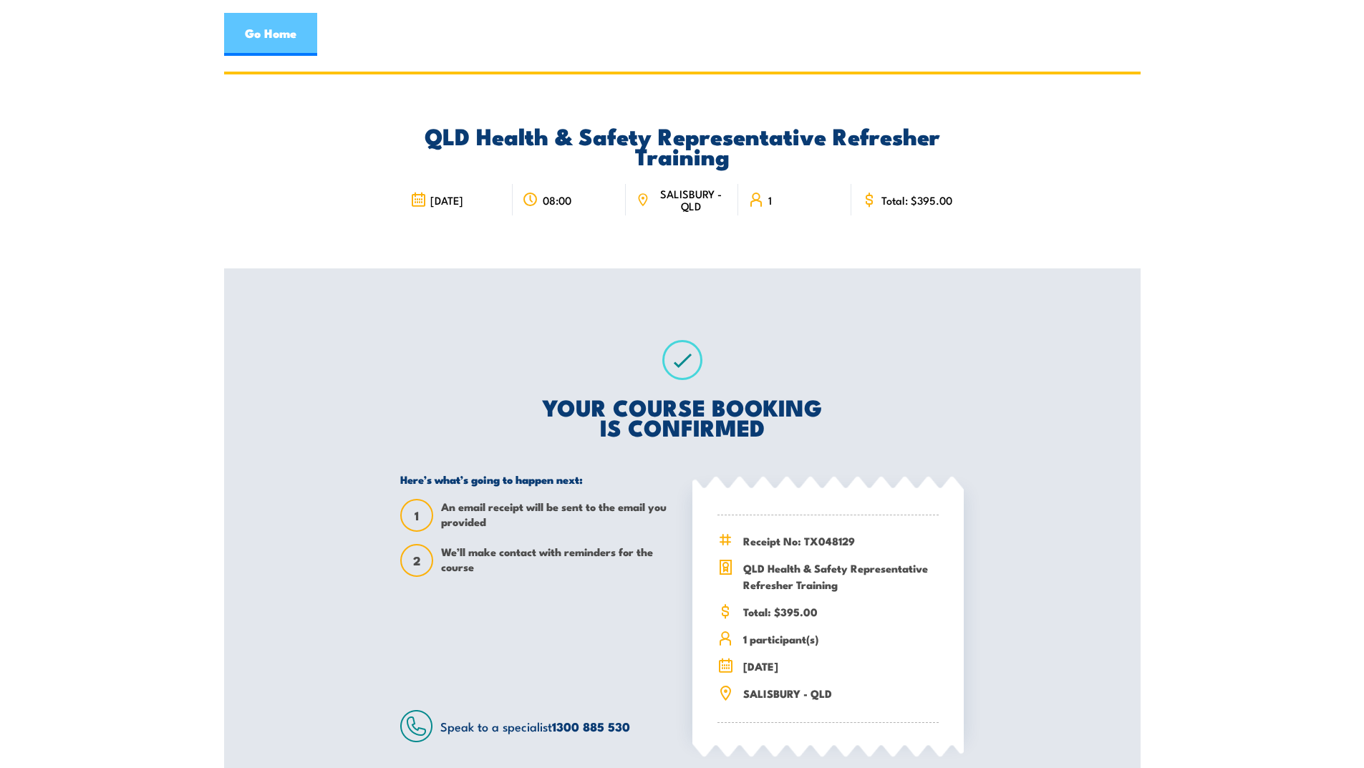
click at [290, 39] on link "Go Home" at bounding box center [270, 34] width 93 height 43
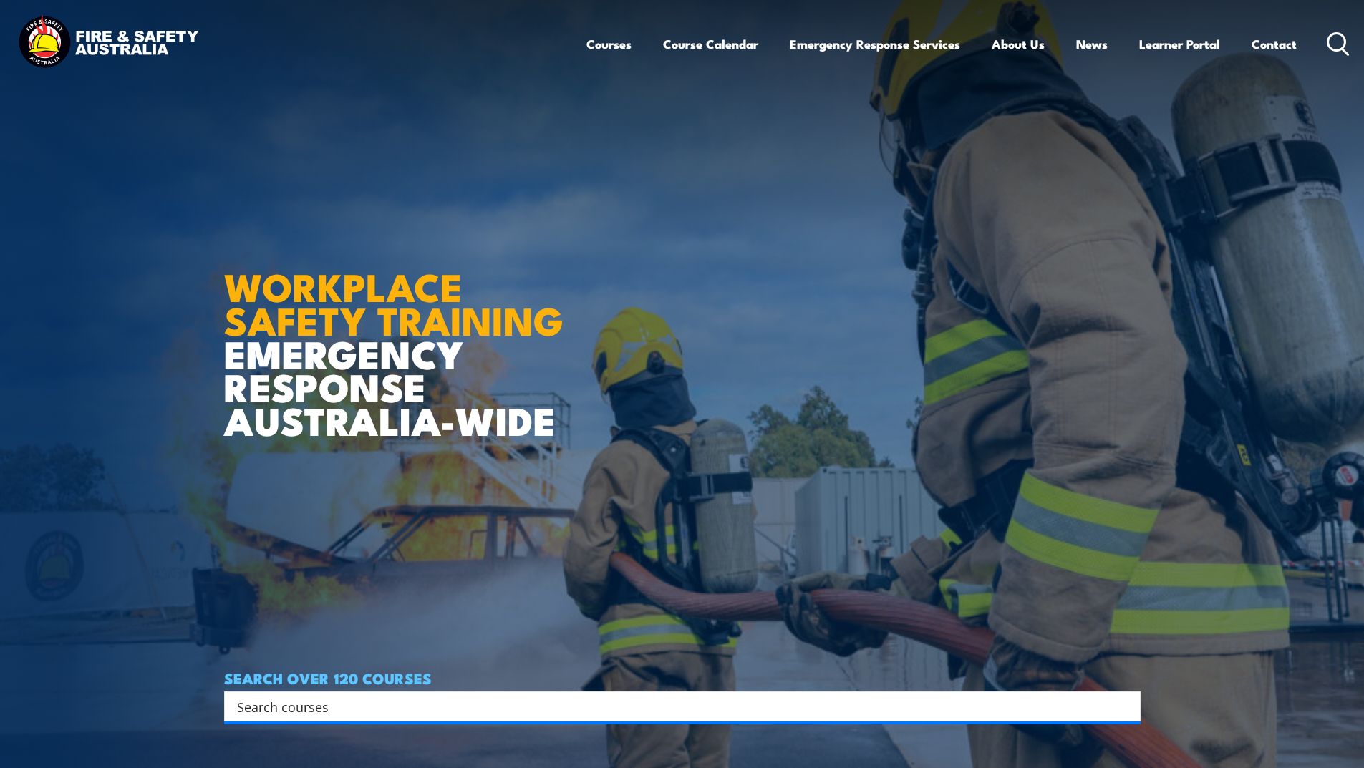
click at [586, 705] on input "Search input" at bounding box center [673, 706] width 872 height 21
click at [691, 42] on link "Course Calendar" at bounding box center [710, 44] width 95 height 38
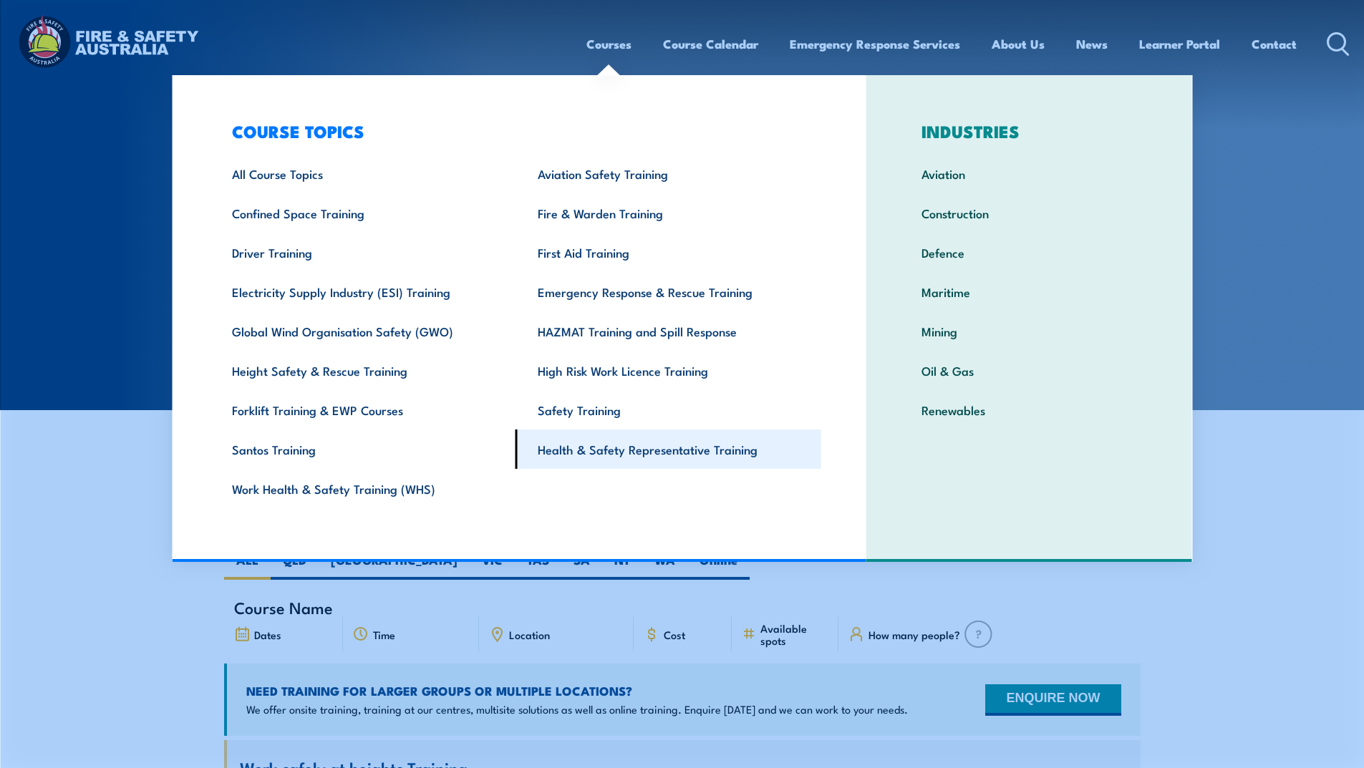
click at [698, 453] on link "Health & Safety Representative Training" at bounding box center [669, 449] width 306 height 39
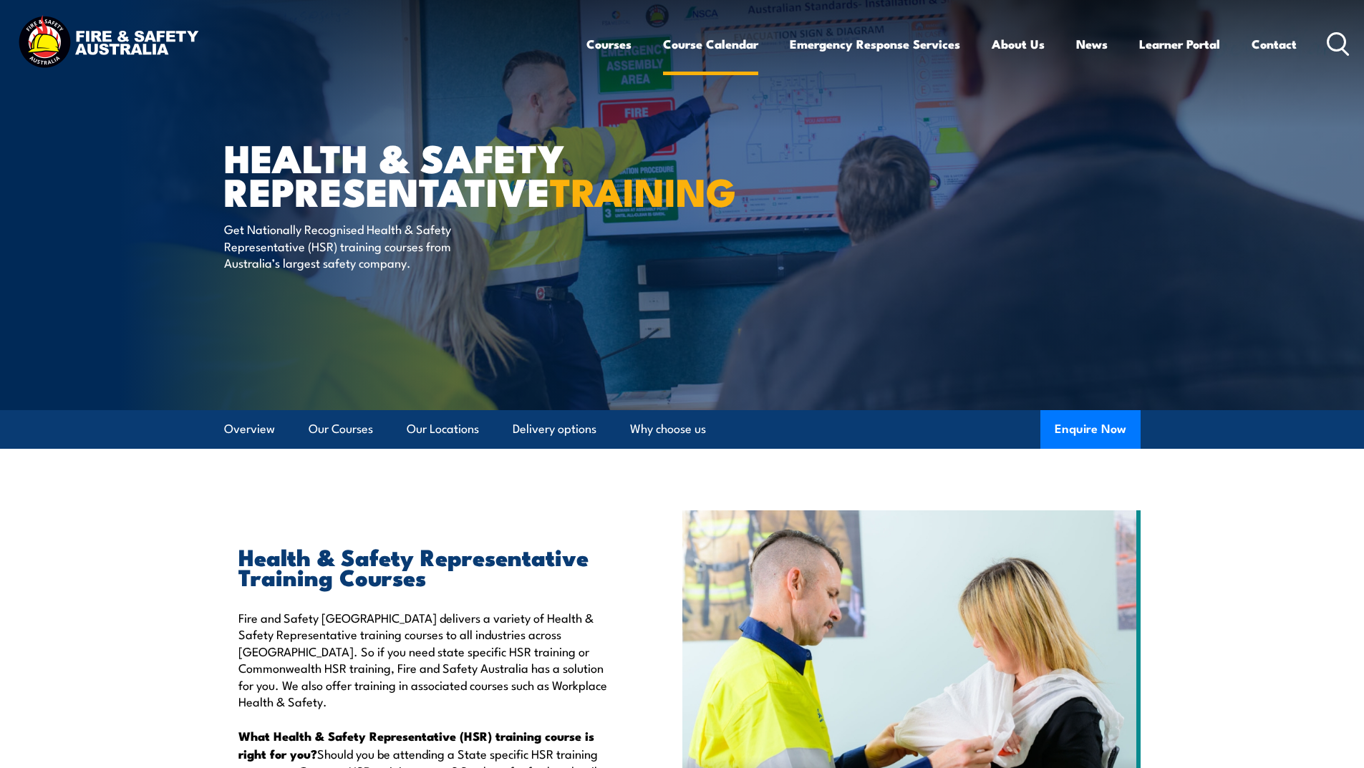
click at [690, 43] on link "Course Calendar" at bounding box center [710, 44] width 95 height 38
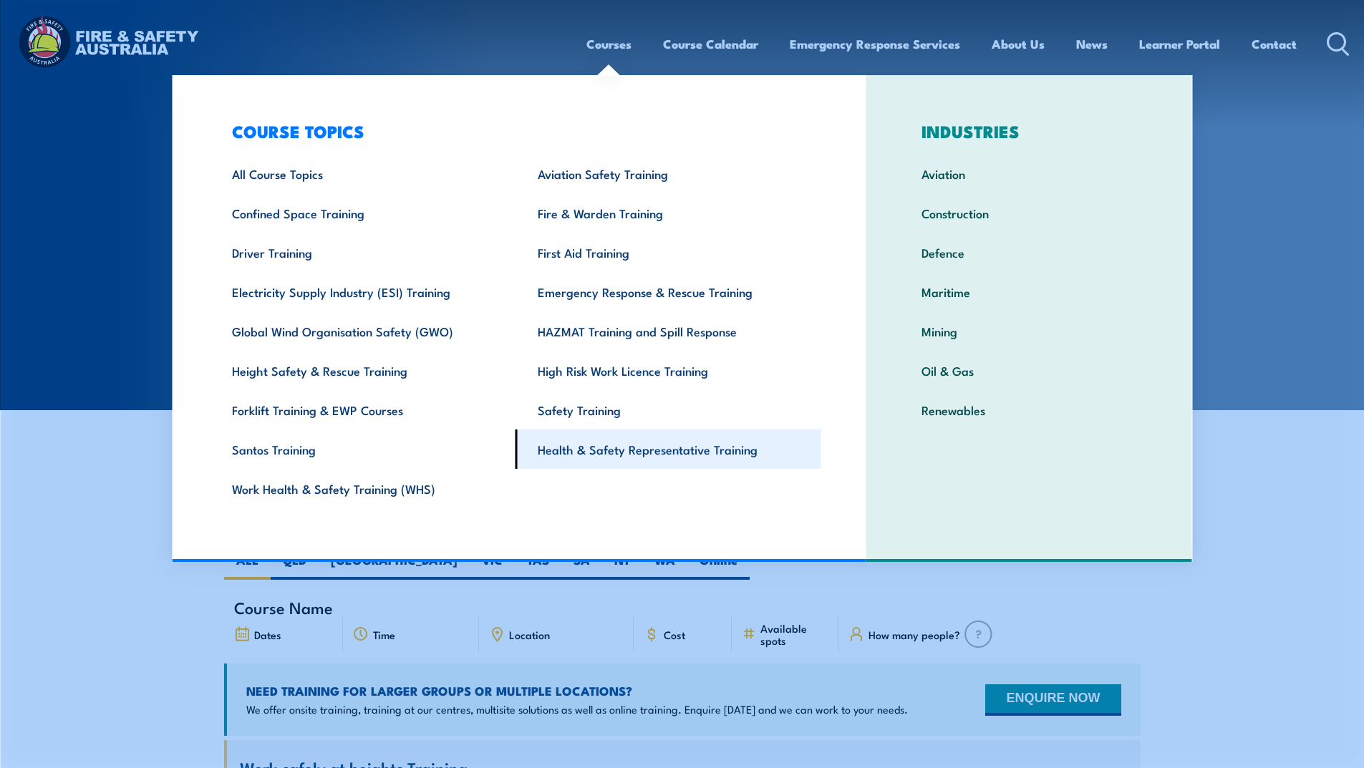
click at [592, 441] on link "Health & Safety Representative Training" at bounding box center [669, 449] width 306 height 39
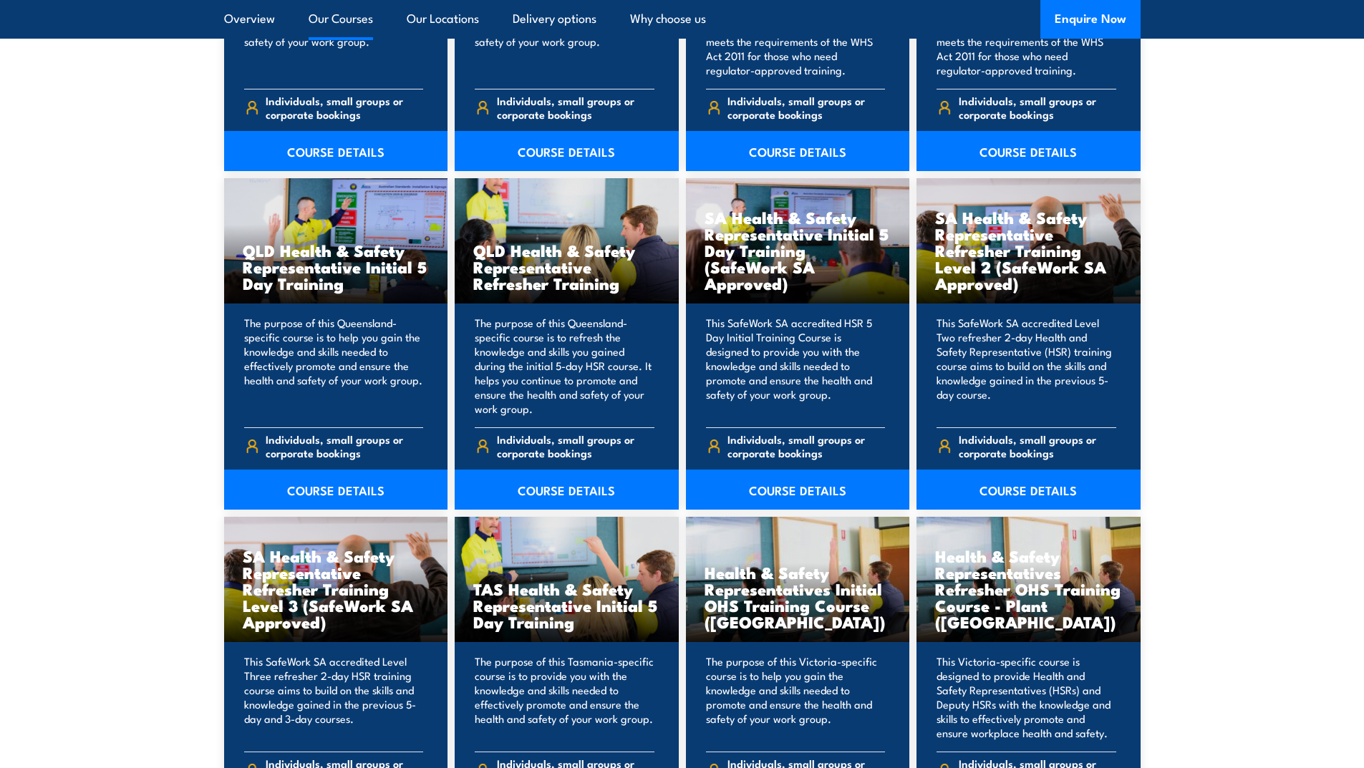
scroll to position [1718, 0]
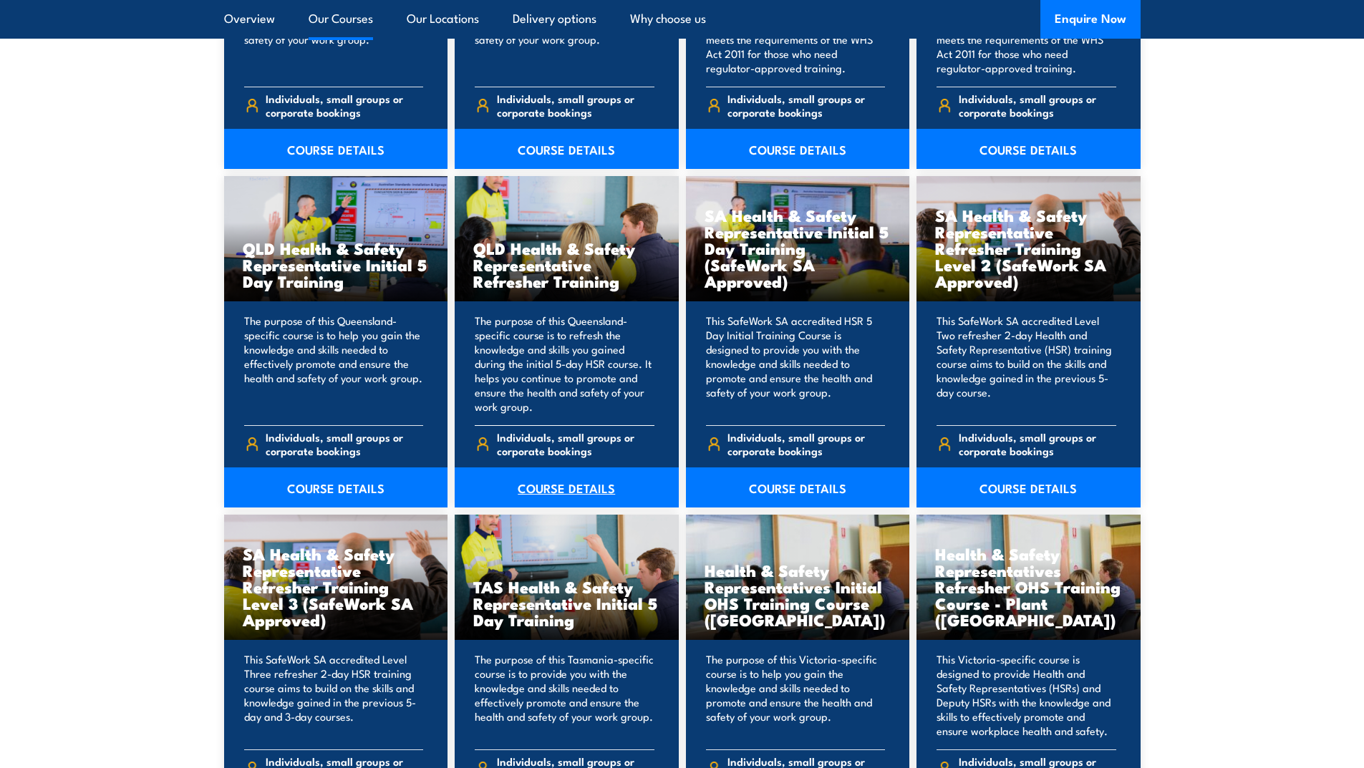
click at [554, 492] on link "COURSE DETAILS" at bounding box center [567, 488] width 224 height 40
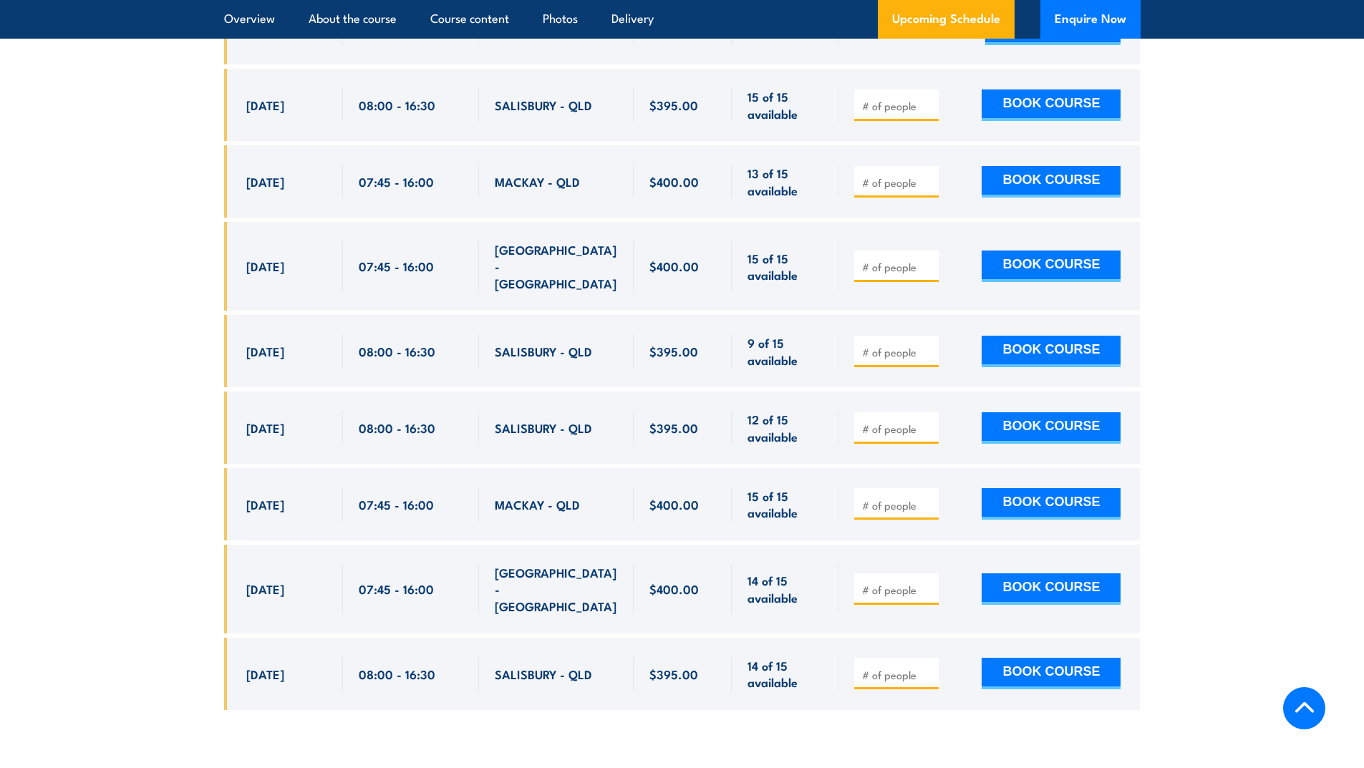
scroll to position [2936, 0]
